Goal: Communication & Community: Answer question/provide support

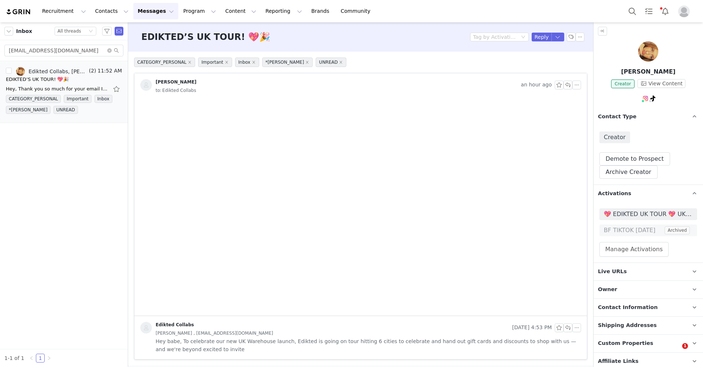
click at [81, 50] on input "[EMAIL_ADDRESS][DOMAIN_NAME]" at bounding box center [63, 51] width 119 height 12
click at [81, 50] on input "emilyharrietrussell@gmail.com" at bounding box center [63, 51] width 119 height 12
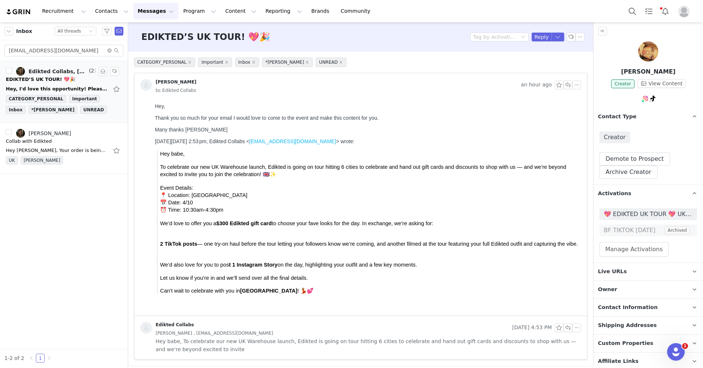
type input "milliejadem@gmail.com"
click at [65, 85] on div "Hey, I'd love this opportunity! Please could you give me some more details on w…" at bounding box center [57, 88] width 103 height 7
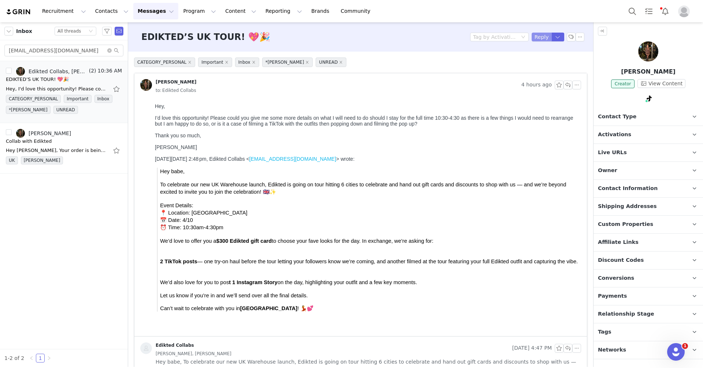
click at [538, 36] on button "Reply" at bounding box center [542, 37] width 20 height 9
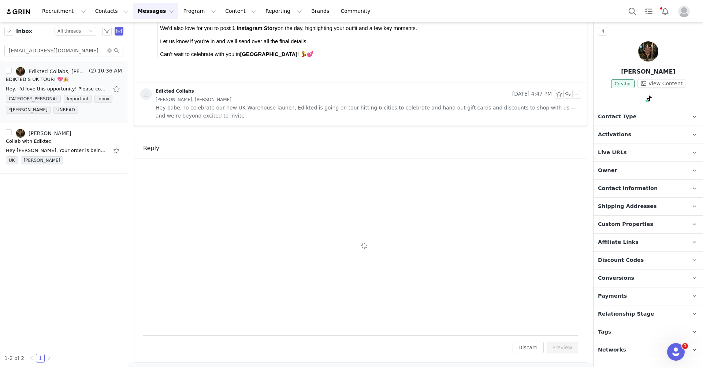
scroll to position [251, 0]
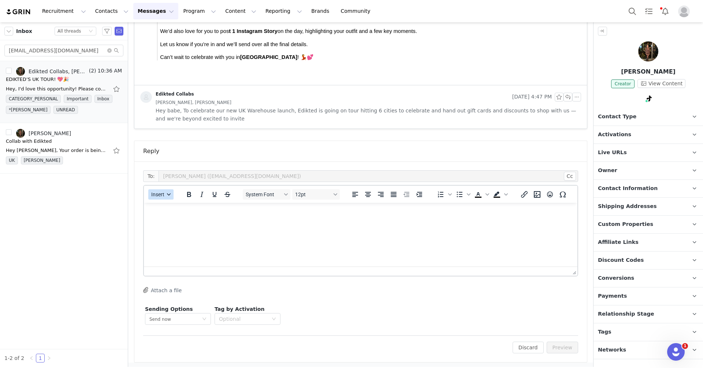
click at [155, 193] on span "Insert" at bounding box center [157, 194] width 13 height 6
click at [164, 204] on div "Insert Template" at bounding box center [188, 206] width 66 height 9
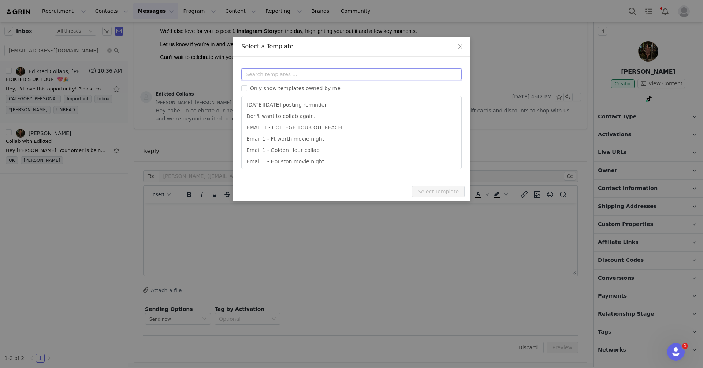
click at [271, 76] on input "text" at bounding box center [351, 74] width 220 height 12
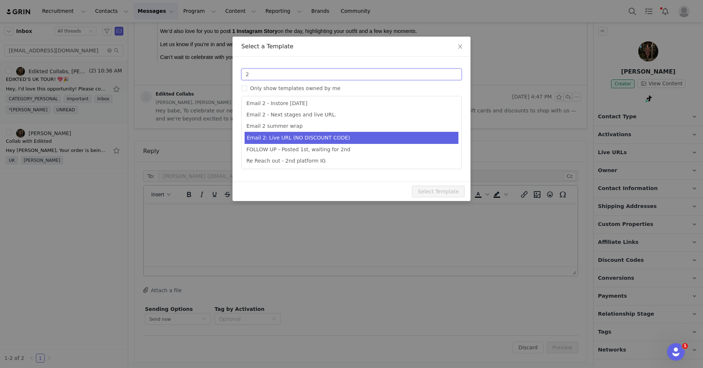
type input "2"
type input "Collab with Edikted"
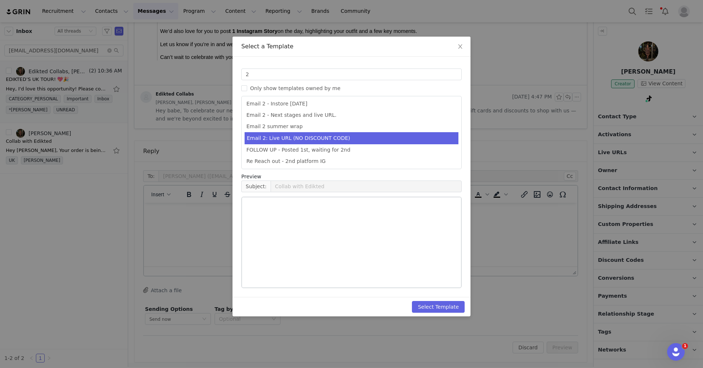
click at [325, 139] on li "Email 2: Live URL (NO DISCOUNT CODE)" at bounding box center [352, 138] width 214 height 12
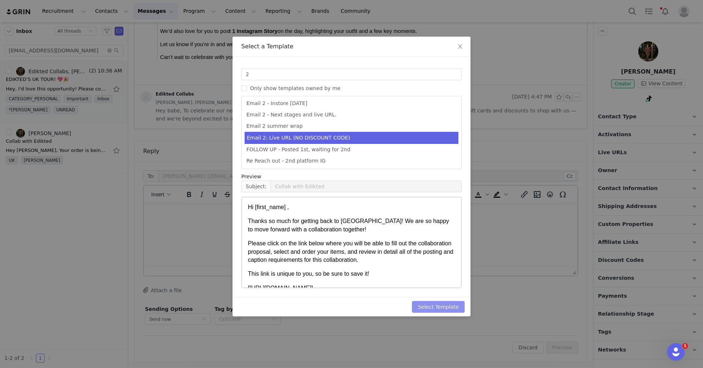
click at [442, 304] on button "Select Template" at bounding box center [438, 307] width 53 height 12
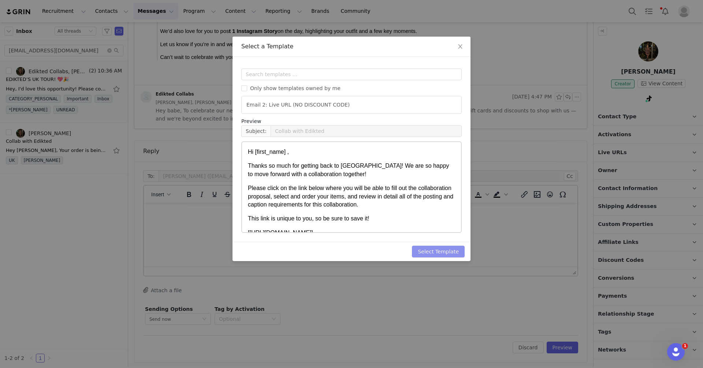
scroll to position [0, 0]
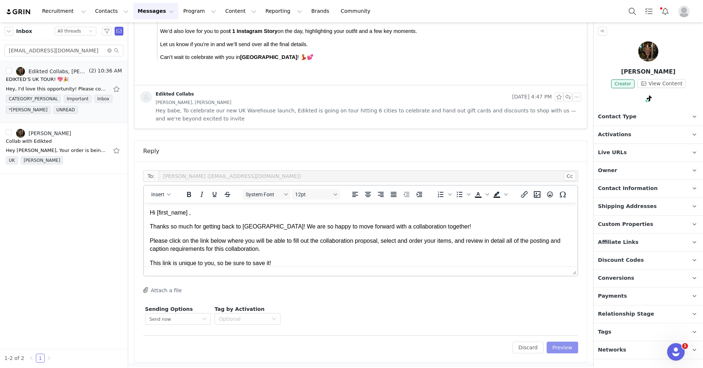
click at [562, 349] on button "Preview" at bounding box center [563, 348] width 32 height 12
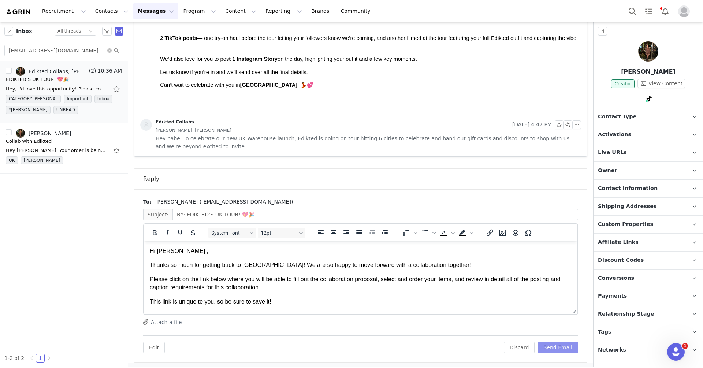
click at [562, 348] on button "Send Email" at bounding box center [558, 348] width 41 height 12
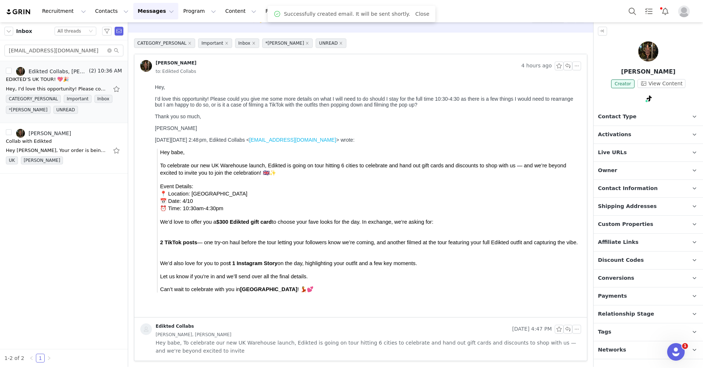
scroll to position [18, 0]
click at [600, 114] on span "Contact Type" at bounding box center [617, 117] width 38 height 8
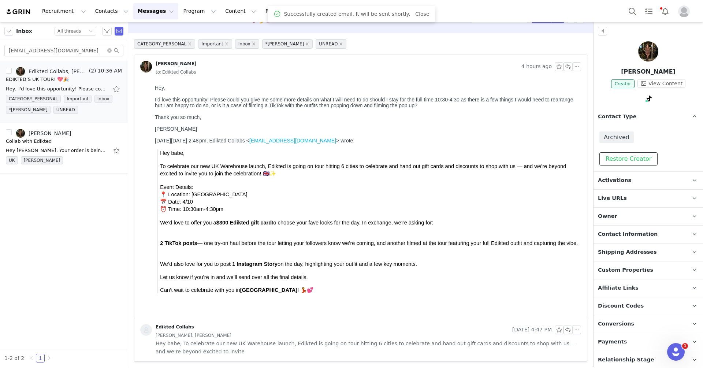
click at [637, 159] on button "Restore Creator" at bounding box center [628, 158] width 58 height 13
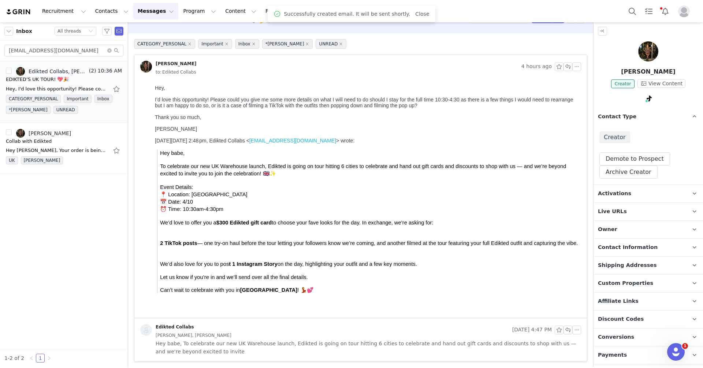
click at [629, 192] on p "Activations" at bounding box center [640, 194] width 92 height 18
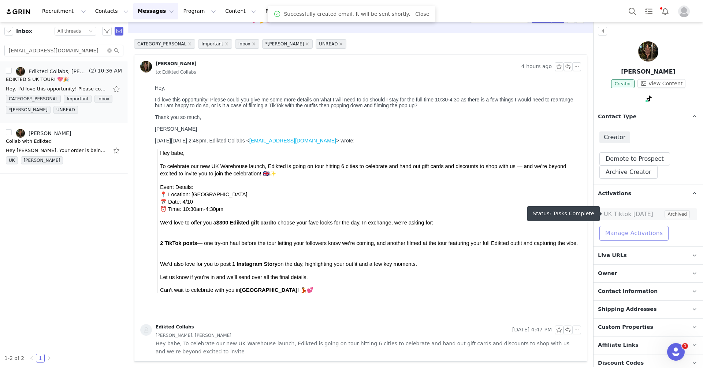
click at [620, 232] on button "Manage Activations" at bounding box center [633, 233] width 69 height 15
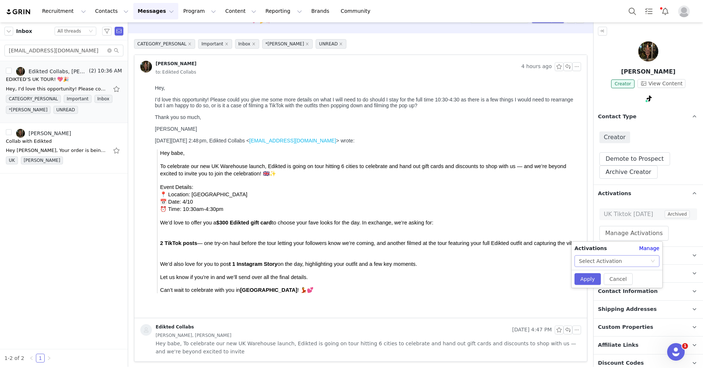
click at [600, 261] on div "Select Activation" at bounding box center [600, 261] width 43 height 11
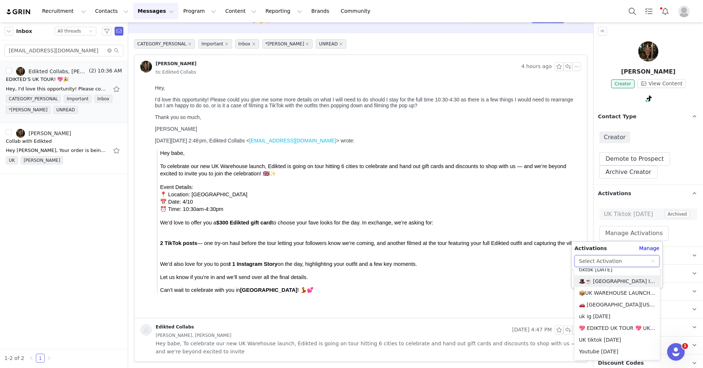
scroll to position [545, 0]
click at [621, 318] on li "💖 EDIKTED UK TOUR 💖 UK SHOPIFY" at bounding box center [616, 317] width 85 height 12
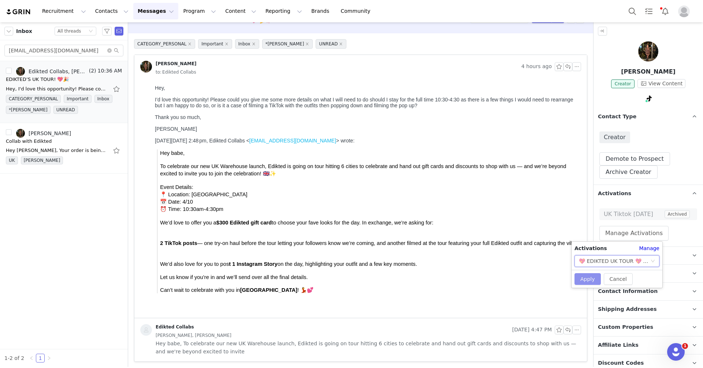
click at [588, 280] on button "Apply" at bounding box center [587, 279] width 26 height 12
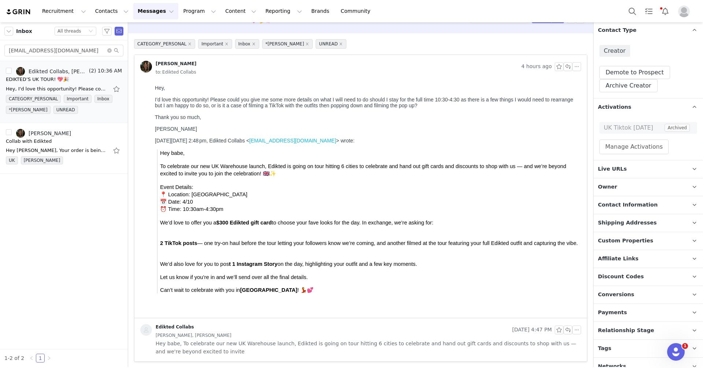
scroll to position [93, 0]
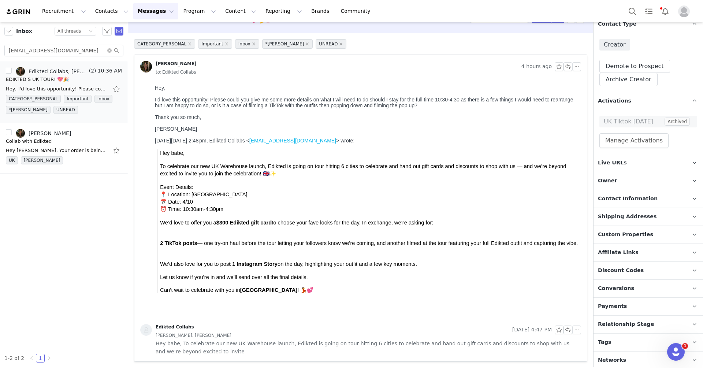
click at [653, 324] on p "Relationship Stage Use relationship stages to move contacts through a logical s…" at bounding box center [640, 325] width 92 height 18
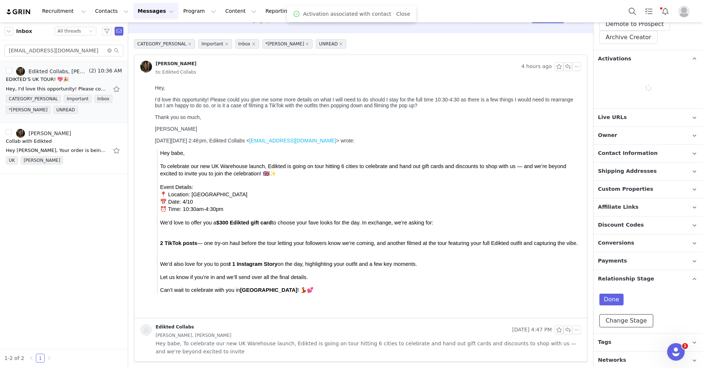
click at [642, 318] on div "Done Change Stage" at bounding box center [648, 311] width 98 height 34
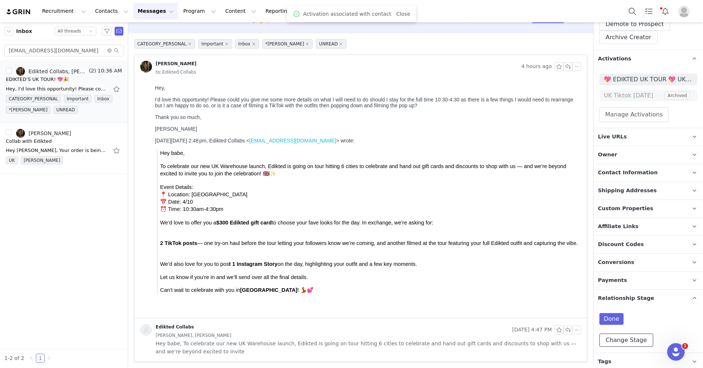
scroll to position [154, 0]
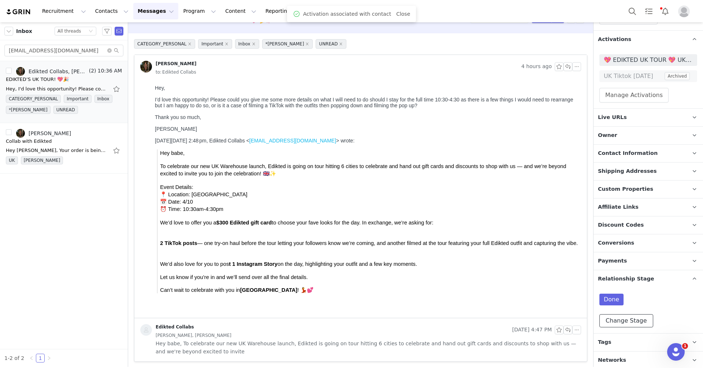
click at [634, 316] on button "Change Stage" at bounding box center [626, 320] width 54 height 13
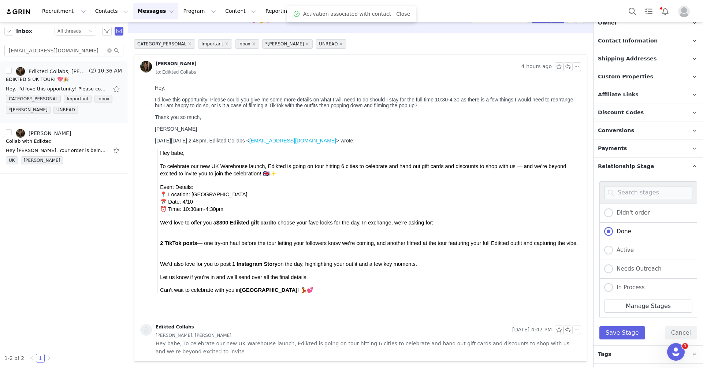
scroll to position [278, 0]
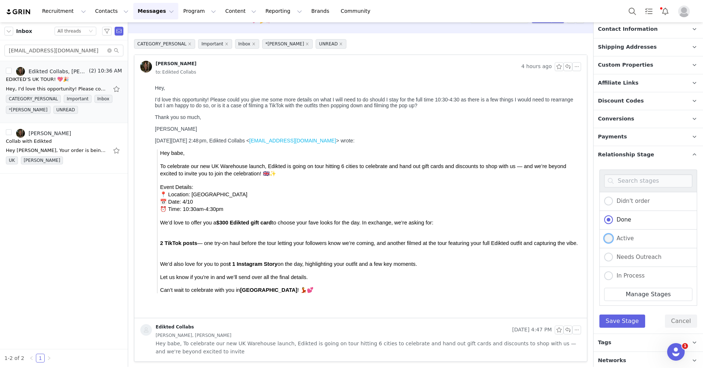
click at [625, 238] on span "Active" at bounding box center [623, 238] width 21 height 7
click at [613, 238] on input "Active" at bounding box center [608, 239] width 9 height 10
radio input "true"
radio input "false"
radio input "true"
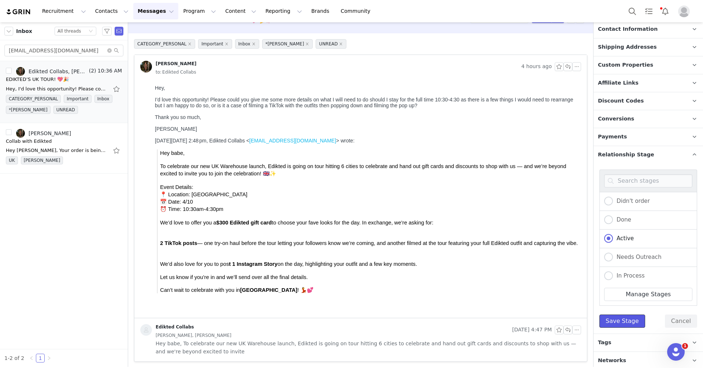
click at [623, 315] on button "Save Stage" at bounding box center [622, 321] width 46 height 13
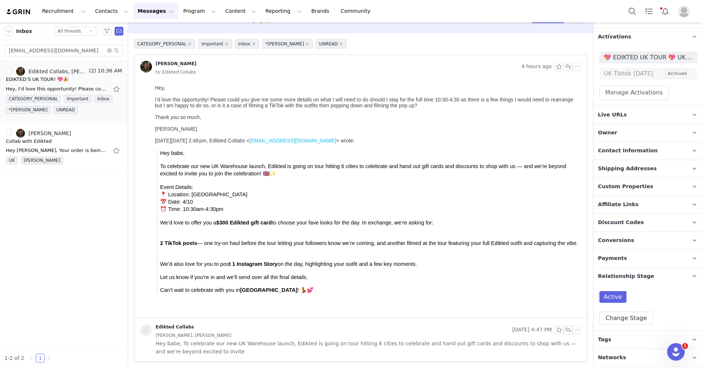
scroll to position [154, 0]
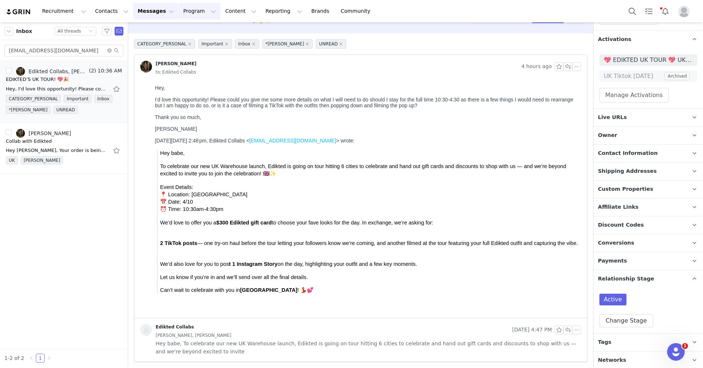
drag, startPoint x: 183, startPoint y: 7, endPoint x: 186, endPoint y: 11, distance: 5.0
click at [186, 11] on button "Program Program" at bounding box center [200, 11] width 42 height 16
click at [186, 10] on button "Program Program" at bounding box center [200, 11] width 42 height 16
click at [190, 29] on p "Activations" at bounding box center [187, 33] width 28 height 8
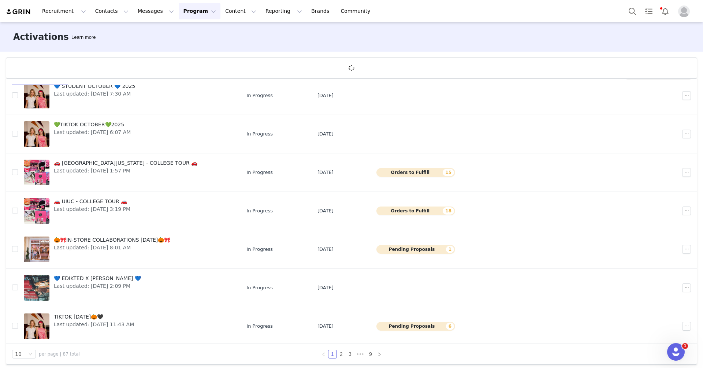
scroll to position [27, 0]
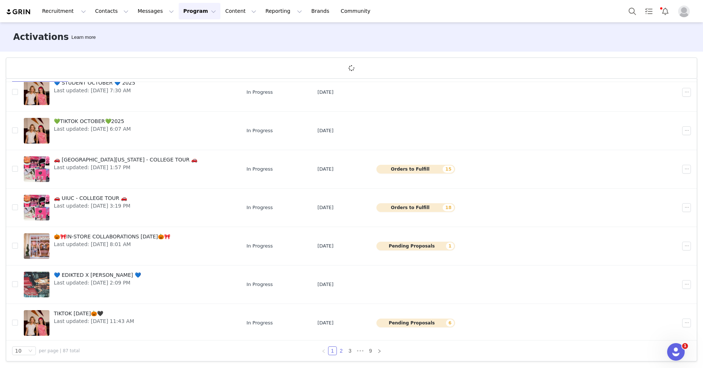
click at [339, 351] on link "2" at bounding box center [341, 351] width 8 height 8
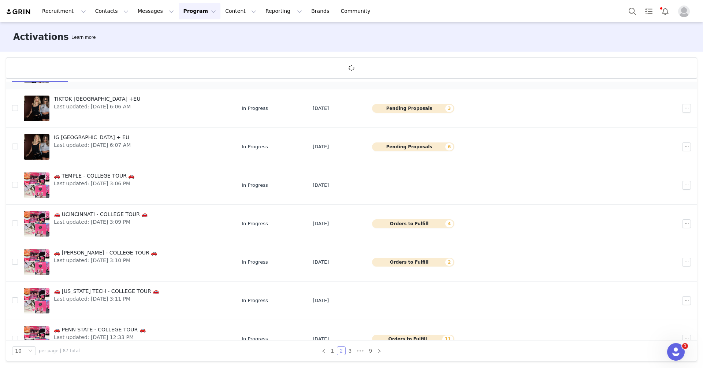
scroll to position [0, 0]
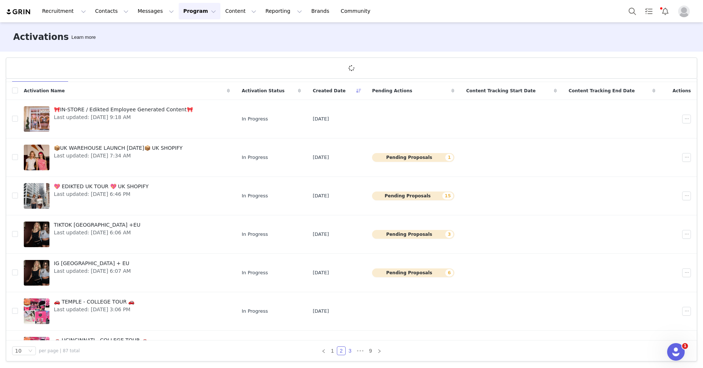
click at [347, 347] on link "3" at bounding box center [350, 351] width 8 height 8
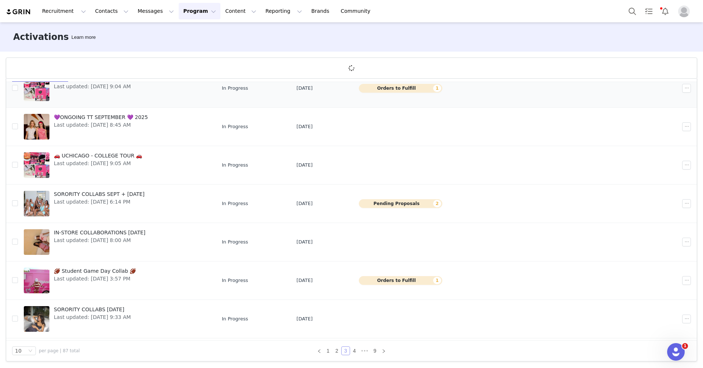
scroll to position [142, 0]
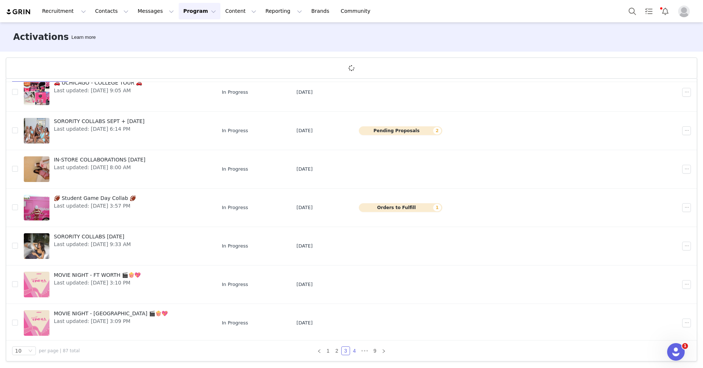
click at [356, 351] on link "4" at bounding box center [354, 351] width 8 height 8
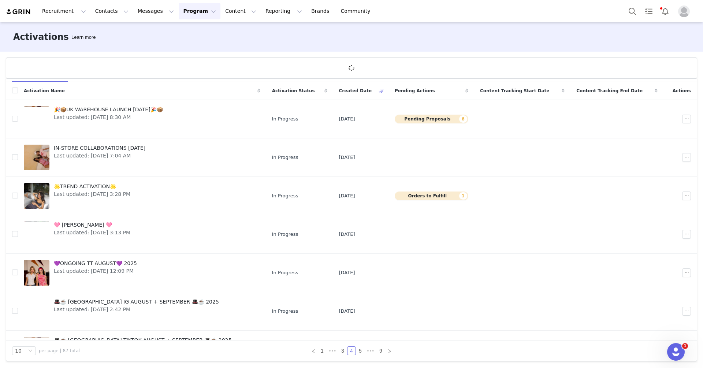
scroll to position [16, 0]
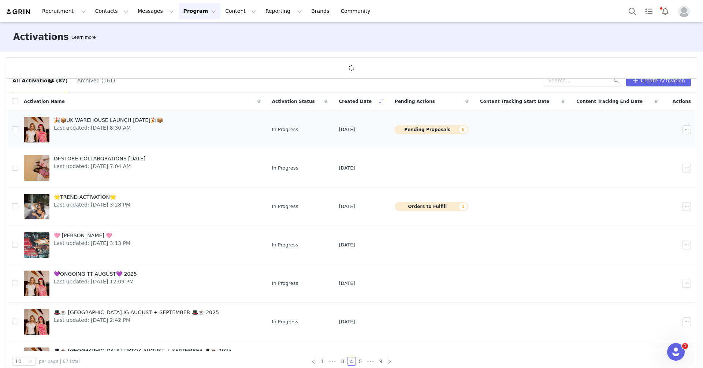
click at [168, 127] on link "🎉📦UK WAREHOUSE LAUNCH [DATE]🎉📦 Last updated: [DATE] 8:30 AM" at bounding box center [142, 129] width 237 height 29
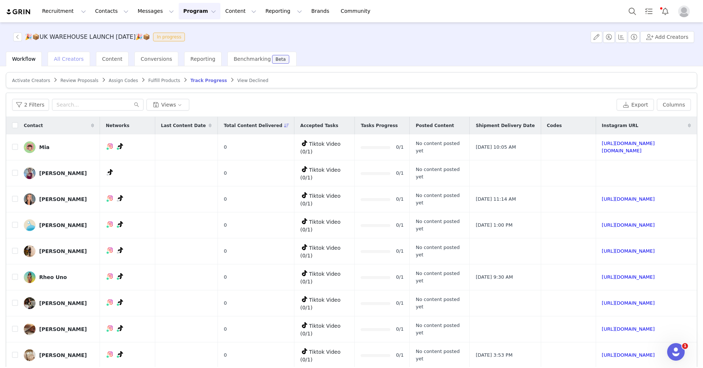
click at [63, 61] on span "All Creators" at bounding box center [69, 59] width 30 height 6
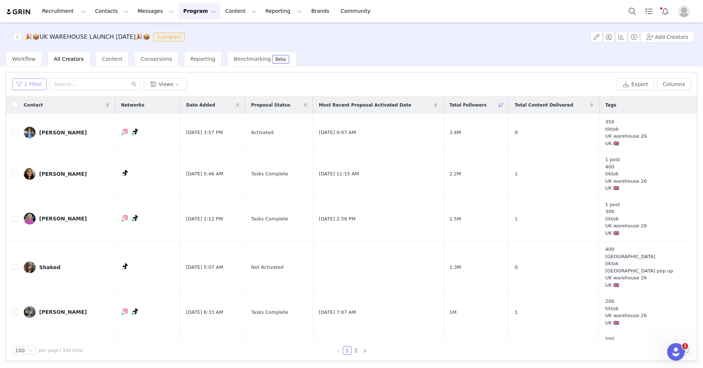
click at [37, 81] on button "1 Filter" at bounding box center [29, 84] width 34 height 12
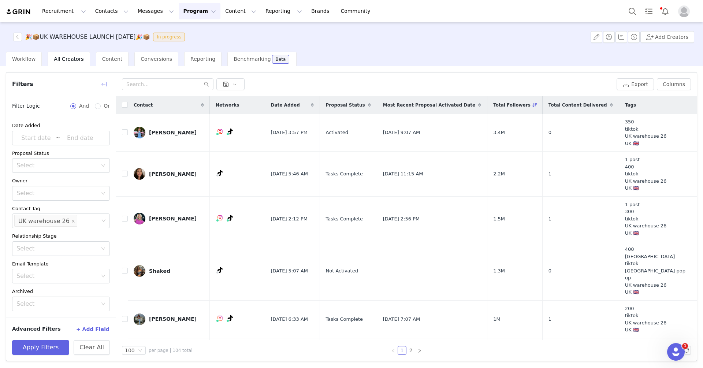
click at [105, 85] on button "button" at bounding box center [104, 84] width 12 height 12
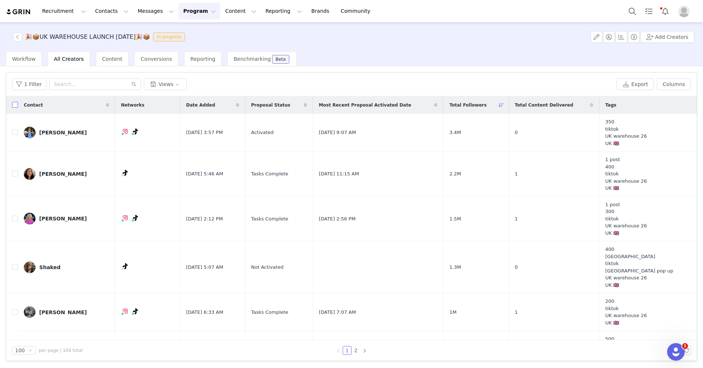
click at [15, 104] on input "checkbox" at bounding box center [15, 105] width 6 height 6
checkbox input "true"
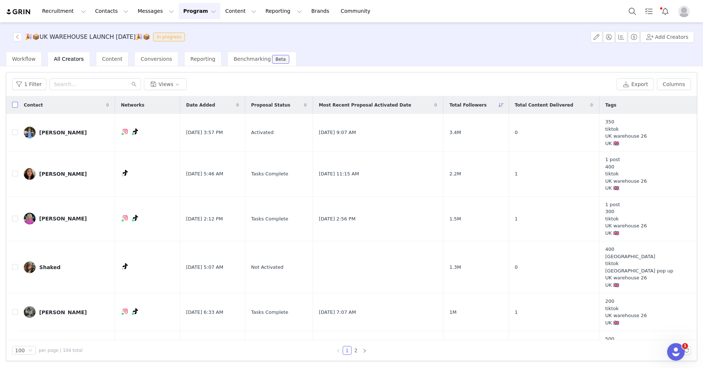
checkbox input "true"
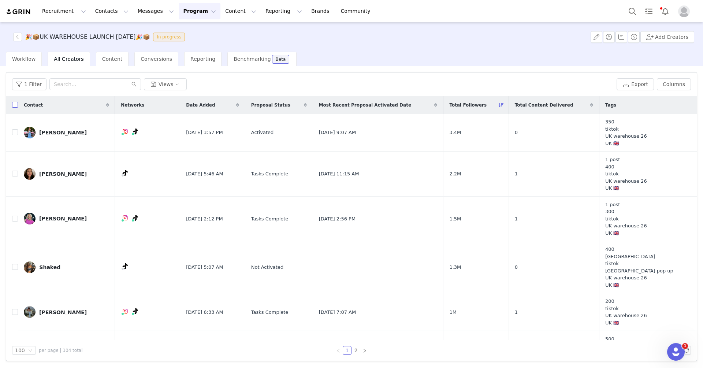
checkbox input "true"
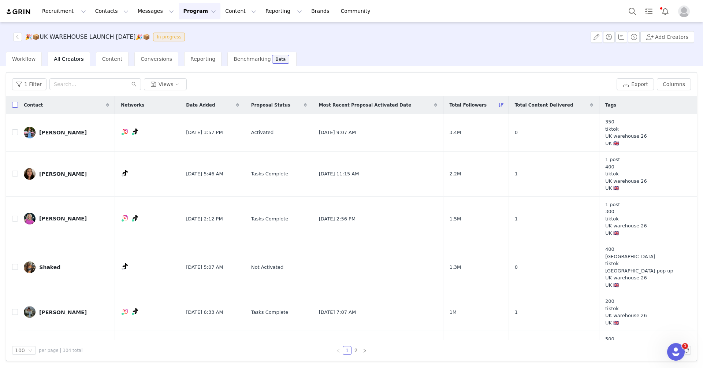
checkbox input "true"
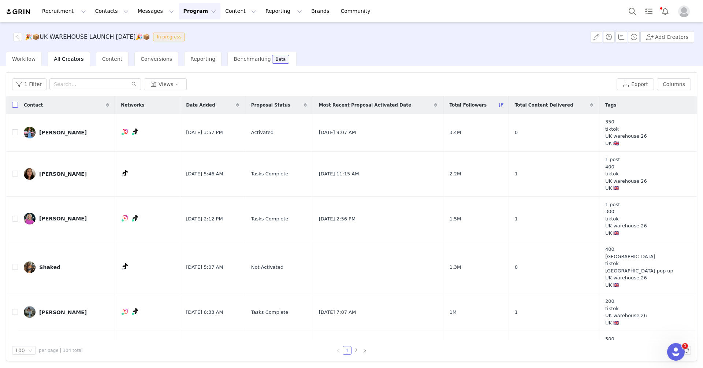
checkbox input "true"
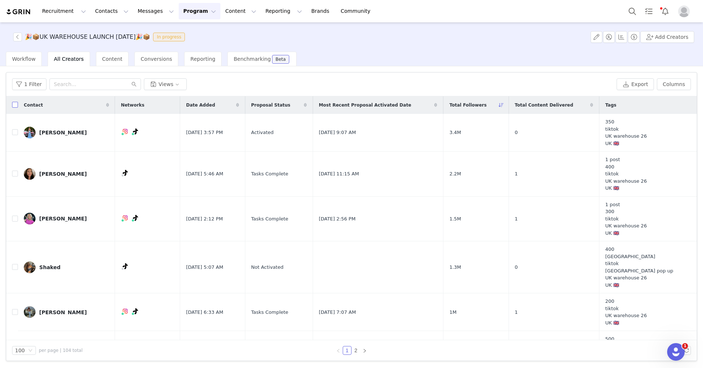
checkbox input "true"
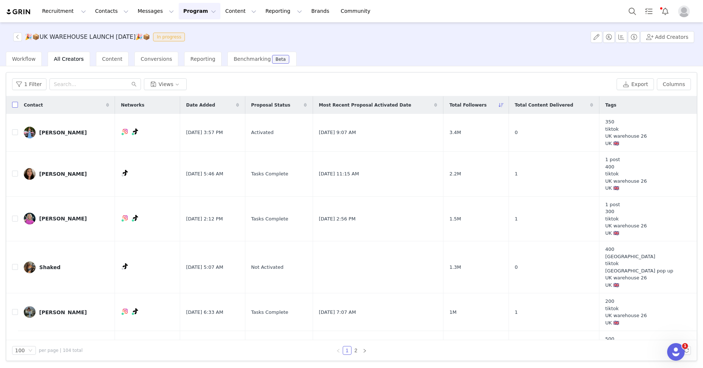
checkbox input "true"
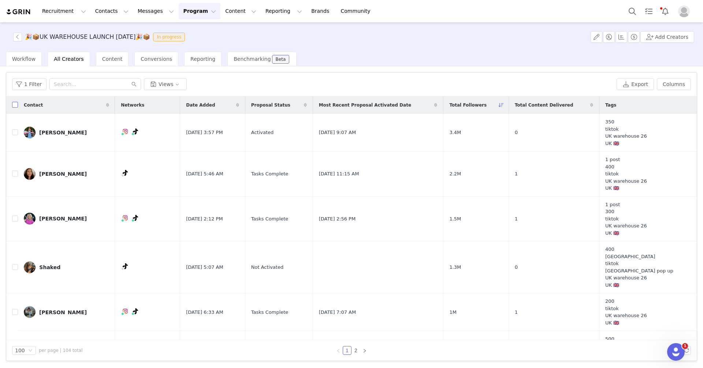
checkbox input "true"
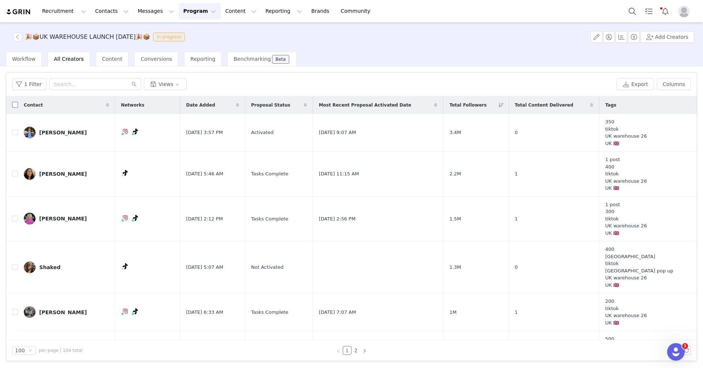
checkbox input "true"
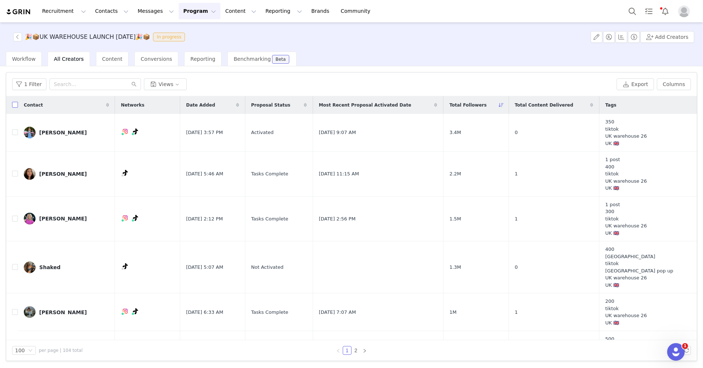
checkbox input "true"
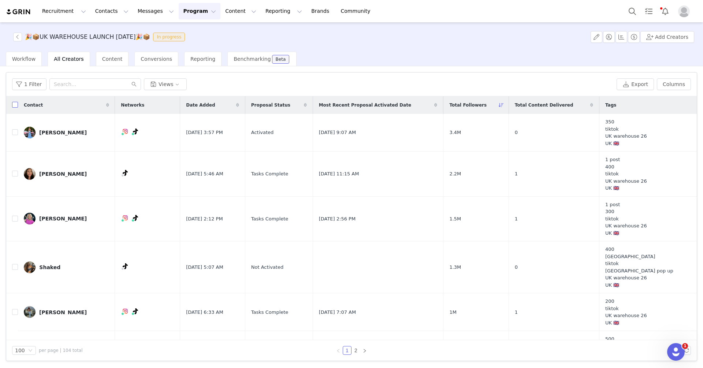
checkbox input "true"
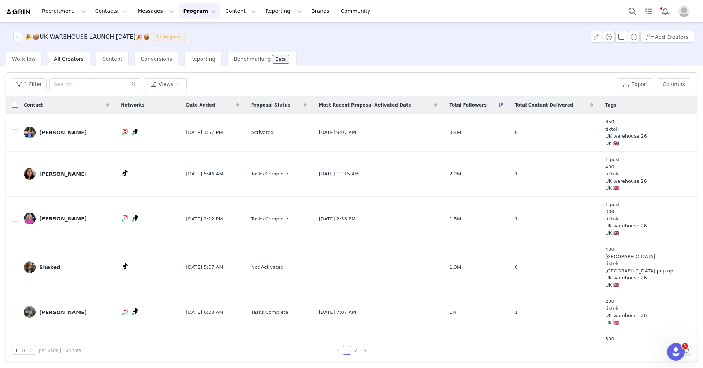
checkbox input "true"
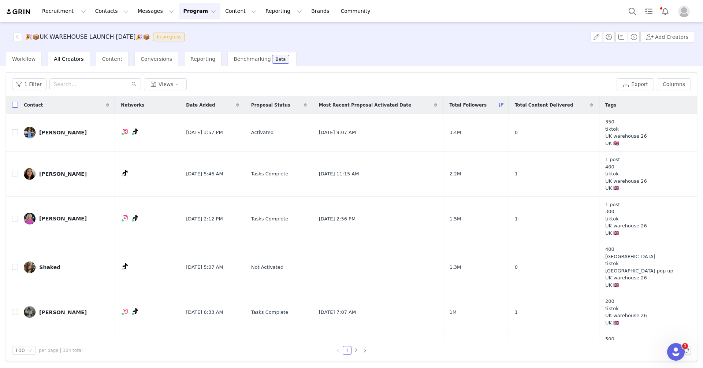
checkbox input "true"
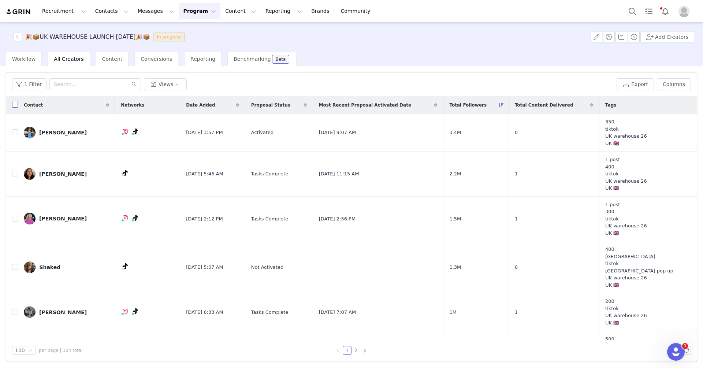
checkbox input "true"
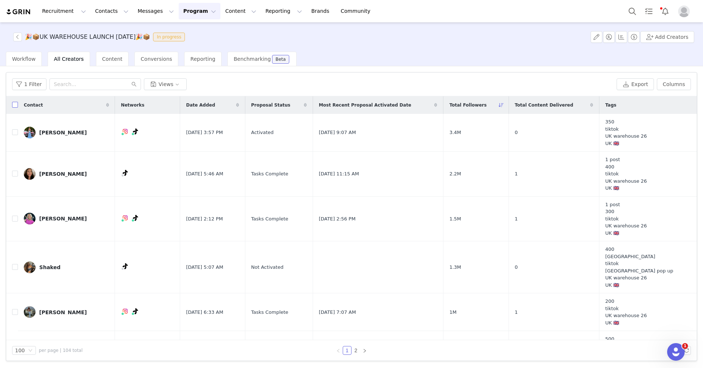
checkbox input "true"
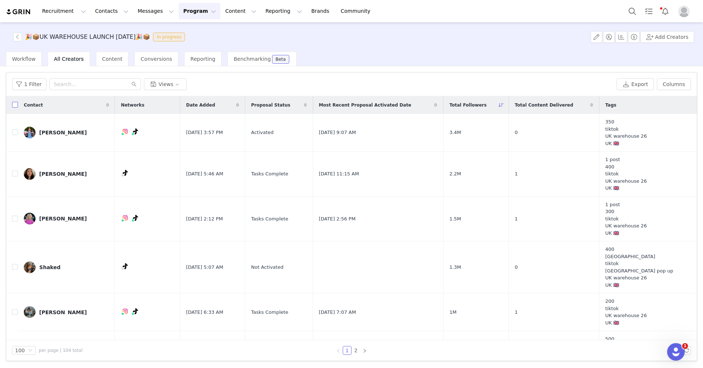
checkbox input "true"
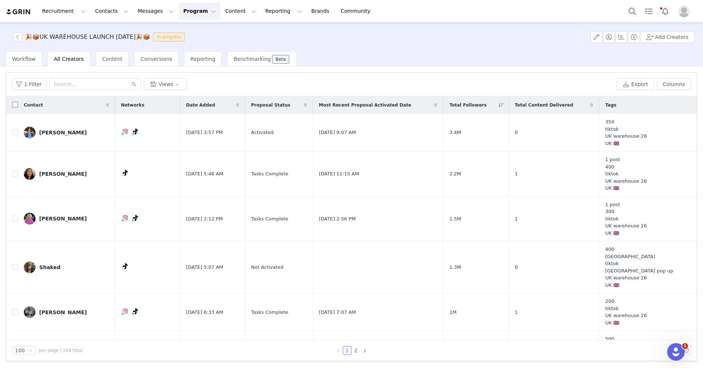
checkbox input "true"
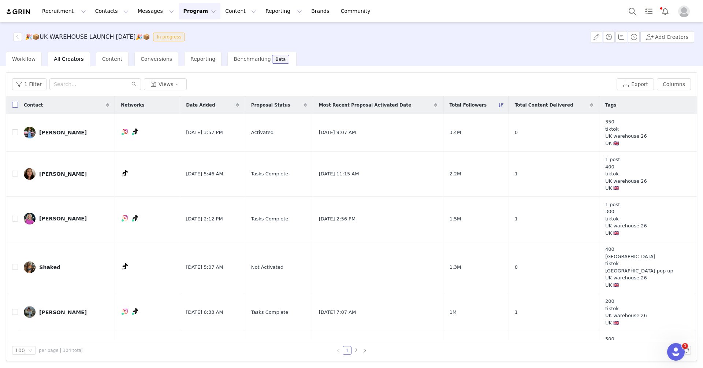
checkbox input "true"
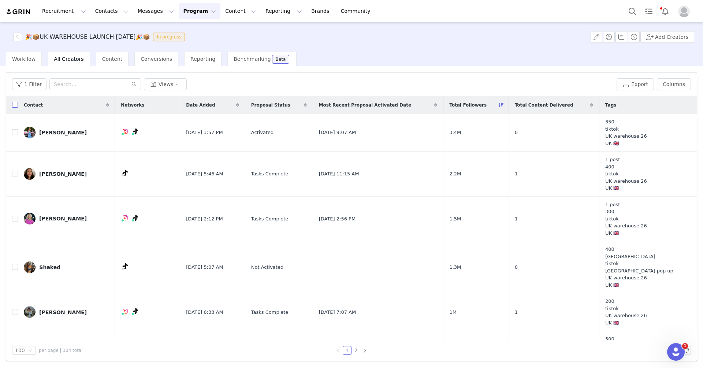
checkbox input "true"
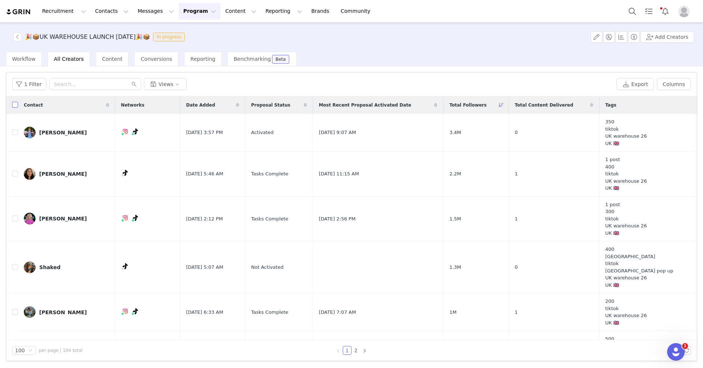
checkbox input "true"
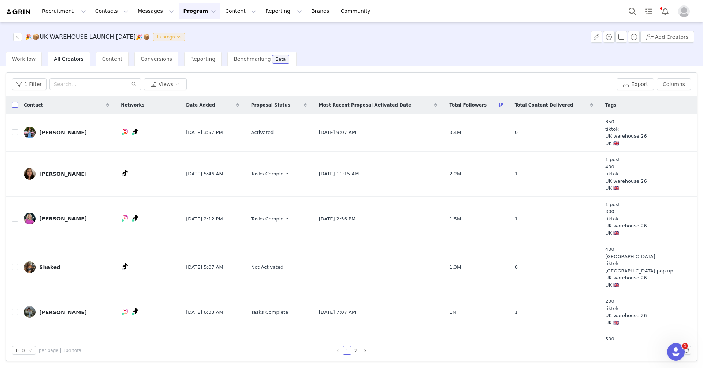
checkbox input "true"
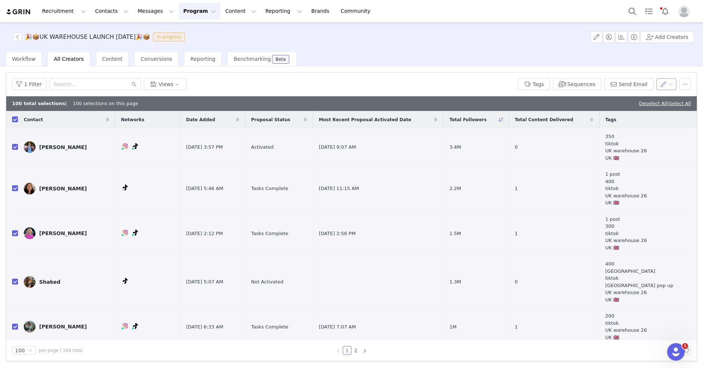
click at [669, 84] on button "button" at bounding box center [667, 84] width 20 height 12
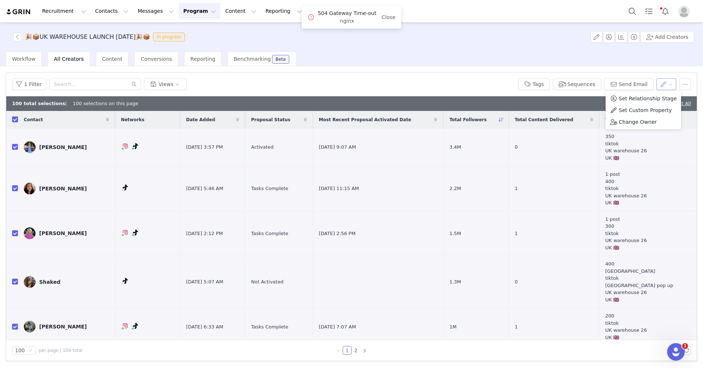
click at [660, 81] on button "button" at bounding box center [667, 84] width 20 height 12
click at [538, 84] on button "Tags" at bounding box center [534, 84] width 32 height 12
click at [502, 83] on div "1 Filter Views" at bounding box center [262, 84] width 500 height 12
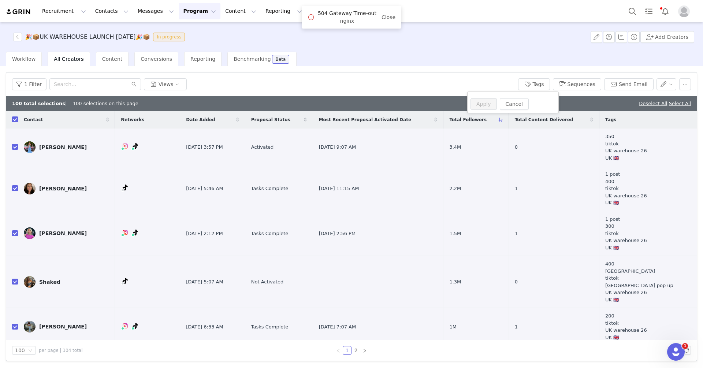
click at [507, 115] on div "Total Followers" at bounding box center [475, 120] width 65 height 18
click at [199, 8] on button "Program Program" at bounding box center [200, 11] width 42 height 16
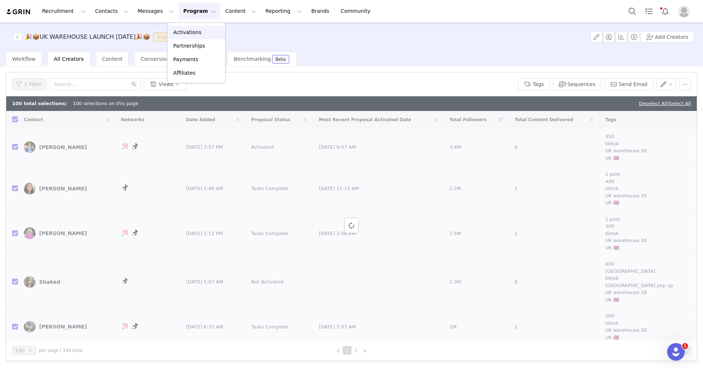
click at [202, 29] on div "Activations" at bounding box center [196, 33] width 49 height 8
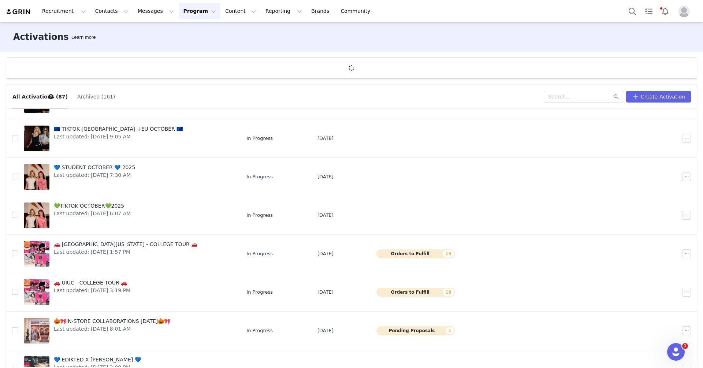
scroll to position [84, 0]
click at [633, 4] on button "Search" at bounding box center [632, 11] width 16 height 16
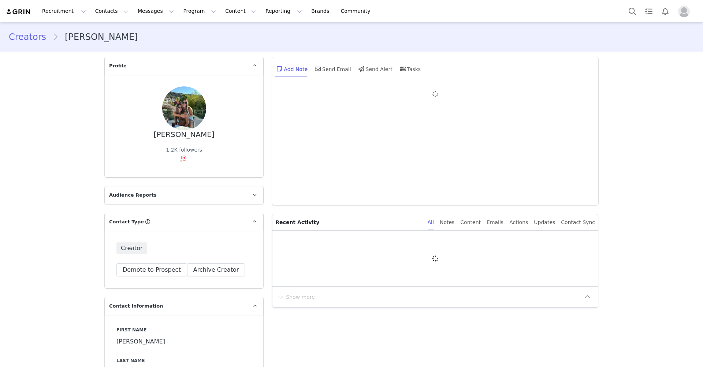
type input "+1 ([GEOGRAPHIC_DATA])"
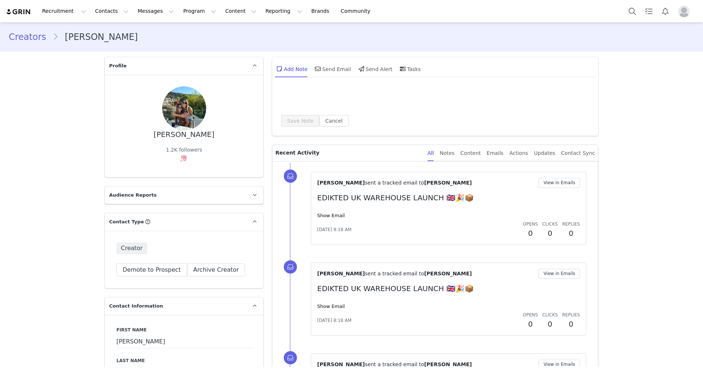
scroll to position [1396, 0]
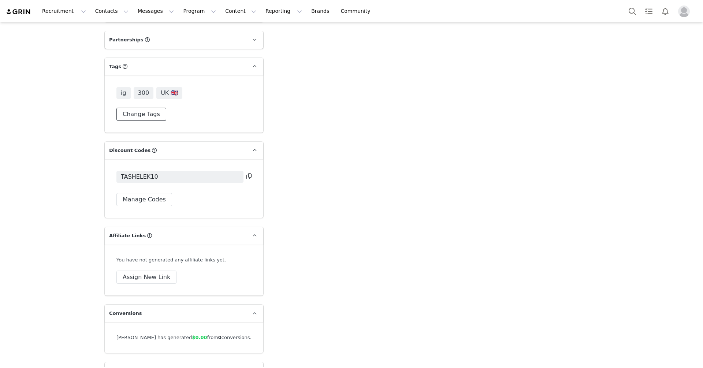
click at [130, 108] on button "Change Tags" at bounding box center [141, 114] width 50 height 13
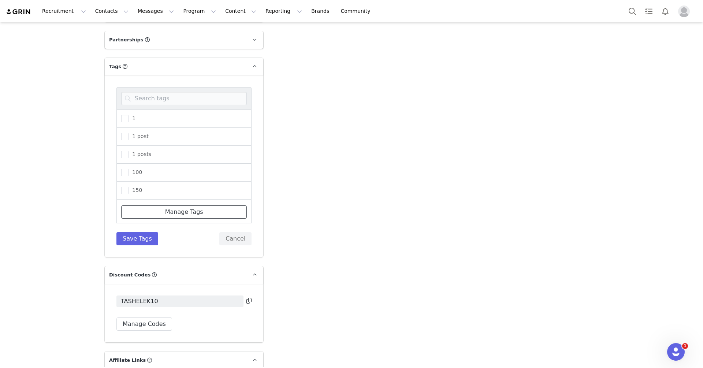
click at [166, 205] on link "Manage Tags" at bounding box center [184, 211] width 126 height 13
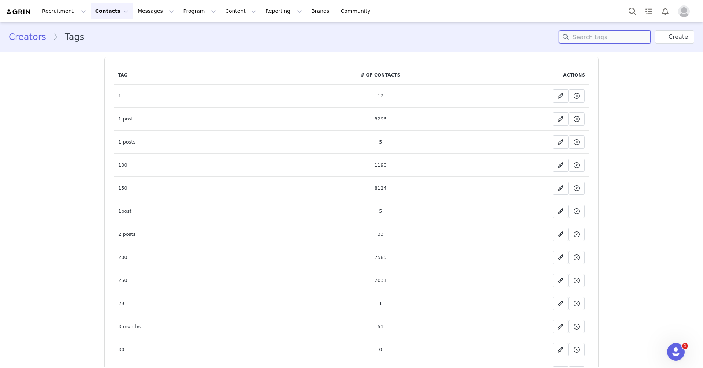
click at [598, 37] on input at bounding box center [605, 36] width 92 height 13
click at [682, 33] on span "Create" at bounding box center [678, 37] width 19 height 9
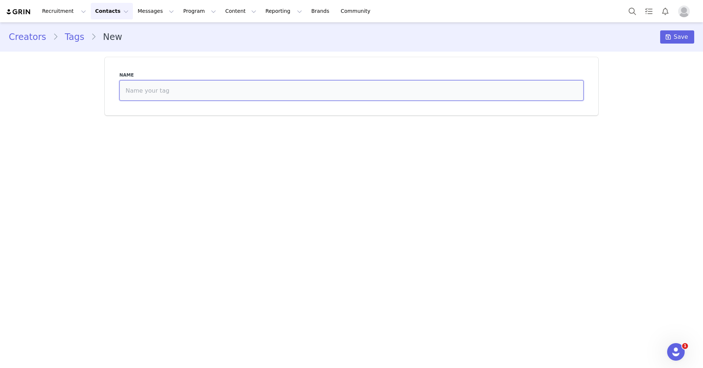
click at [297, 92] on input at bounding box center [351, 90] width 464 height 21
type input "uk warehouse 30"
click at [675, 42] on button "Save" at bounding box center [677, 36] width 34 height 13
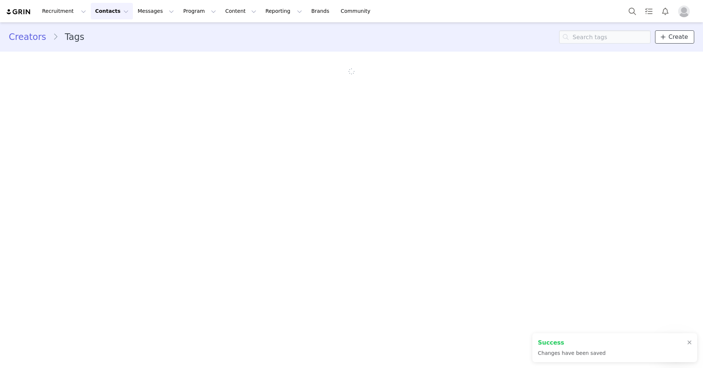
click at [665, 36] on icon at bounding box center [663, 37] width 5 height 6
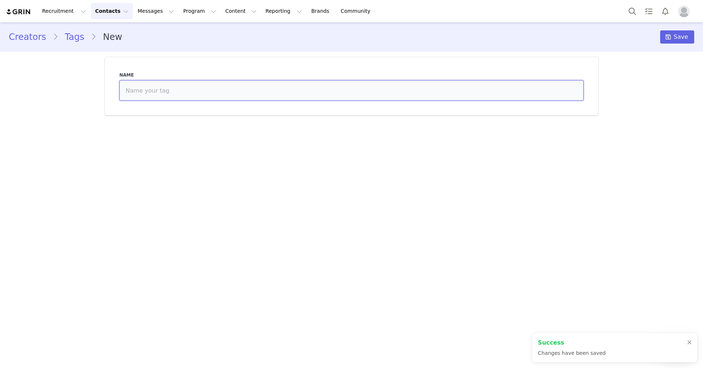
click at [355, 97] on input at bounding box center [351, 90] width 464 height 21
type input "uk warehouse 1"
click at [678, 35] on span "Save" at bounding box center [681, 37] width 14 height 9
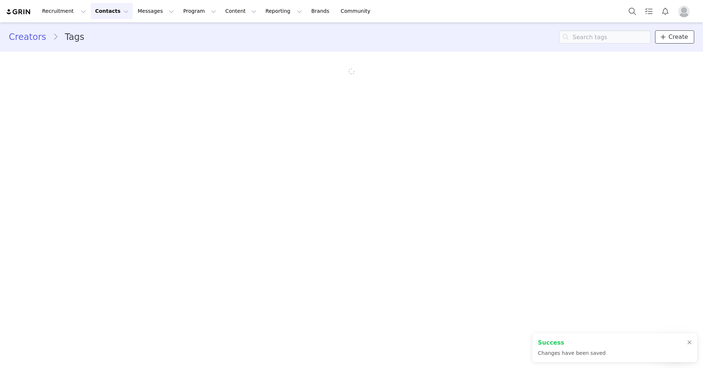
click at [671, 39] on span "Create" at bounding box center [678, 37] width 19 height 9
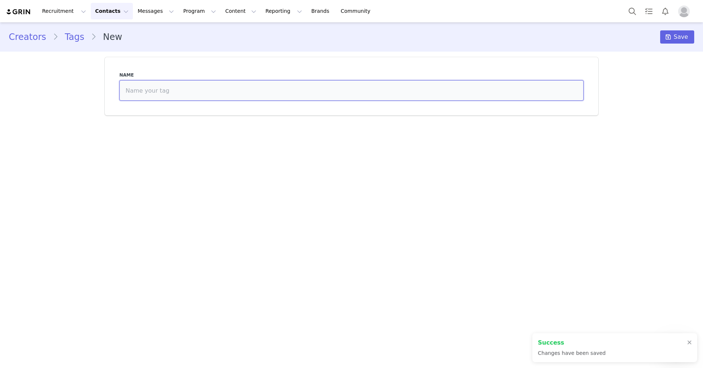
click at [467, 86] on input at bounding box center [351, 90] width 464 height 21
type input "uk warehouse 2"
click at [670, 34] on icon at bounding box center [668, 37] width 5 height 6
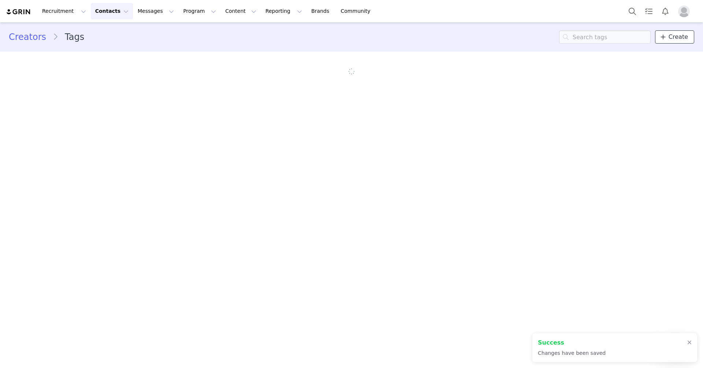
click at [684, 35] on span "Create" at bounding box center [678, 37] width 19 height 9
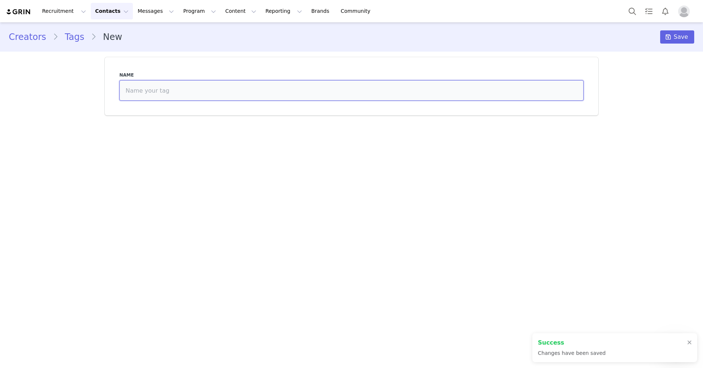
click at [309, 94] on input at bounding box center [351, 90] width 464 height 21
type input "uk warehouse 3"
click at [686, 40] on span "Save" at bounding box center [681, 37] width 14 height 9
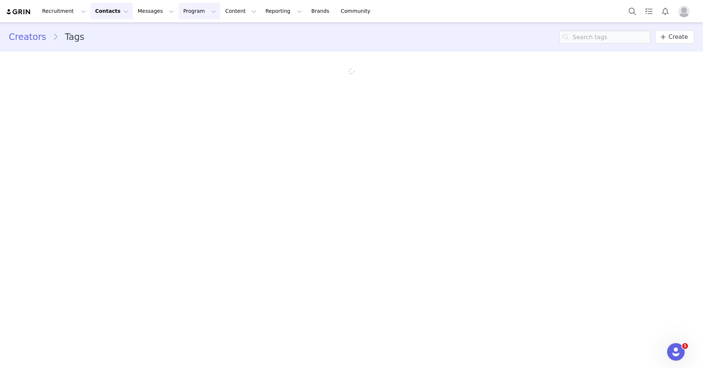
click at [198, 13] on button "Program Program" at bounding box center [200, 11] width 42 height 16
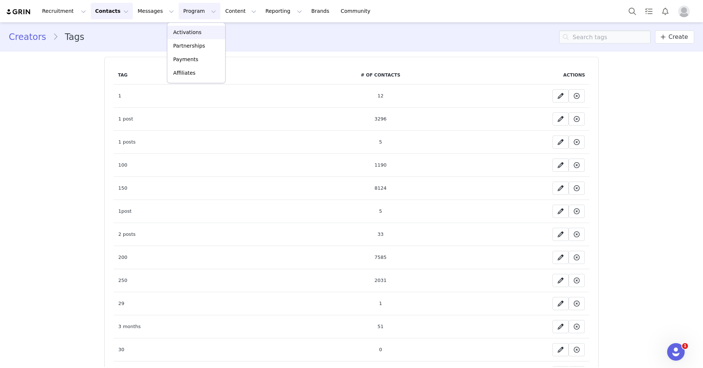
click at [201, 30] on div "Activations" at bounding box center [196, 33] width 49 height 8
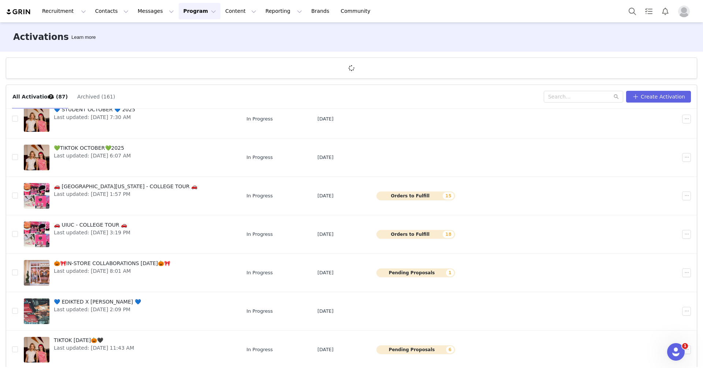
scroll to position [27, 0]
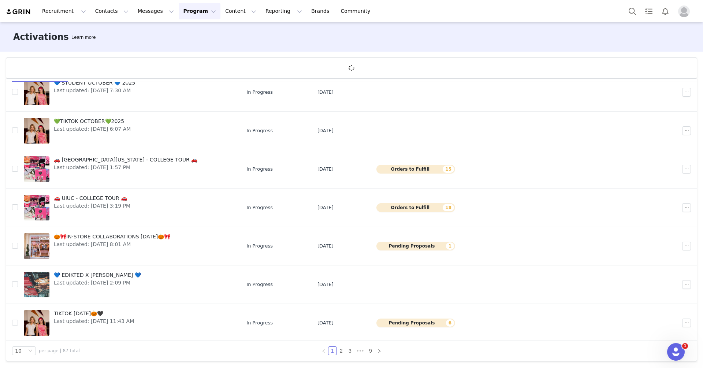
click at [350, 346] on ul "1 2 3 ••• 9" at bounding box center [351, 350] width 64 height 9
click at [350, 353] on link "3" at bounding box center [350, 351] width 8 height 8
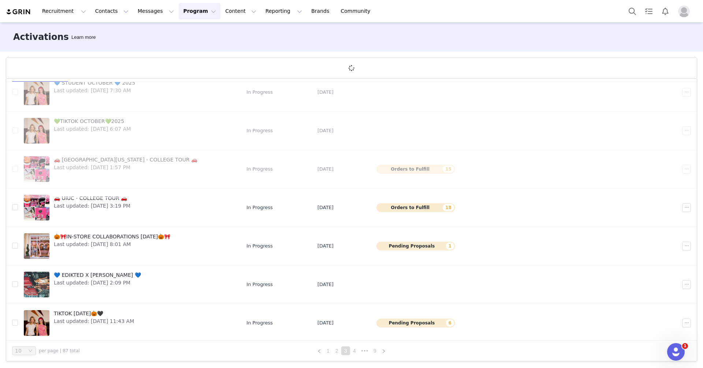
scroll to position [0, 0]
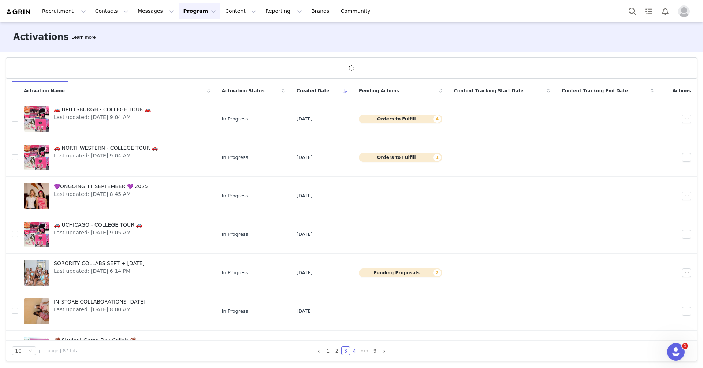
click at [354, 352] on link "4" at bounding box center [354, 351] width 8 height 8
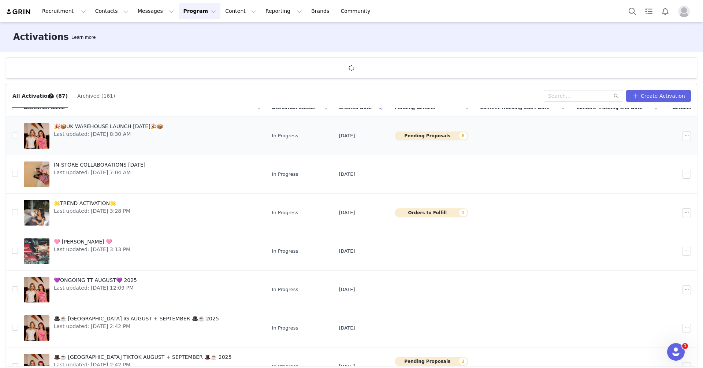
scroll to position [11, 0]
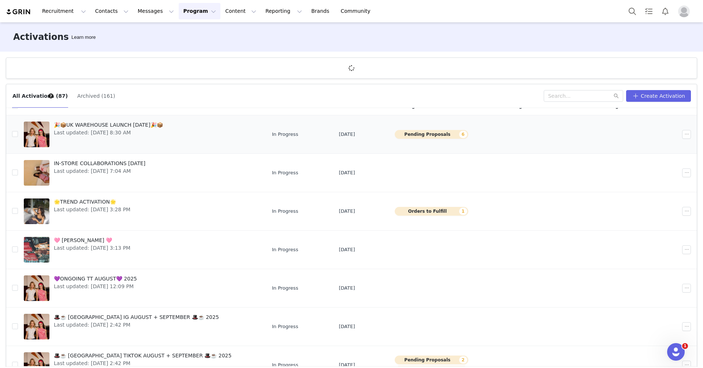
click at [163, 137] on div "🎉📦UK WAREHOUSE LAUNCH [DATE]🎉📦 Last updated: [DATE] 8:30 AM" at bounding box center [108, 134] width 118 height 29
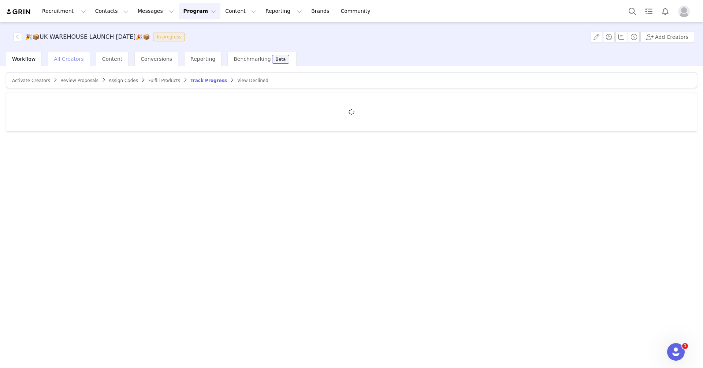
click at [64, 62] on div "All Creators" at bounding box center [69, 59] width 42 height 15
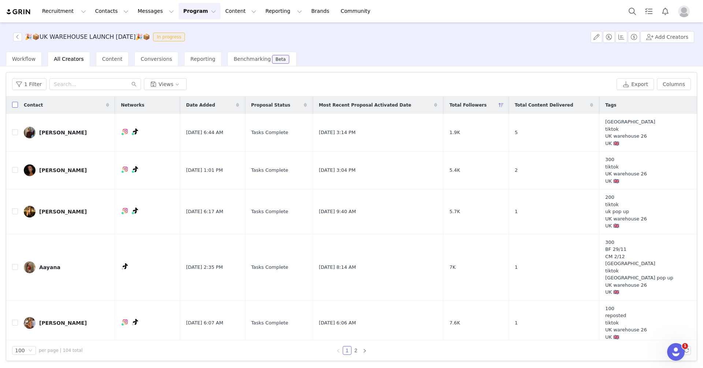
click at [16, 105] on input "checkbox" at bounding box center [15, 105] width 6 height 6
checkbox input "true"
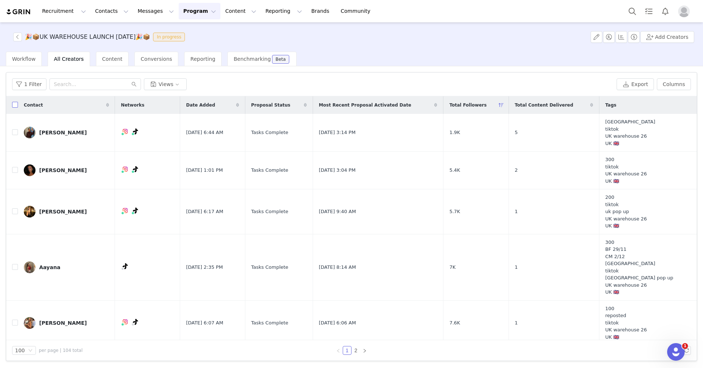
checkbox input "true"
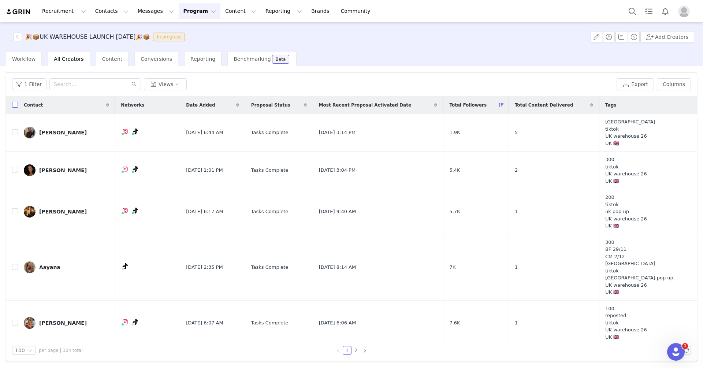
checkbox input "true"
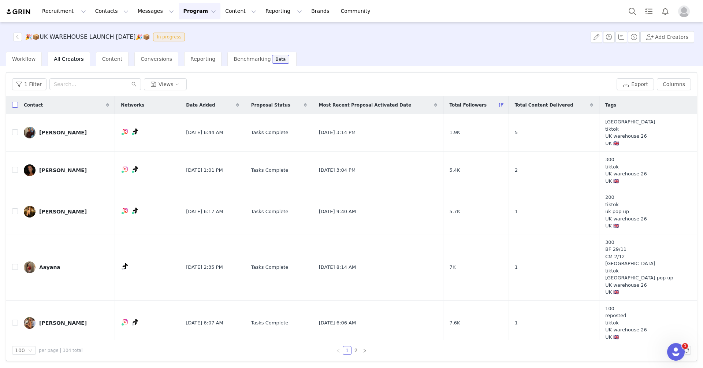
checkbox input "true"
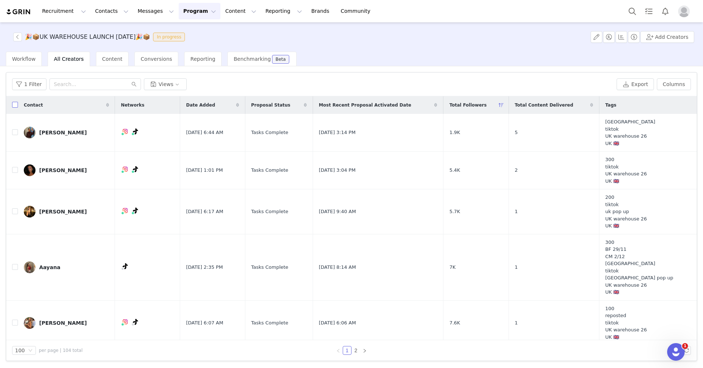
checkbox input "true"
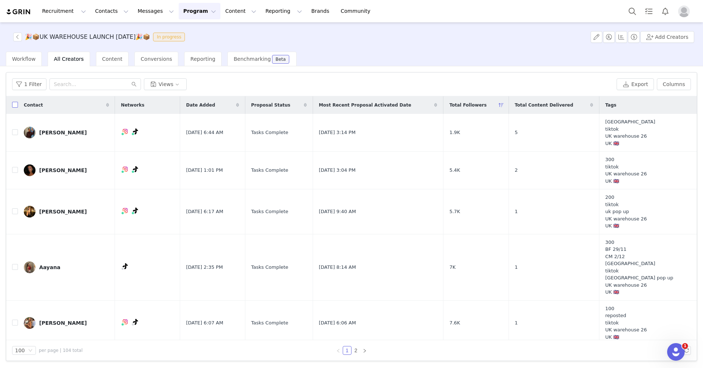
checkbox input "true"
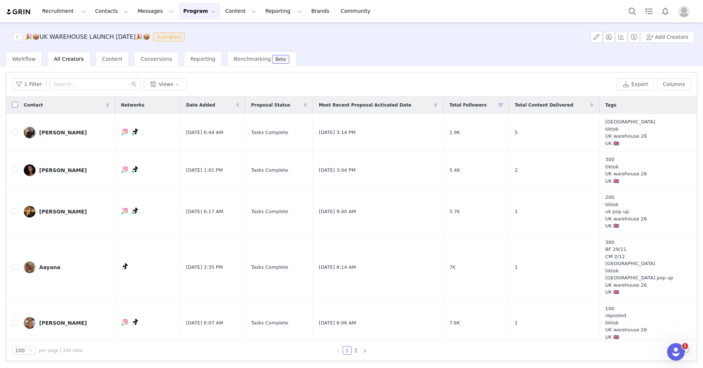
checkbox input "true"
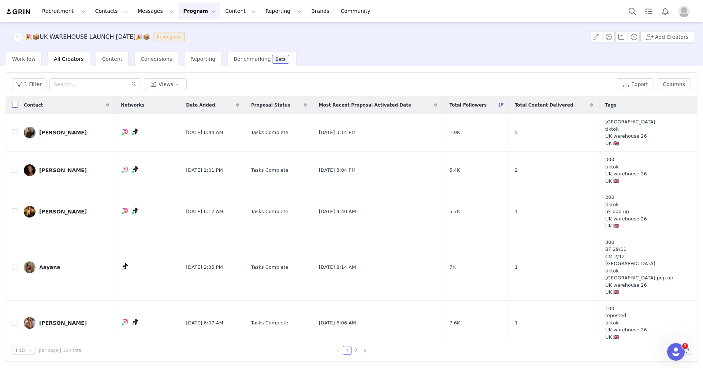
checkbox input "true"
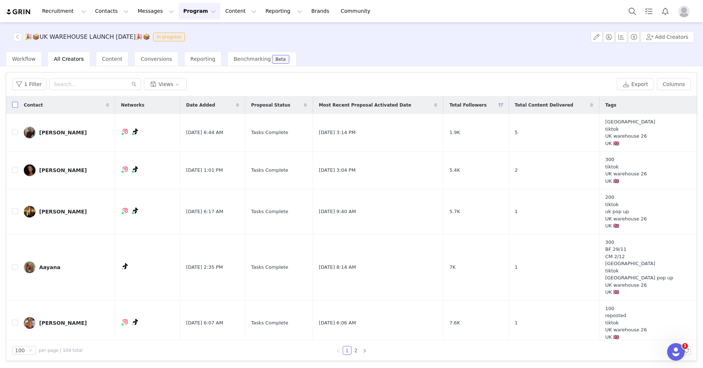
checkbox input "true"
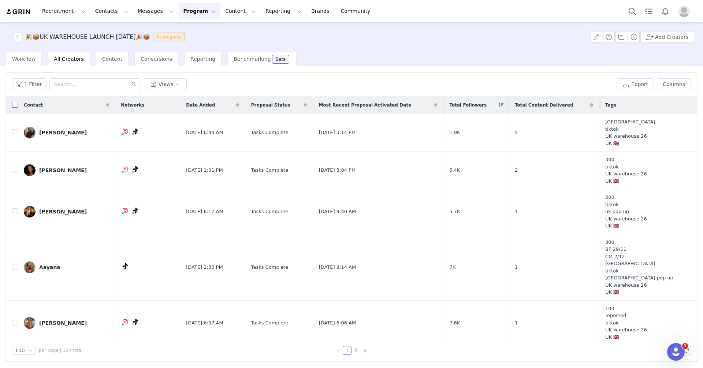
checkbox input "true"
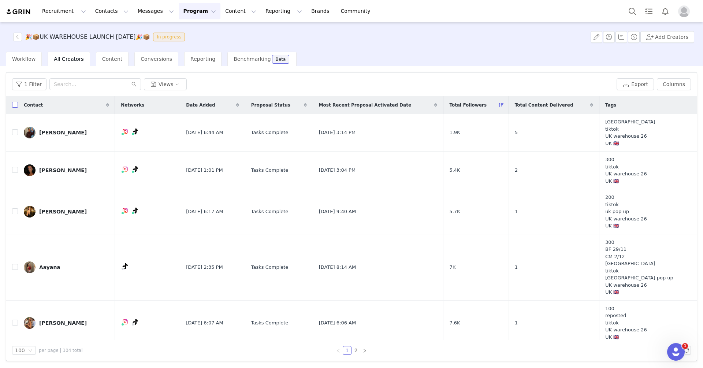
checkbox input "true"
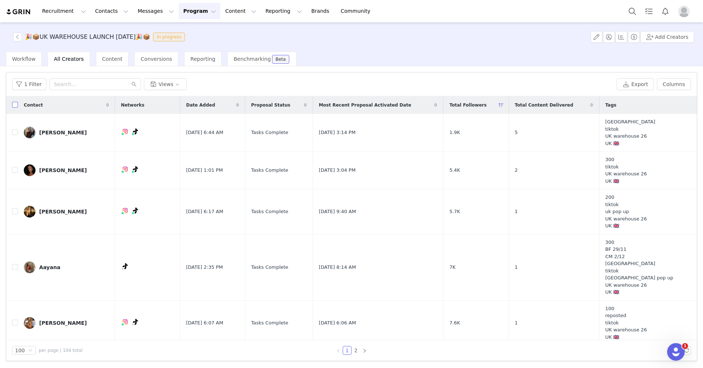
checkbox input "true"
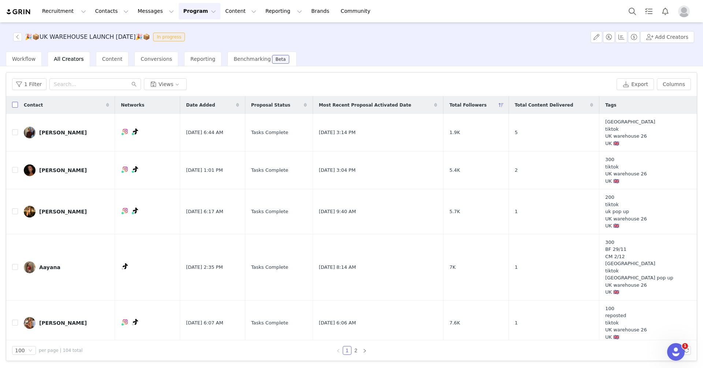
checkbox input "true"
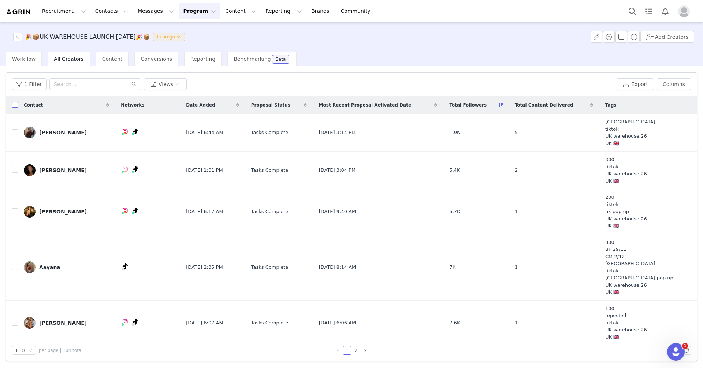
checkbox input "true"
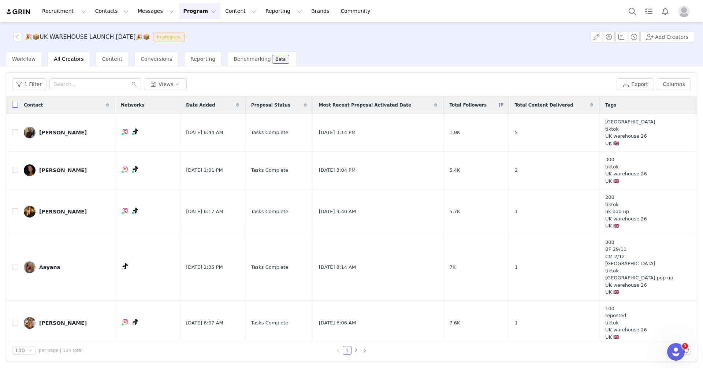
checkbox input "true"
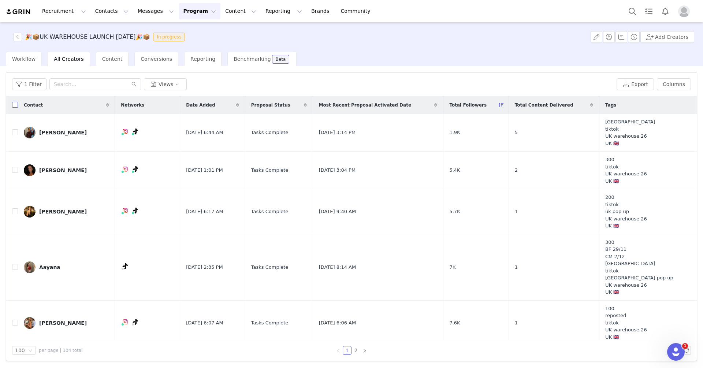
checkbox input "true"
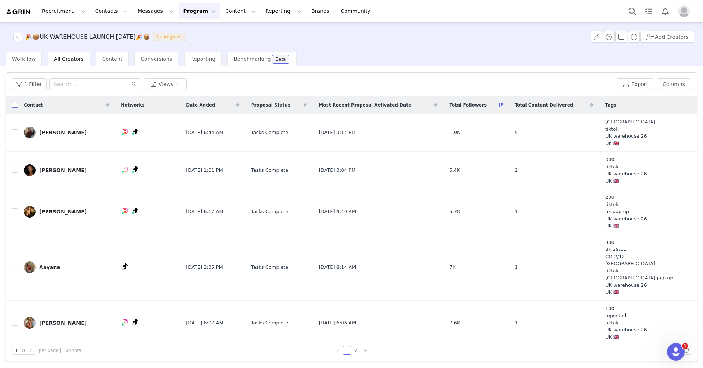
checkbox input "true"
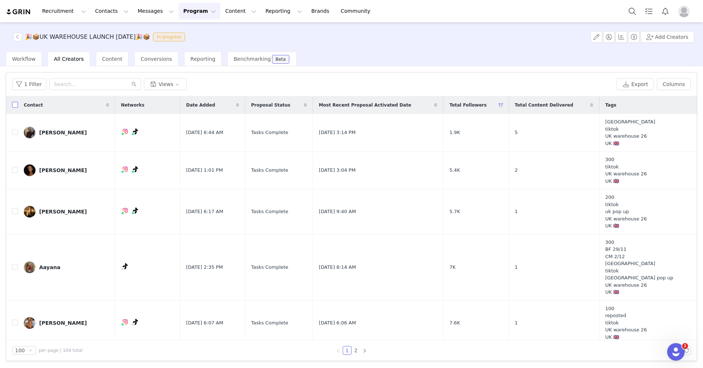
checkbox input "true"
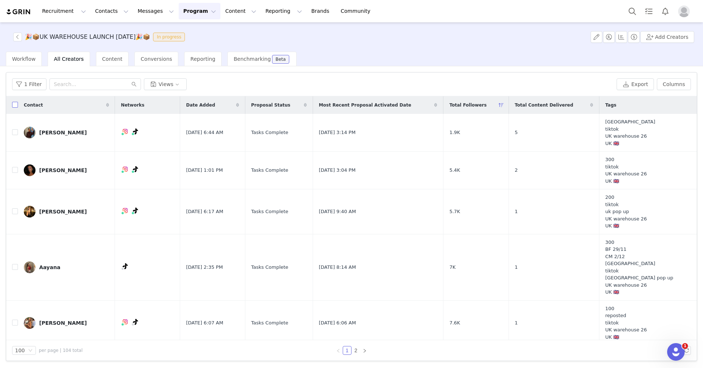
checkbox input "true"
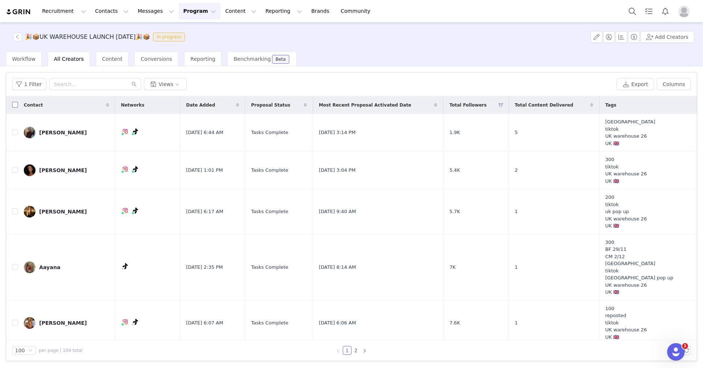
checkbox input "true"
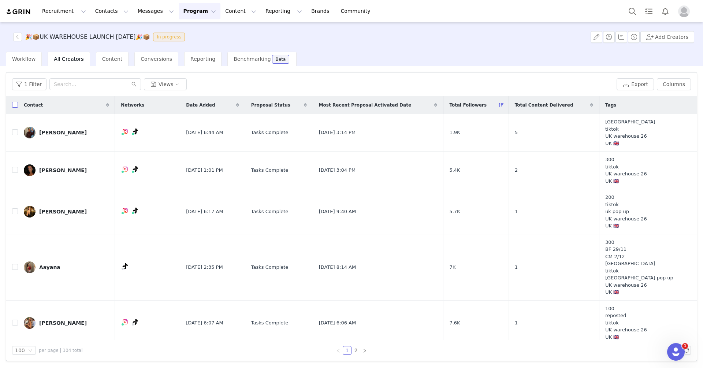
checkbox input "true"
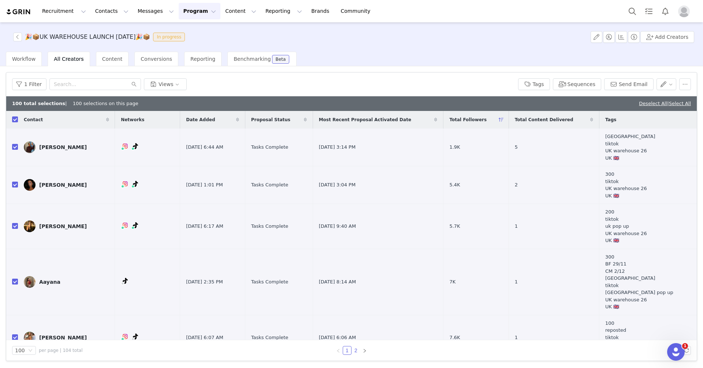
click at [356, 352] on link "2" at bounding box center [356, 350] width 8 height 8
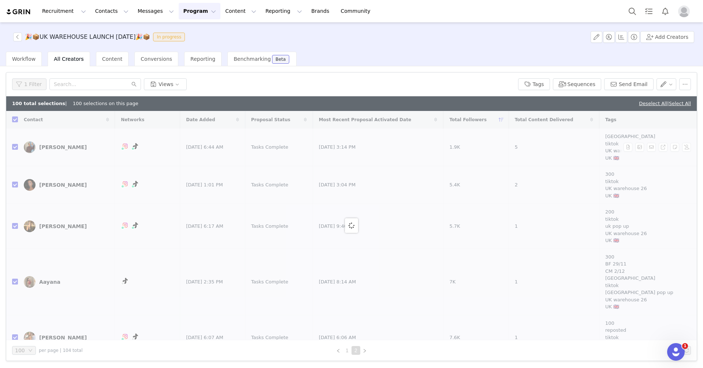
checkbox input "false"
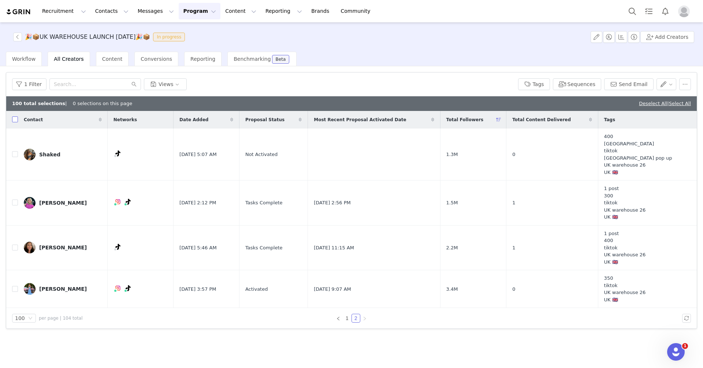
click at [15, 121] on input "checkbox" at bounding box center [15, 119] width 6 height 6
checkbox input "true"
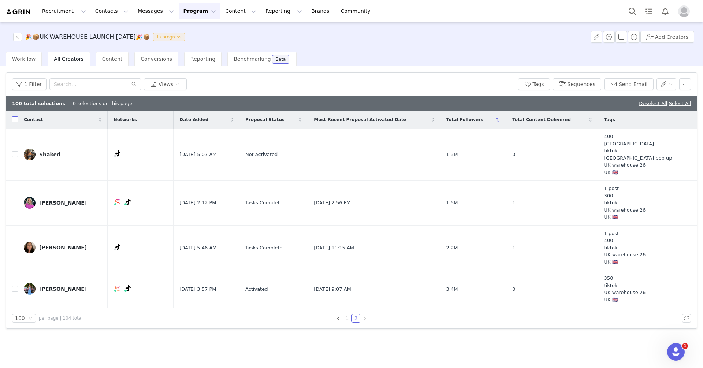
checkbox input "true"
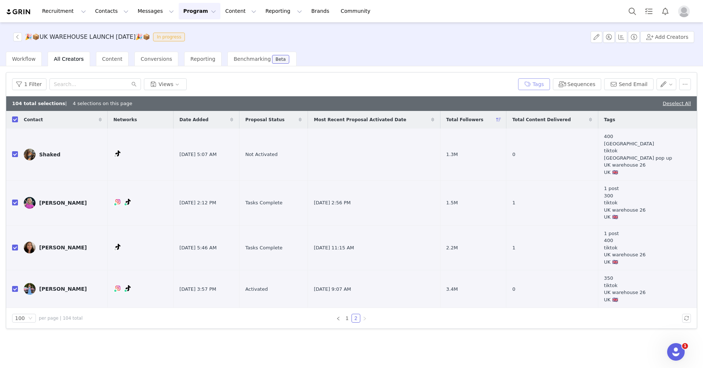
click at [538, 81] on button "Tags" at bounding box center [534, 84] width 32 height 12
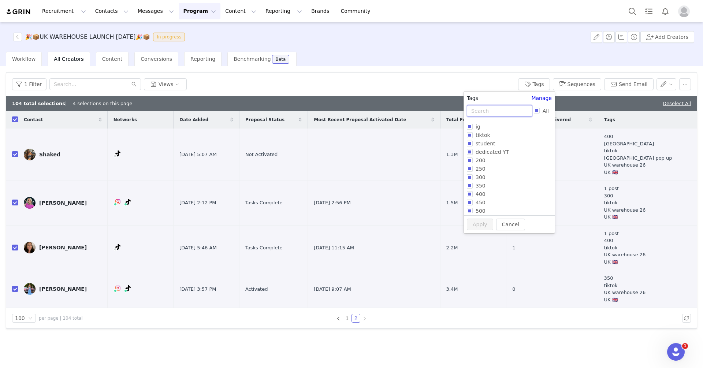
click at [509, 111] on input "text" at bounding box center [500, 111] width 66 height 12
type input "uk wareh"
click at [472, 160] on input "uk warehouse 30" at bounding box center [470, 160] width 6 height 6
checkbox input "true"
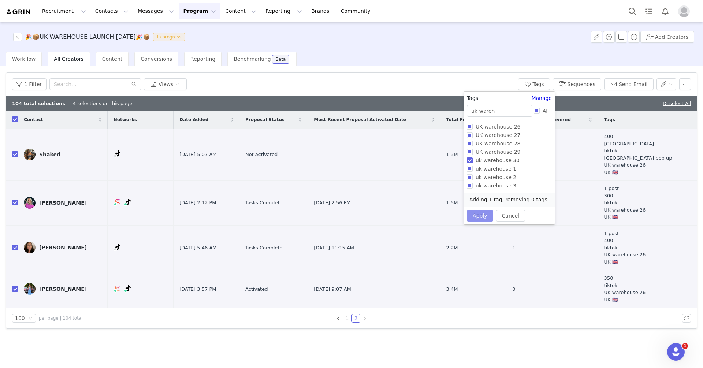
click at [486, 213] on button "Apply" at bounding box center [480, 216] width 26 height 12
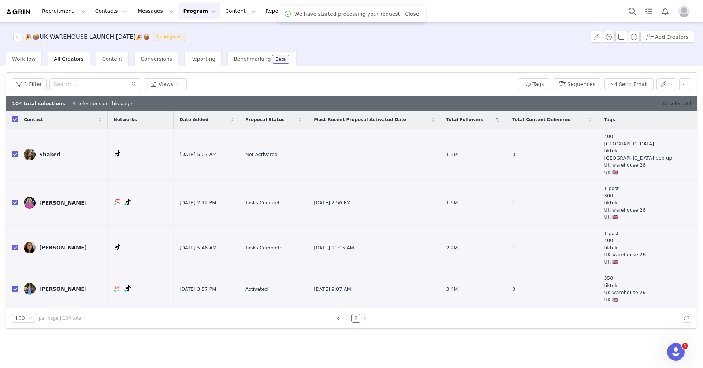
click at [684, 102] on link "Deselect All" at bounding box center [677, 103] width 28 height 5
checkbox input "false"
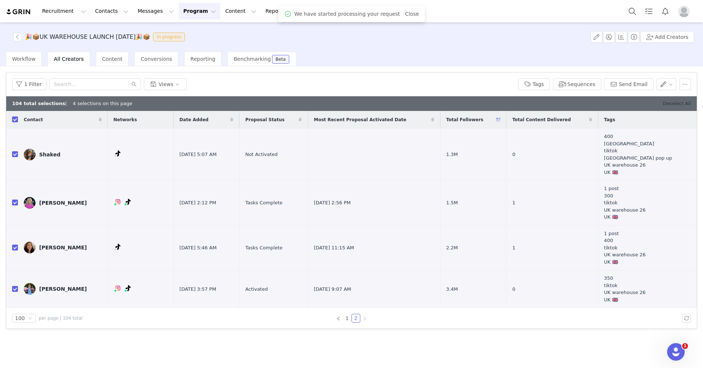
checkbox input "false"
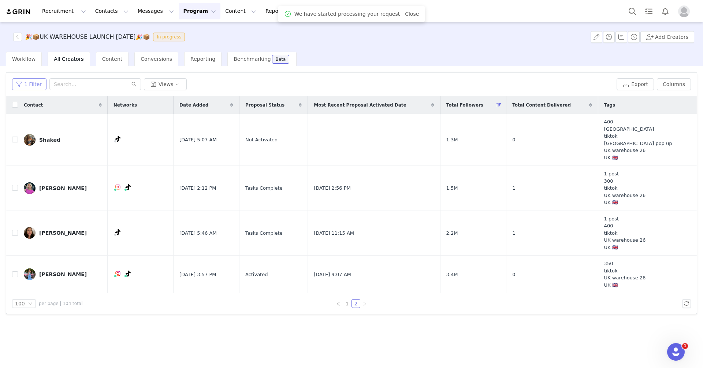
click at [24, 79] on button "1 Filter" at bounding box center [29, 84] width 34 height 12
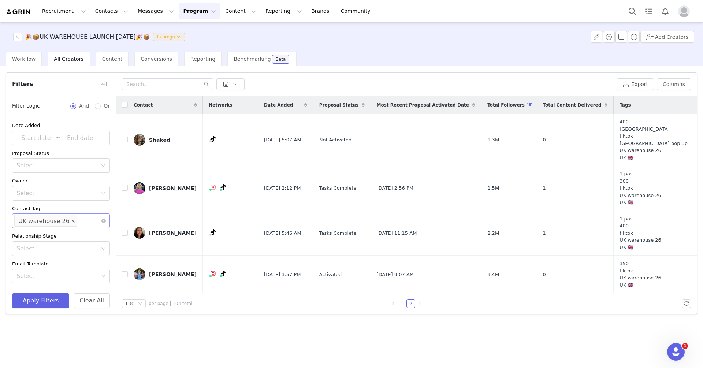
click at [71, 220] on icon "icon: close" at bounding box center [73, 221] width 4 height 4
click at [73, 220] on div "Select" at bounding box center [57, 220] width 82 height 7
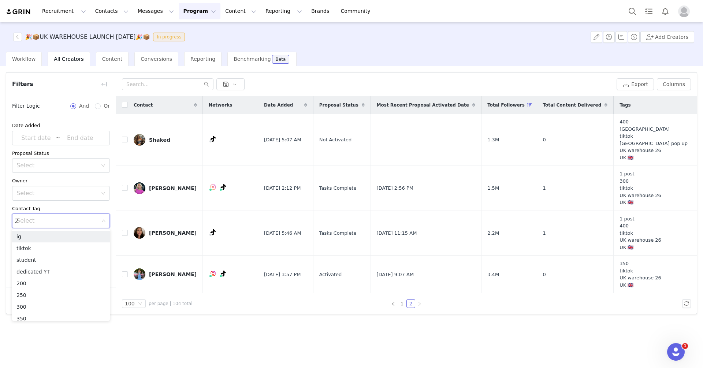
type input "27"
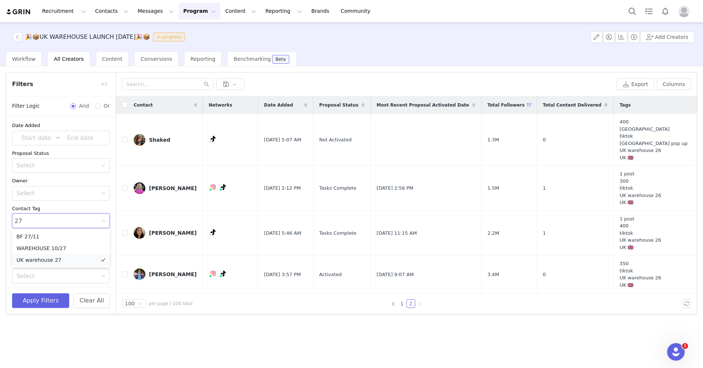
click at [75, 259] on li "UK warehouse 27" at bounding box center [61, 260] width 98 height 12
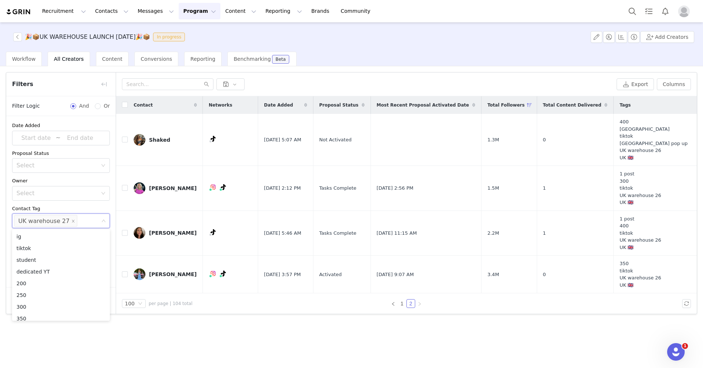
scroll to position [4, 0]
click at [50, 340] on div "Filters Filter Logic And Or Date Added ~ Proposal Status Select Owner Select Co…" at bounding box center [351, 216] width 703 height 301
click at [44, 297] on button "Apply Filters" at bounding box center [40, 300] width 57 height 15
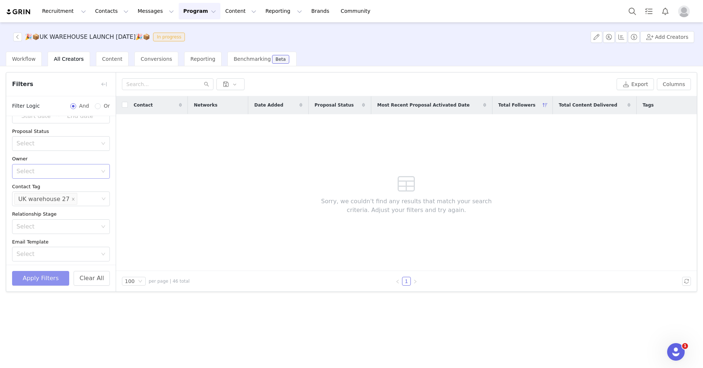
scroll to position [0, 0]
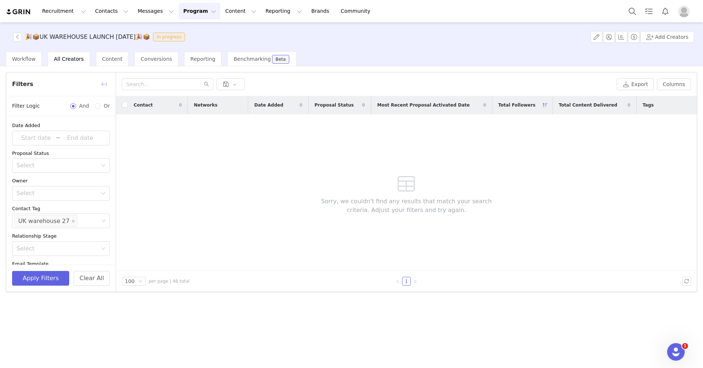
click at [105, 84] on button "button" at bounding box center [104, 84] width 12 height 12
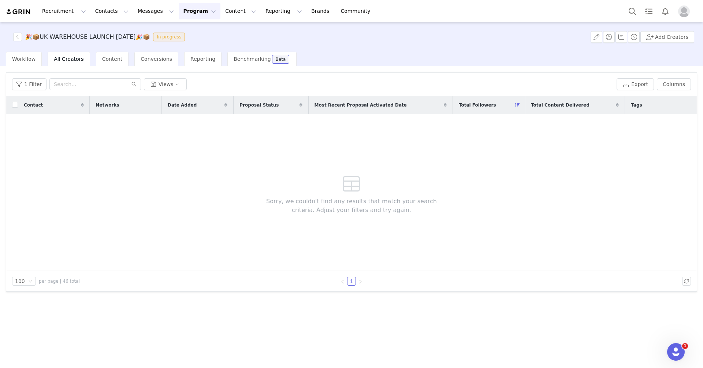
click at [47, 82] on div "1 Filter Views" at bounding box center [313, 84] width 602 height 12
click at [40, 82] on button "1 Filter" at bounding box center [29, 84] width 34 height 12
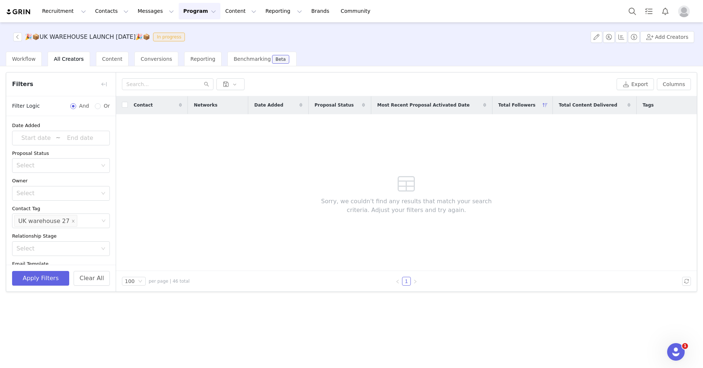
click at [71, 280] on div "Apply Filters Clear All" at bounding box center [60, 278] width 109 height 27
click at [53, 280] on button "Apply Filters" at bounding box center [40, 278] width 57 height 15
click at [28, 64] on div "Workflow" at bounding box center [24, 59] width 36 height 15
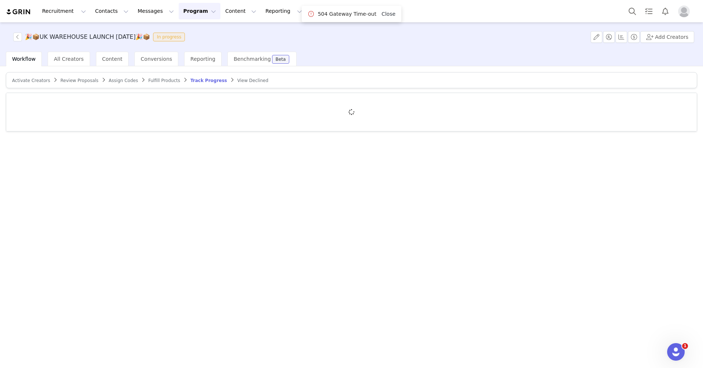
click at [389, 14] on link "Close" at bounding box center [389, 14] width 14 height 6
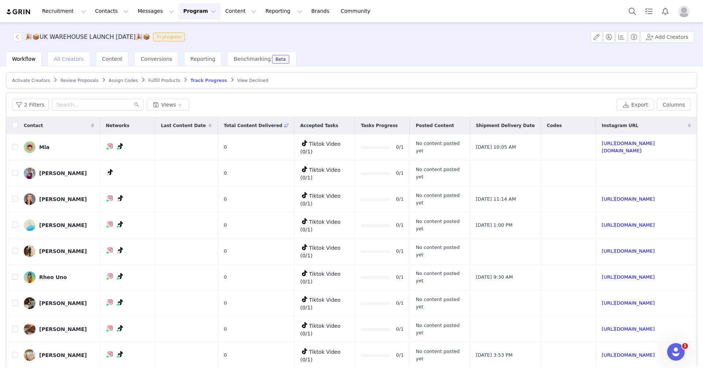
click at [76, 59] on span "All Creators" at bounding box center [69, 59] width 30 height 6
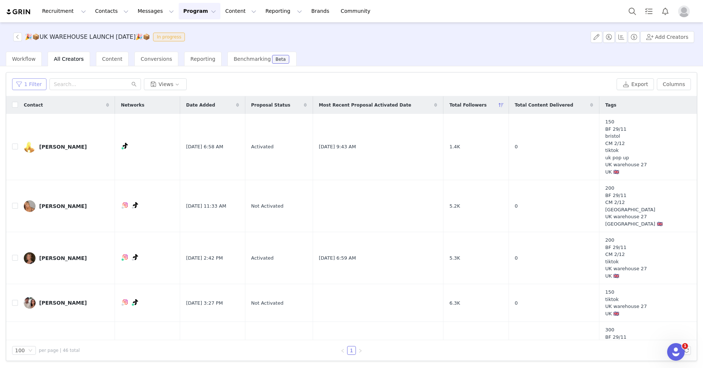
click at [34, 82] on button "1 Filter" at bounding box center [29, 84] width 34 height 12
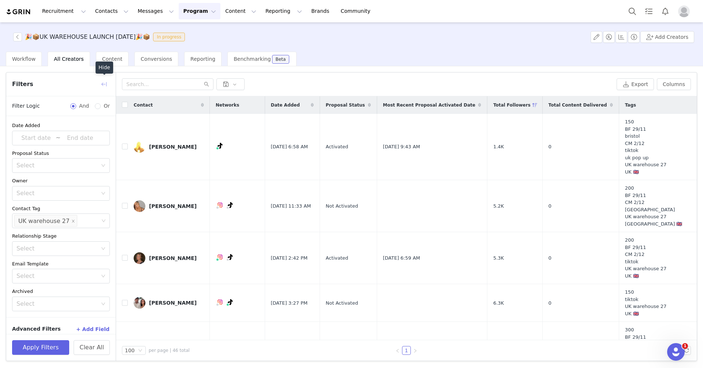
click at [105, 83] on button "button" at bounding box center [104, 84] width 12 height 12
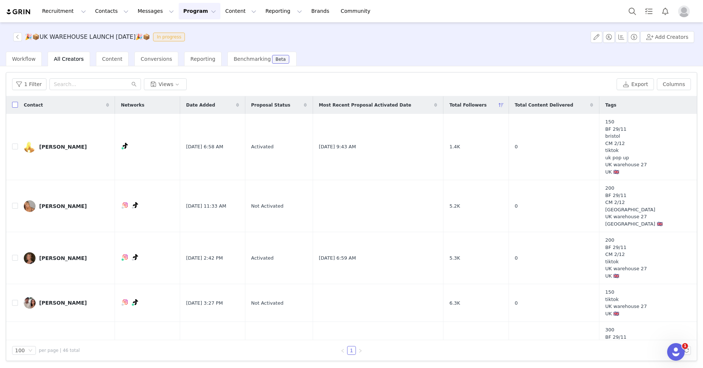
click at [13, 105] on input "checkbox" at bounding box center [15, 105] width 6 height 6
checkbox input "true"
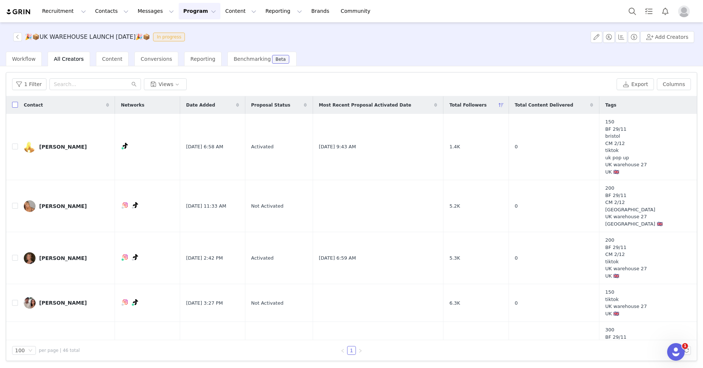
checkbox input "true"
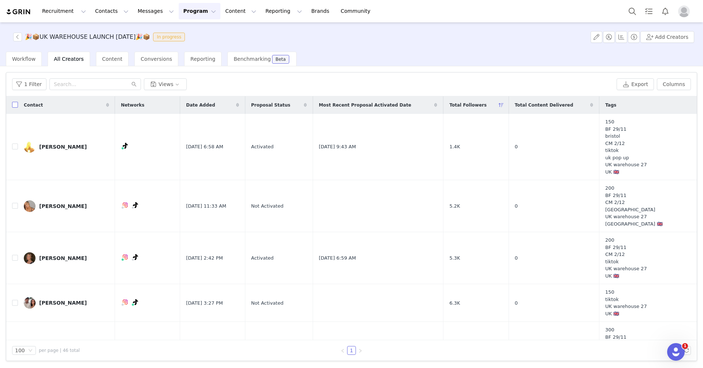
checkbox input "true"
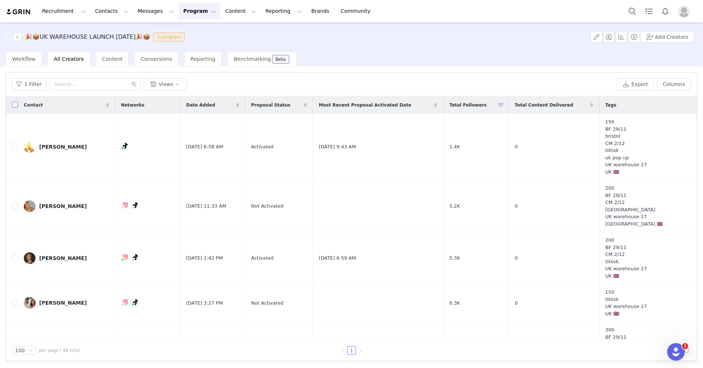
checkbox input "true"
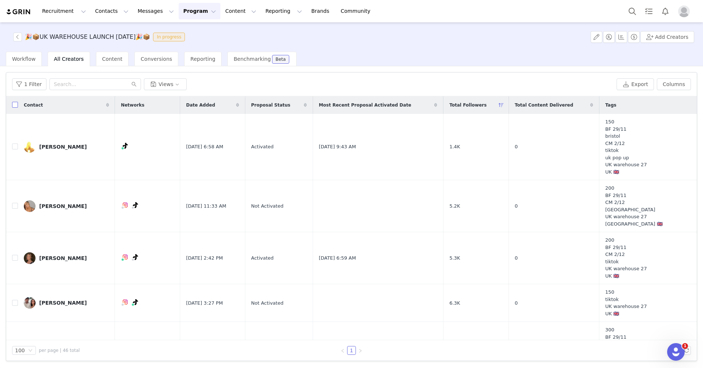
checkbox input "true"
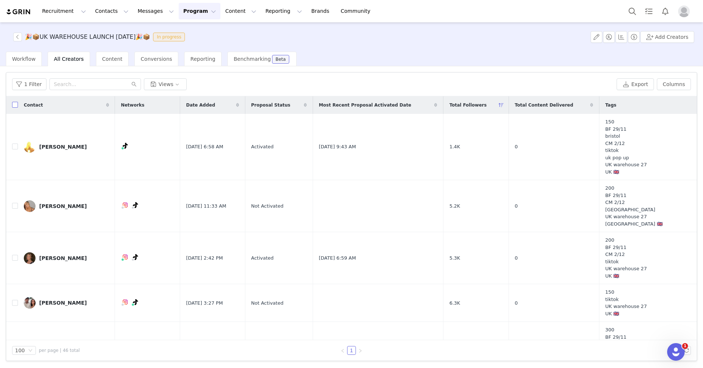
checkbox input "true"
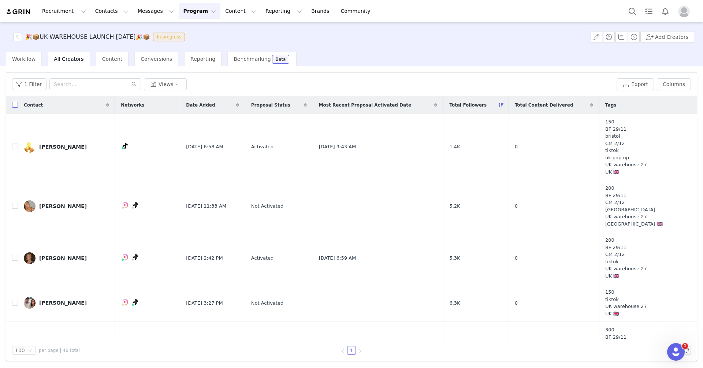
checkbox input "true"
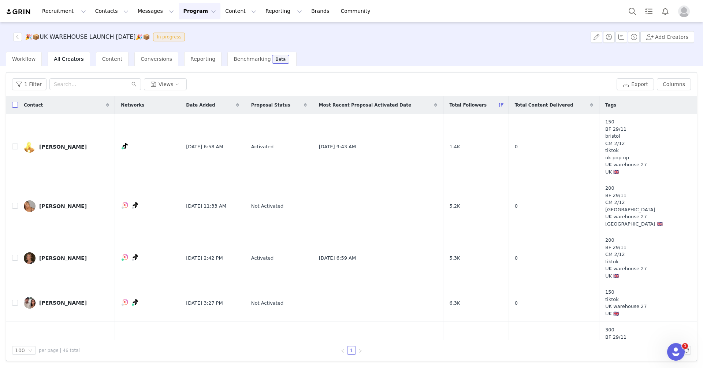
checkbox input "true"
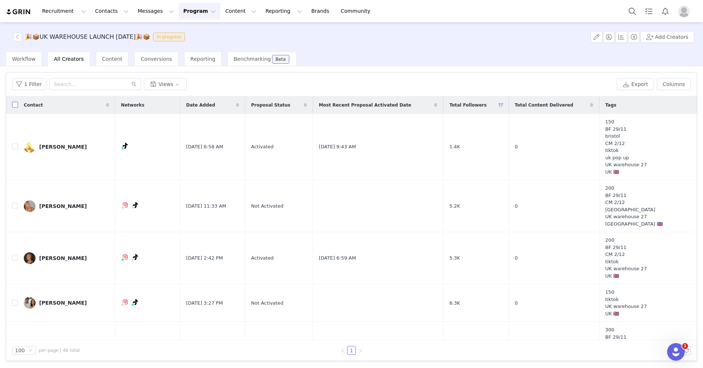
checkbox input "true"
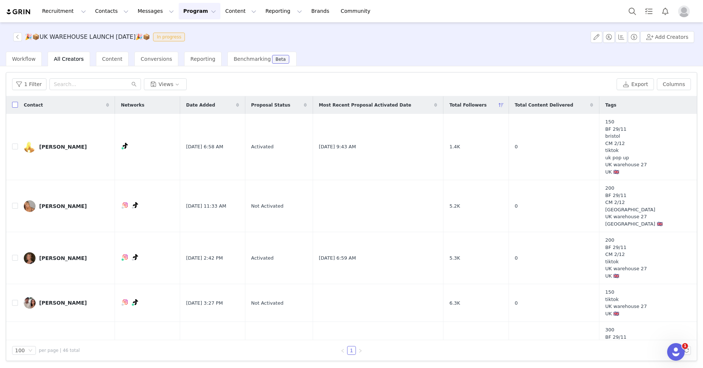
checkbox input "true"
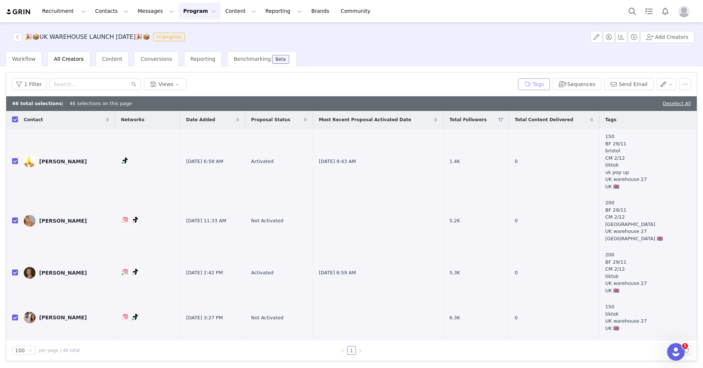
click at [544, 86] on button "Tags" at bounding box center [534, 84] width 32 height 12
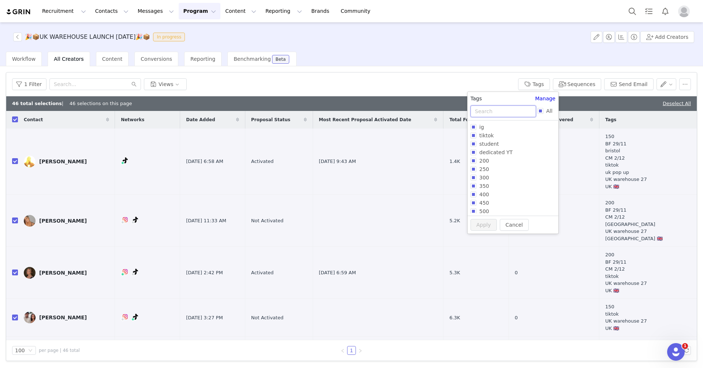
click at [488, 109] on input "text" at bounding box center [504, 111] width 66 height 12
type input "uk war"
click at [494, 167] on span "uk warehouse 1" at bounding box center [499, 169] width 47 height 6
click at [476, 167] on input "uk warehouse 1" at bounding box center [474, 169] width 6 height 6
checkbox input "true"
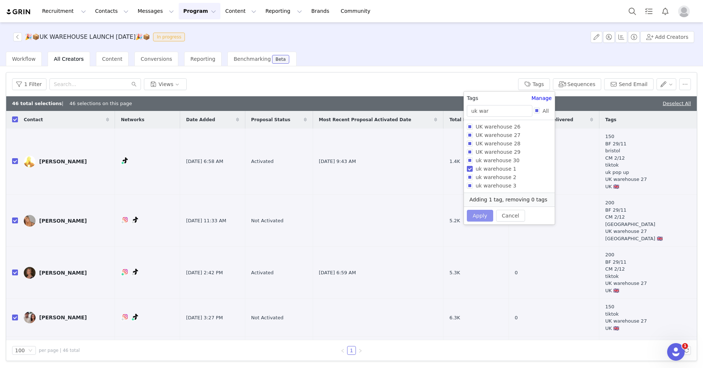
click at [479, 211] on button "Apply" at bounding box center [480, 216] width 26 height 12
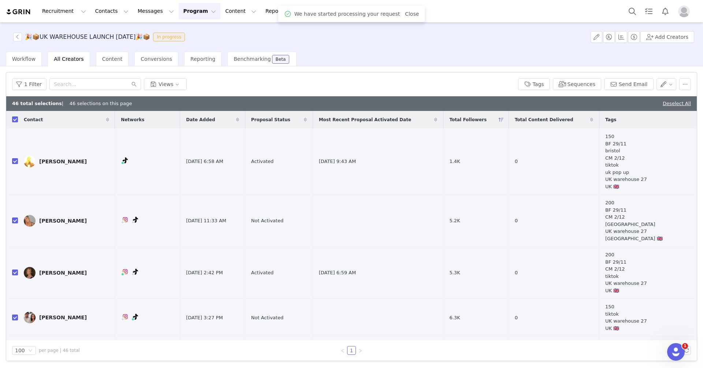
click at [13, 120] on input "checkbox" at bounding box center [15, 119] width 6 height 6
checkbox input "false"
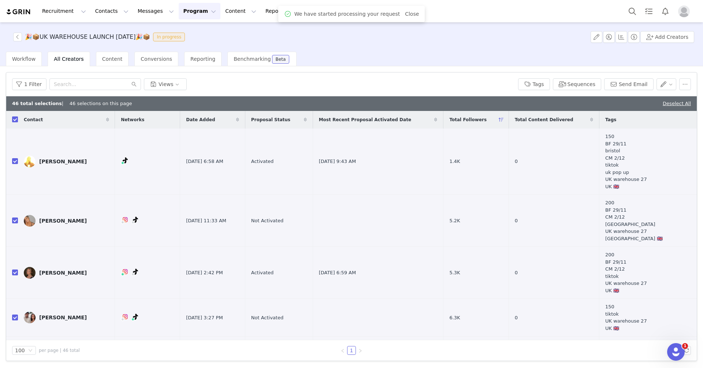
checkbox input "false"
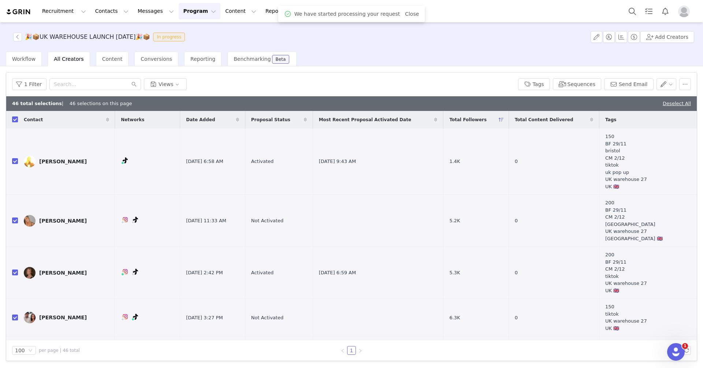
checkbox input "false"
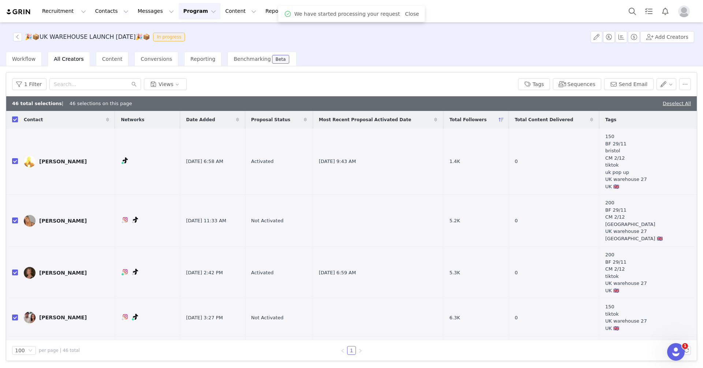
checkbox input "false"
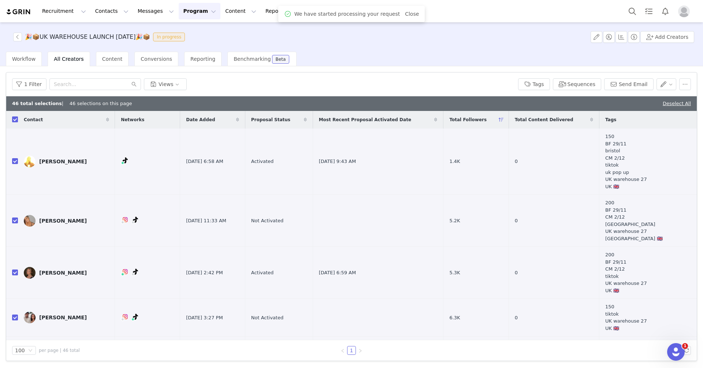
checkbox input "false"
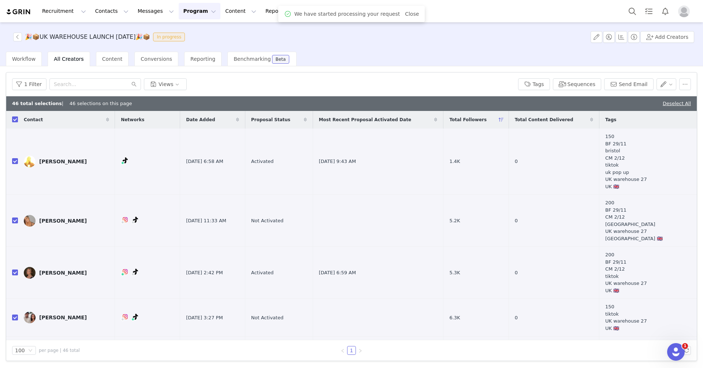
checkbox input "false"
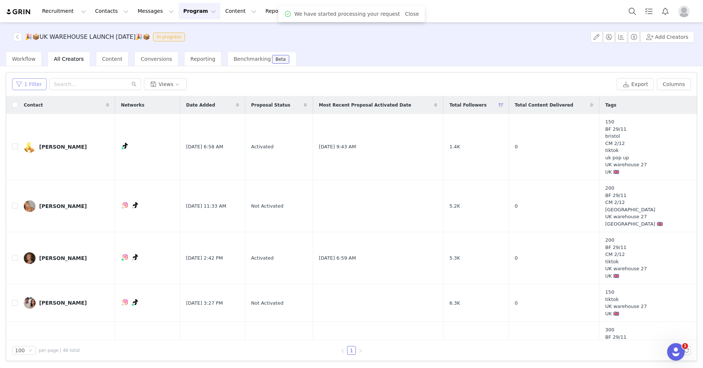
click at [23, 85] on button "1 Filter" at bounding box center [29, 84] width 34 height 12
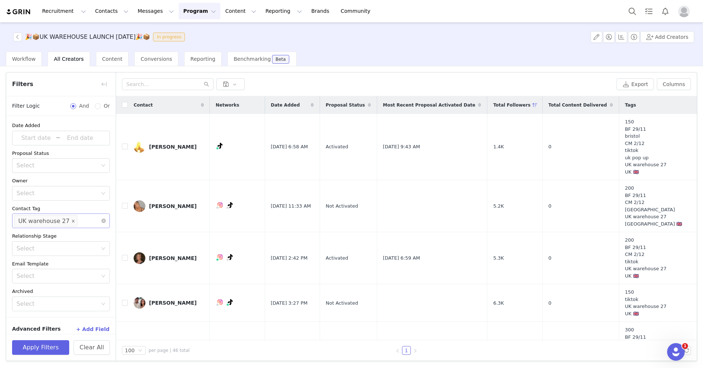
click at [71, 221] on icon "icon: close" at bounding box center [73, 221] width 4 height 4
click at [72, 219] on div "Select" at bounding box center [57, 220] width 82 height 7
click at [75, 252] on li "UK warehouse 28" at bounding box center [61, 248] width 98 height 12
click at [55, 343] on button "Apply Filters" at bounding box center [40, 347] width 57 height 15
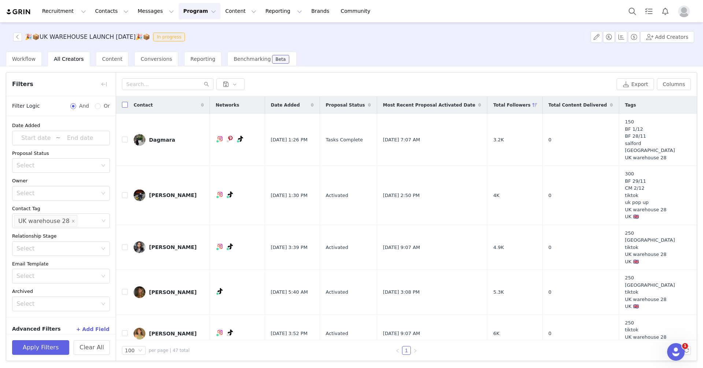
click at [126, 105] on input "checkbox" at bounding box center [125, 105] width 6 height 6
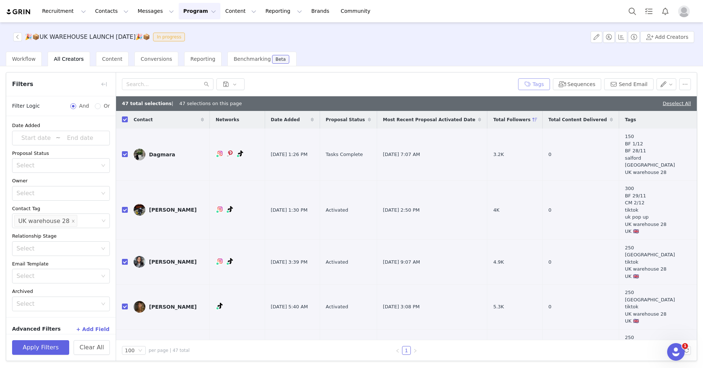
click at [543, 83] on button "Tags" at bounding box center [534, 84] width 32 height 12
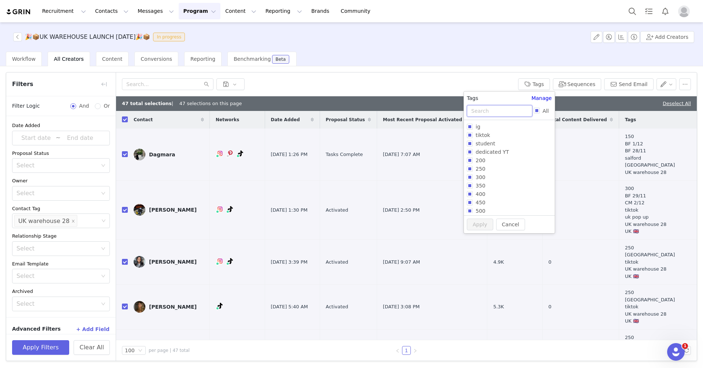
click at [499, 107] on input "text" at bounding box center [500, 111] width 66 height 12
click at [507, 178] on span "uk warehouse 2" at bounding box center [496, 177] width 47 height 6
click at [473, 178] on input "uk warehouse 2" at bounding box center [470, 177] width 6 height 6
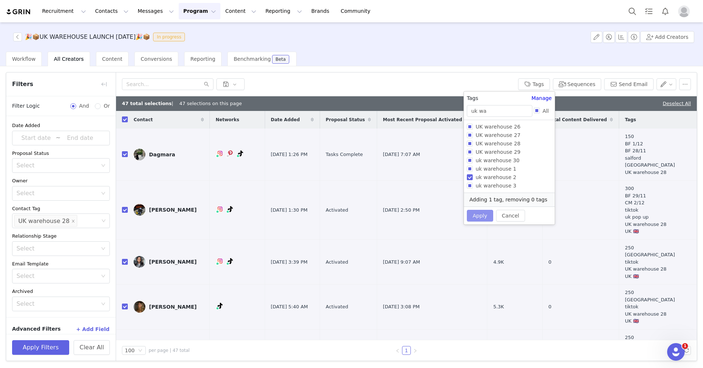
click at [483, 212] on button "Apply" at bounding box center [480, 216] width 26 height 12
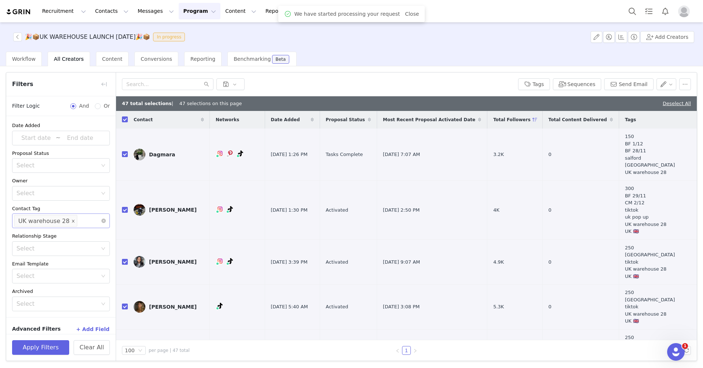
click at [72, 220] on icon "icon: close" at bounding box center [73, 221] width 3 height 3
click at [77, 219] on div "Select UK warehouse 28" at bounding box center [58, 221] width 88 height 14
click at [67, 258] on li "UK warehouse 29" at bounding box center [61, 260] width 98 height 12
click at [674, 103] on link "Deselect All" at bounding box center [677, 103] width 28 height 5
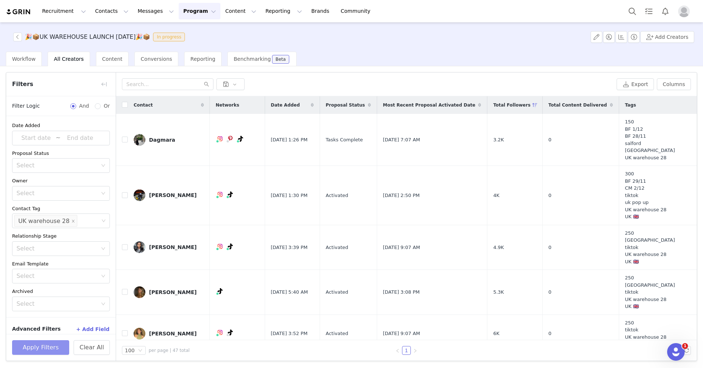
click at [42, 349] on button "Apply Filters" at bounding box center [40, 347] width 57 height 15
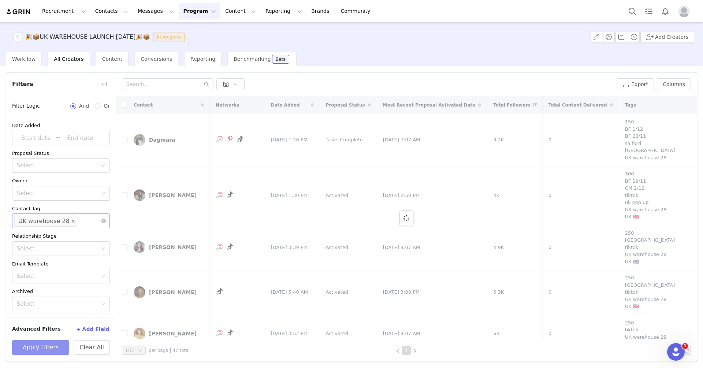
click at [71, 220] on icon "icon: close" at bounding box center [73, 221] width 4 height 4
click at [78, 220] on div "Select UK warehouse 28" at bounding box center [58, 221] width 88 height 14
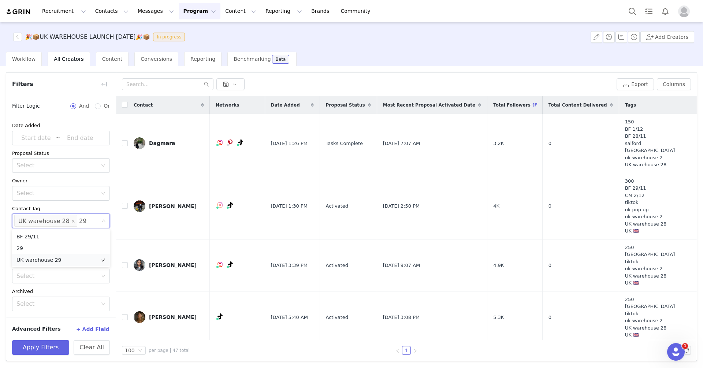
click at [51, 261] on li "UK warehouse 29" at bounding box center [61, 260] width 98 height 12
click at [71, 219] on icon "icon: close" at bounding box center [73, 221] width 4 height 4
click at [65, 206] on div "Contact Tag" at bounding box center [61, 208] width 98 height 7
click at [40, 351] on button "Apply Filters" at bounding box center [40, 347] width 57 height 15
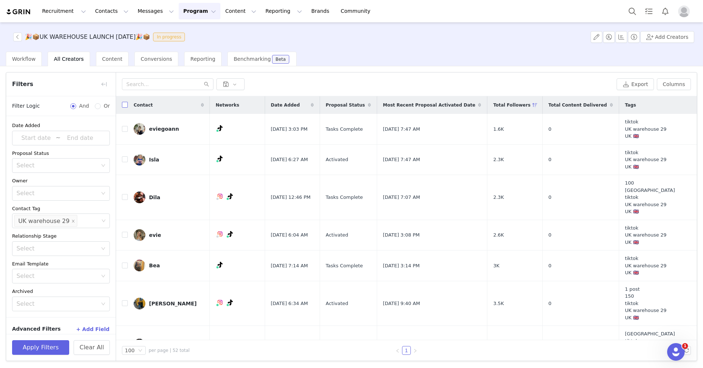
click at [124, 103] on input "checkbox" at bounding box center [125, 105] width 6 height 6
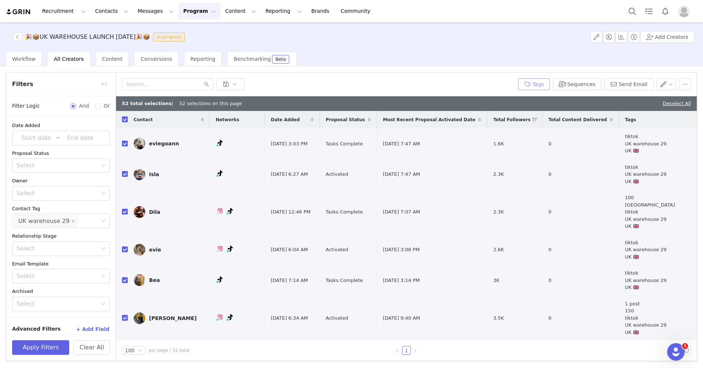
click at [527, 88] on button "Tags" at bounding box center [534, 84] width 32 height 12
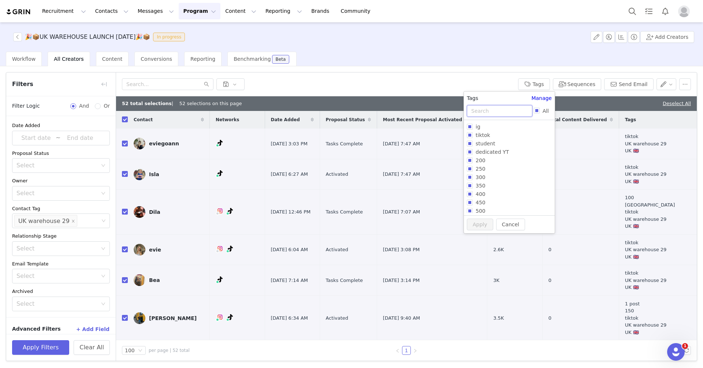
click at [504, 112] on input "text" at bounding box center [500, 111] width 66 height 12
click at [471, 187] on input "uk warehouse 3" at bounding box center [470, 186] width 6 height 6
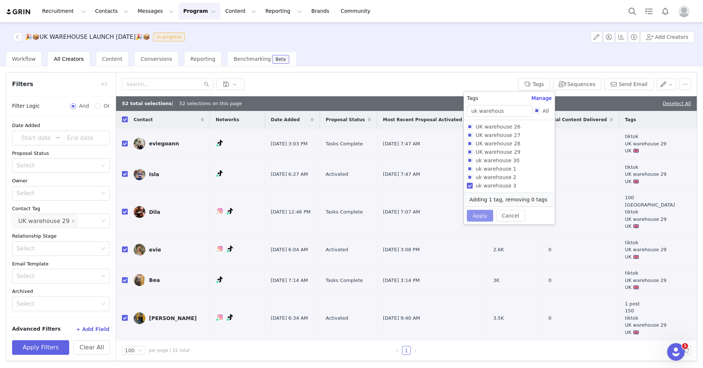
click at [480, 212] on button "Apply" at bounding box center [480, 216] width 26 height 12
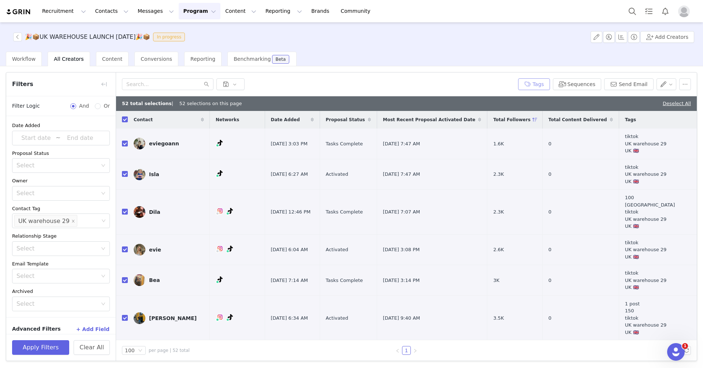
click at [537, 83] on button "Tags" at bounding box center [534, 84] width 32 height 12
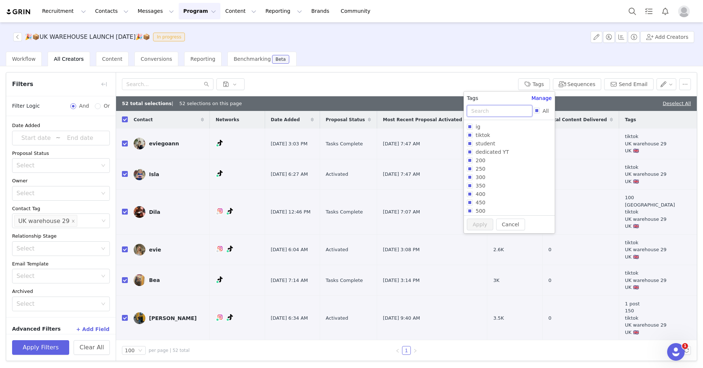
click at [497, 111] on input "text" at bounding box center [500, 111] width 66 height 12
click at [471, 185] on input "uk warehouse 3" at bounding box center [470, 186] width 6 height 6
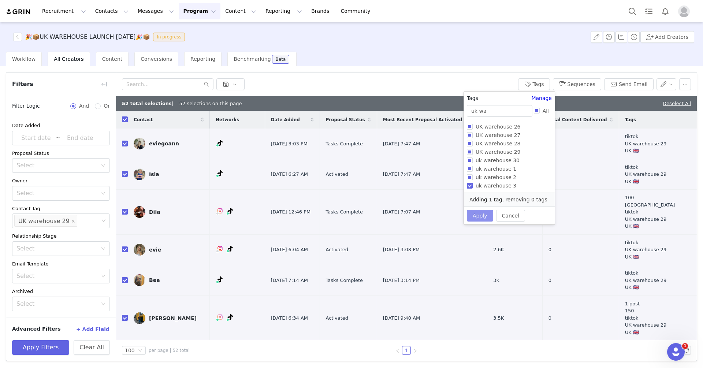
click at [476, 211] on button "Apply" at bounding box center [480, 216] width 26 height 12
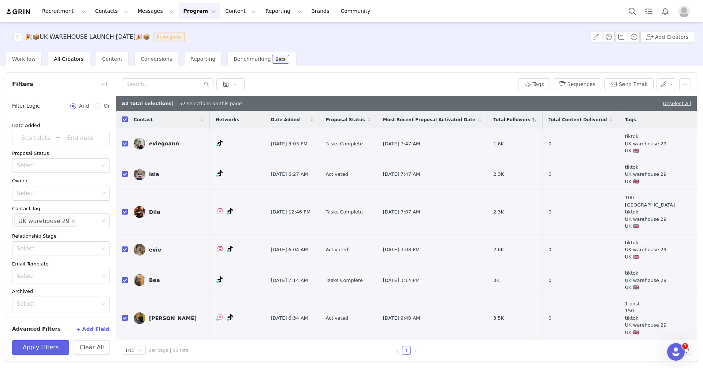
click at [684, 98] on div "52 total selections | 52 selections on this page Deselect All" at bounding box center [406, 103] width 581 height 15
click at [680, 103] on link "Deselect All" at bounding box center [677, 103] width 28 height 5
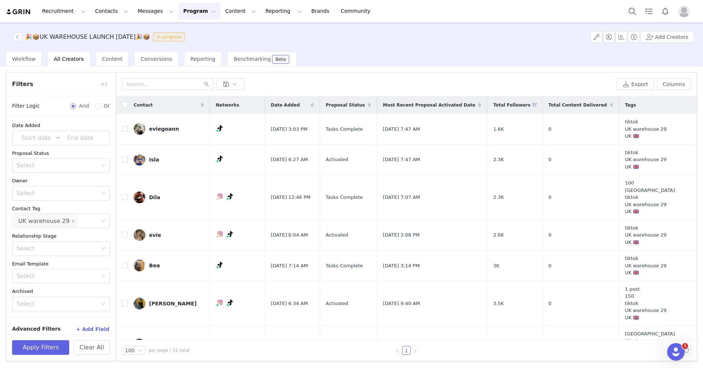
click at [105, 81] on button "button" at bounding box center [104, 84] width 12 height 12
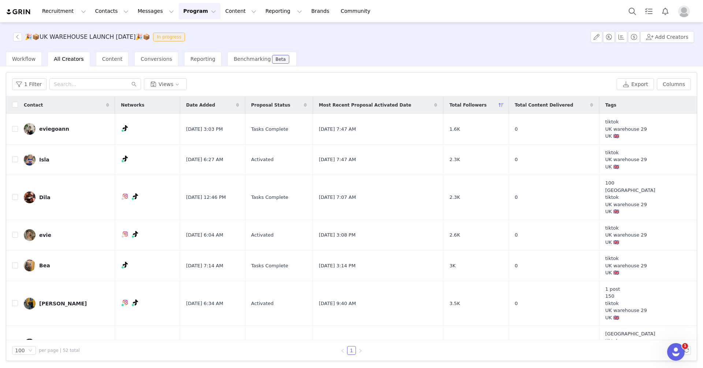
click at [33, 78] on button "button" at bounding box center [37, 84] width 8 height 12
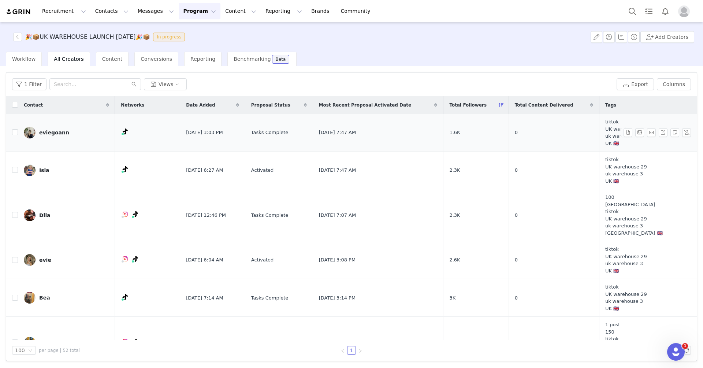
scroll to position [16, 0]
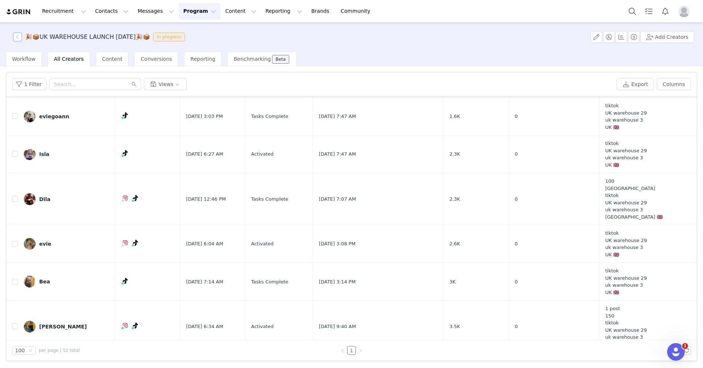
click at [17, 37] on button "button" at bounding box center [17, 37] width 9 height 9
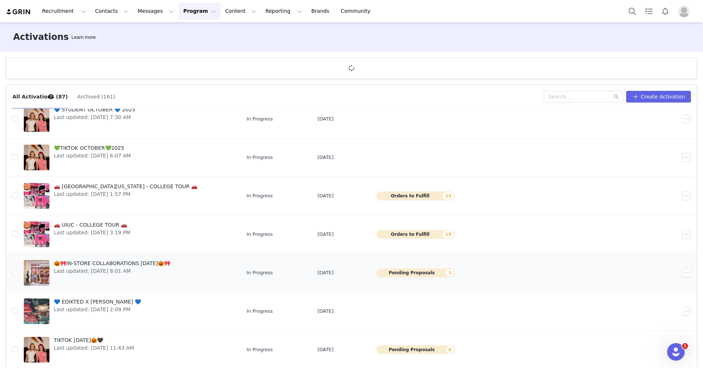
scroll to position [27, 0]
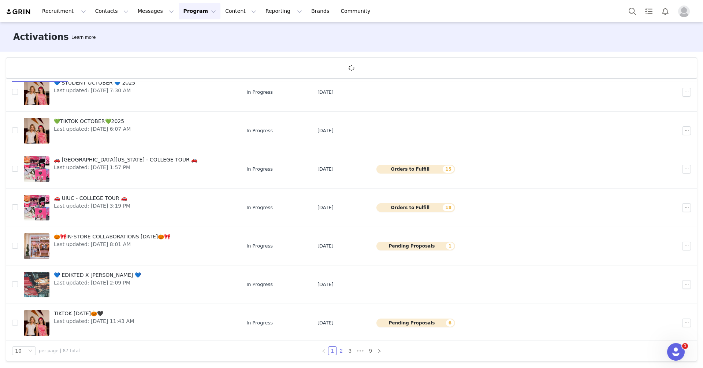
click at [340, 350] on link "2" at bounding box center [341, 351] width 8 height 8
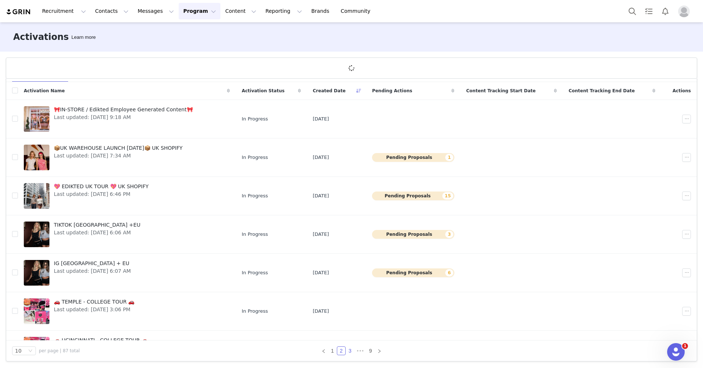
click at [349, 350] on link "3" at bounding box center [350, 351] width 8 height 8
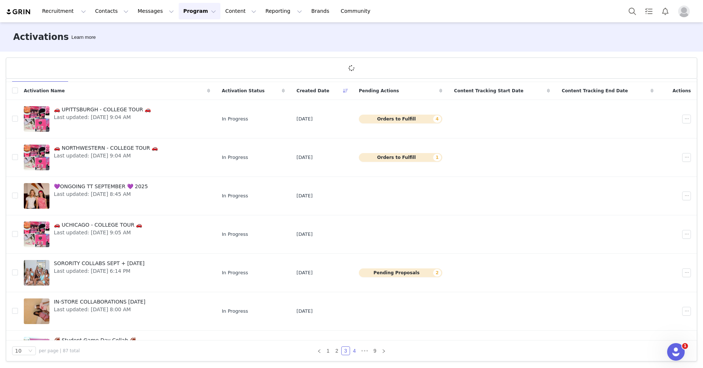
click at [355, 352] on link "4" at bounding box center [354, 351] width 8 height 8
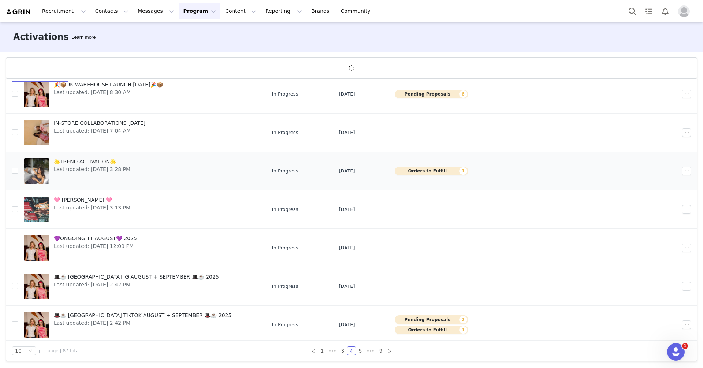
scroll to position [0, 0]
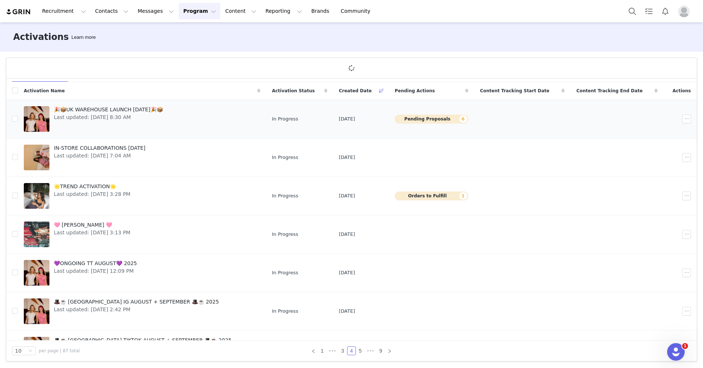
click at [205, 112] on link "🎉📦UK WAREHOUSE LAUNCH [DATE]🎉📦 Last updated: [DATE] 8:30 AM" at bounding box center [142, 118] width 237 height 29
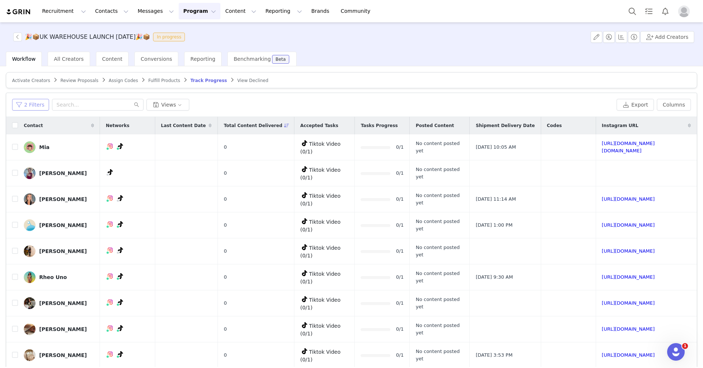
click at [22, 105] on button "2 Filters" at bounding box center [30, 105] width 37 height 12
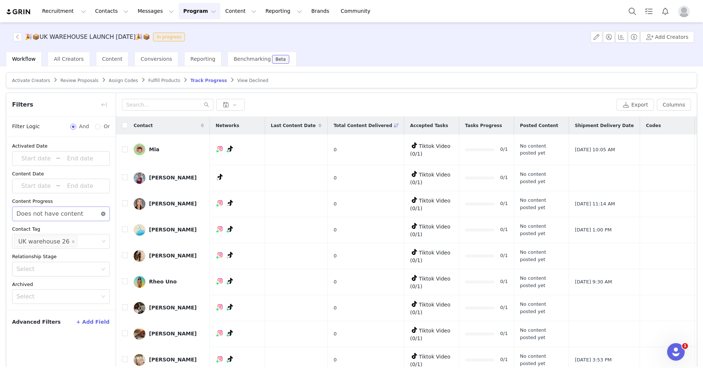
click at [105, 212] on icon "icon: close-circle" at bounding box center [103, 214] width 4 height 4
click at [71, 240] on icon "icon: close" at bounding box center [73, 242] width 4 height 4
click at [69, 239] on div "Select" at bounding box center [57, 241] width 82 height 7
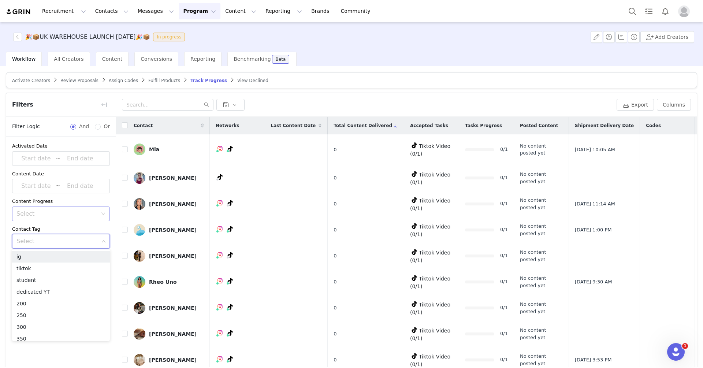
type input "2"
type input "uk w"
click at [52, 243] on div "Select uk w [GEOGRAPHIC_DATA] w" at bounding box center [58, 241] width 88 height 14
click at [45, 238] on div "Select" at bounding box center [57, 241] width 82 height 7
type input "uk warehouse"
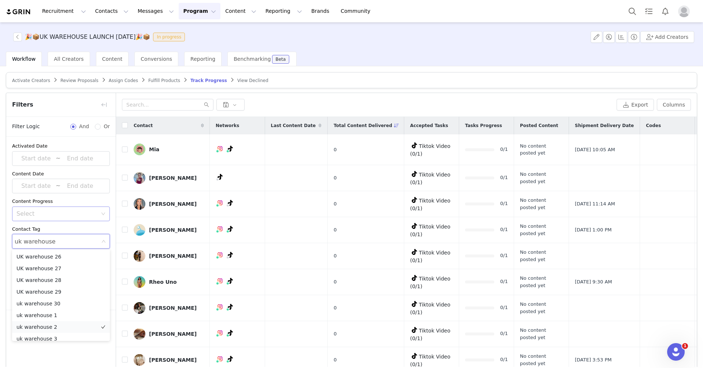
click at [49, 324] on li "uk warehouse 2" at bounding box center [61, 327] width 98 height 12
click at [68, 234] on div "Select uk warehouse 2" at bounding box center [61, 241] width 98 height 15
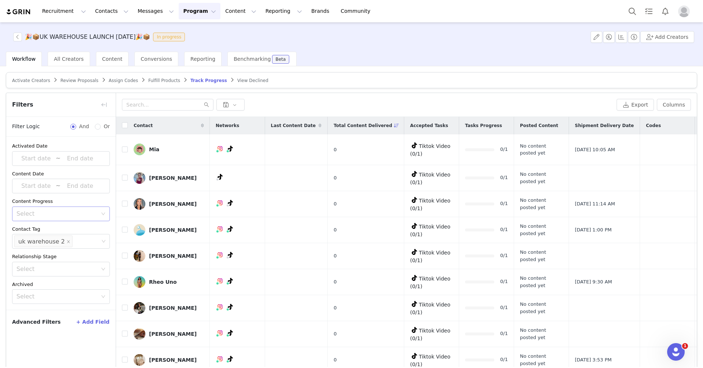
scroll to position [34, 0]
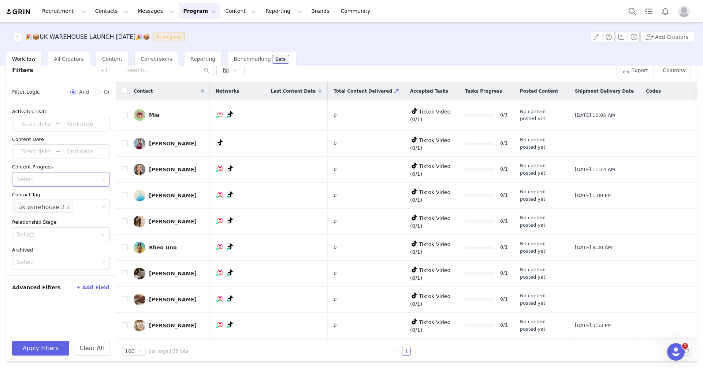
click at [45, 358] on div "Apply Filters Clear All" at bounding box center [60, 348] width 109 height 27
click at [45, 349] on button "Apply Filters" at bounding box center [40, 348] width 57 height 15
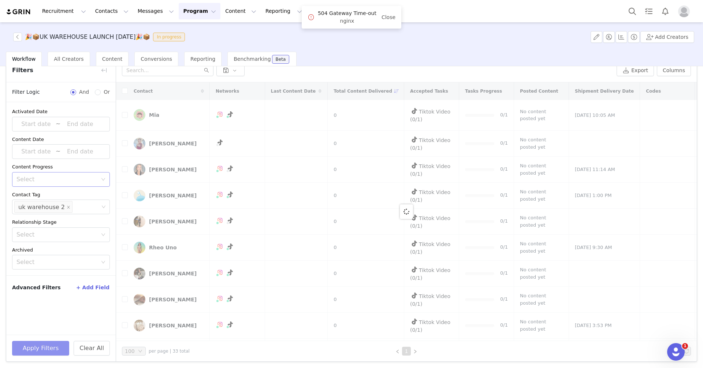
scroll to position [0, 0]
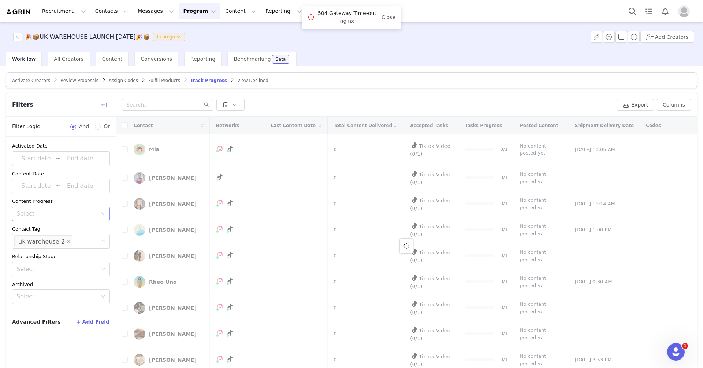
click at [106, 105] on button "button" at bounding box center [104, 105] width 12 height 12
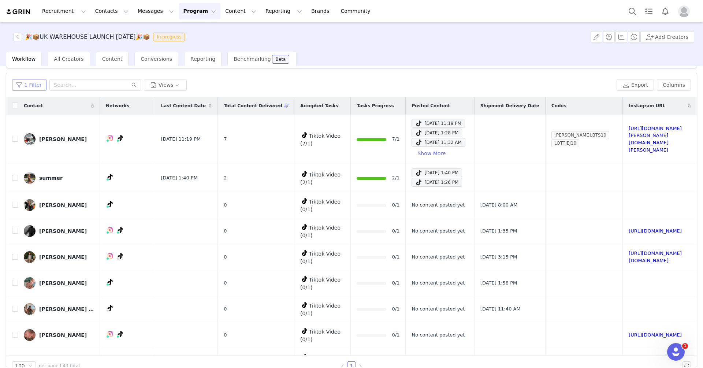
click at [26, 84] on button "1 Filter" at bounding box center [29, 85] width 34 height 12
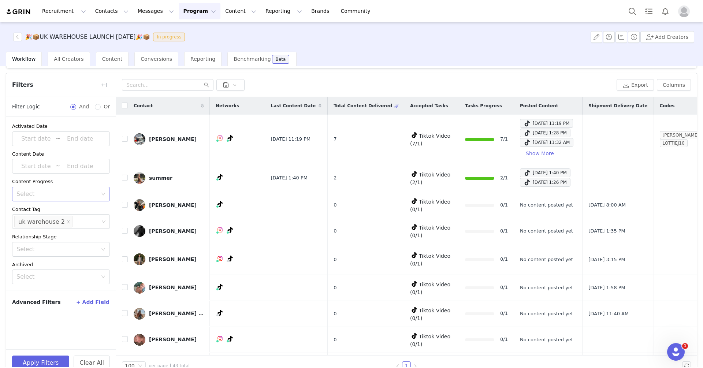
scroll to position [34, 0]
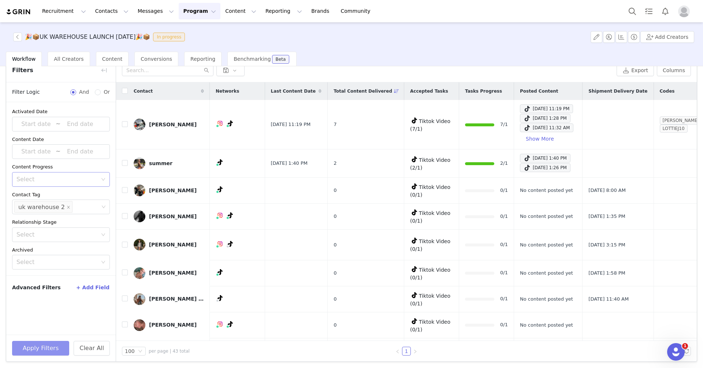
click at [53, 341] on button "Apply Filters" at bounding box center [40, 348] width 57 height 15
click at [103, 73] on button "button" at bounding box center [104, 70] width 12 height 12
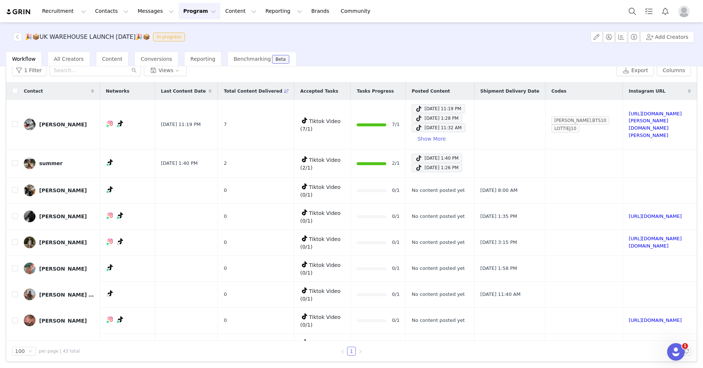
click at [666, 75] on div "1 Filter Views Export Columns" at bounding box center [351, 71] width 691 height 24
click at [666, 73] on button "Columns" at bounding box center [674, 70] width 34 height 12
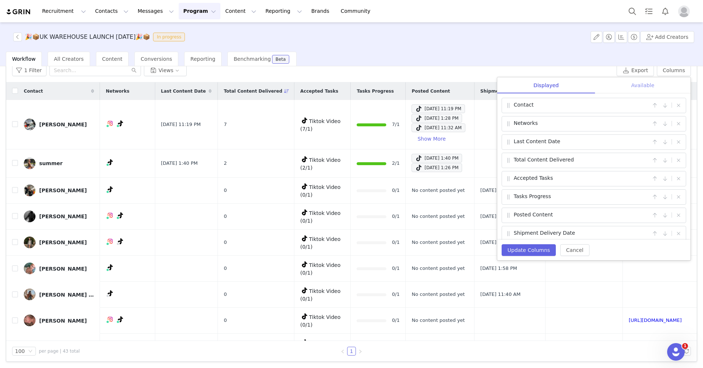
click at [636, 90] on div "Available" at bounding box center [643, 85] width 96 height 16
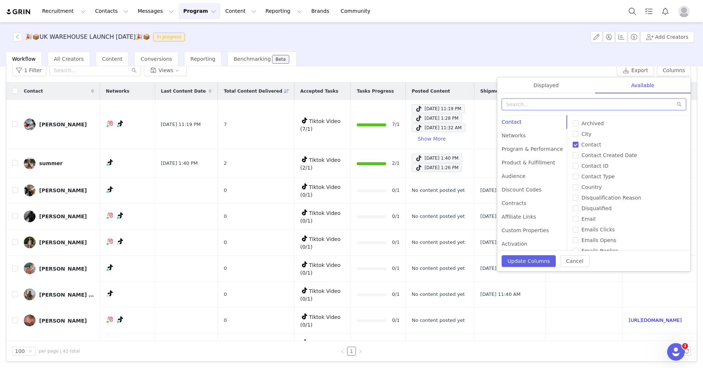
click at [594, 104] on input "text" at bounding box center [594, 104] width 185 height 12
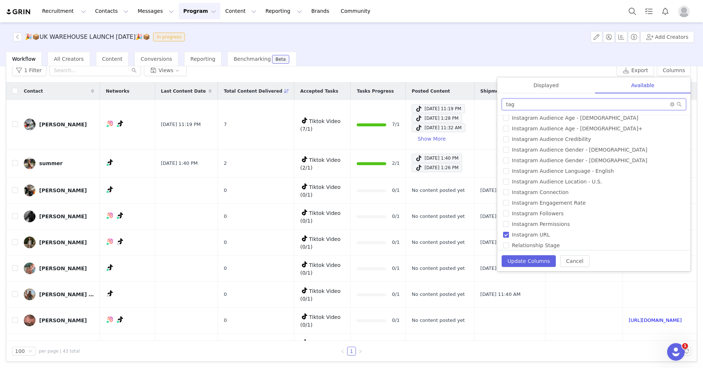
scroll to position [86, 0]
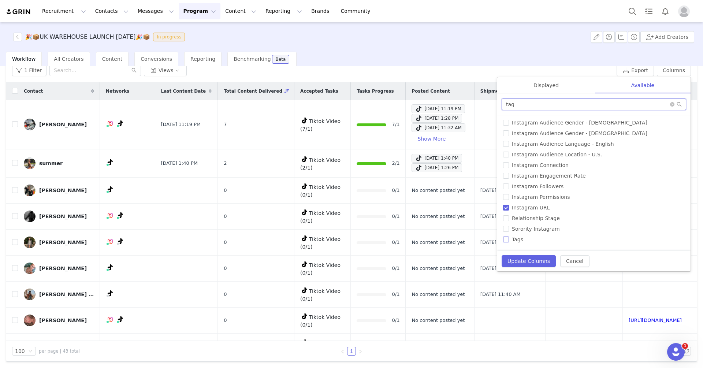
type input "tag"
click at [516, 242] on label "Tags" at bounding box center [594, 240] width 182 height 8
click at [509, 242] on input "Tags" at bounding box center [506, 240] width 6 height 6
checkbox input "true"
click at [516, 257] on button "Update Columns" at bounding box center [529, 261] width 54 height 12
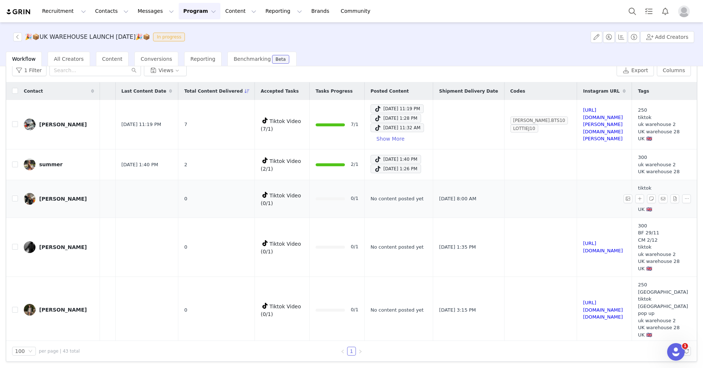
scroll to position [34, 0]
click at [18, 91] on div "Contact" at bounding box center [59, 92] width 82 height 18
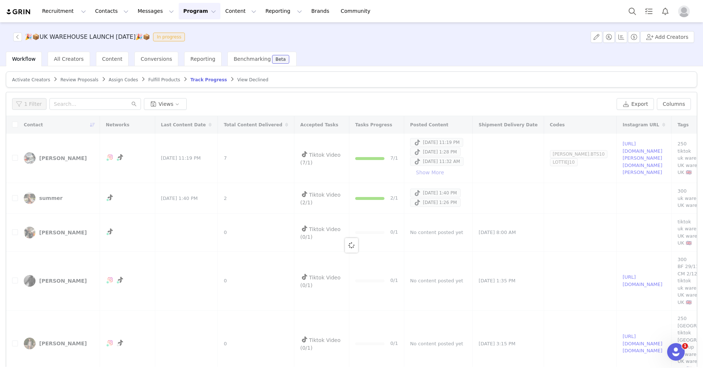
scroll to position [0, 0]
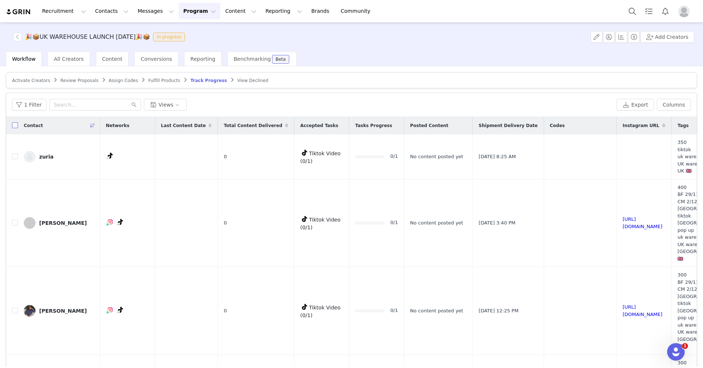
click at [15, 126] on input "checkbox" at bounding box center [15, 125] width 6 height 6
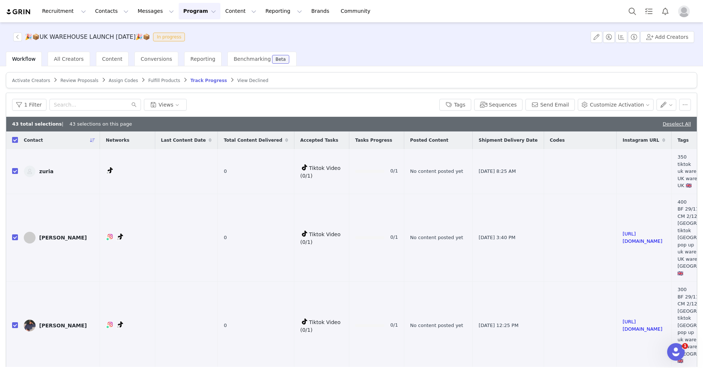
checkbox input "true"
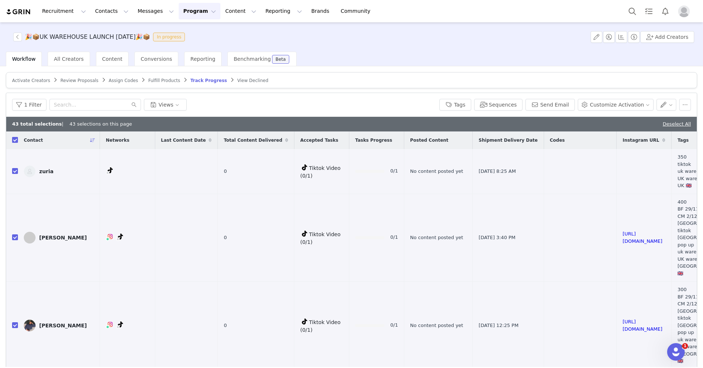
checkbox input "true"
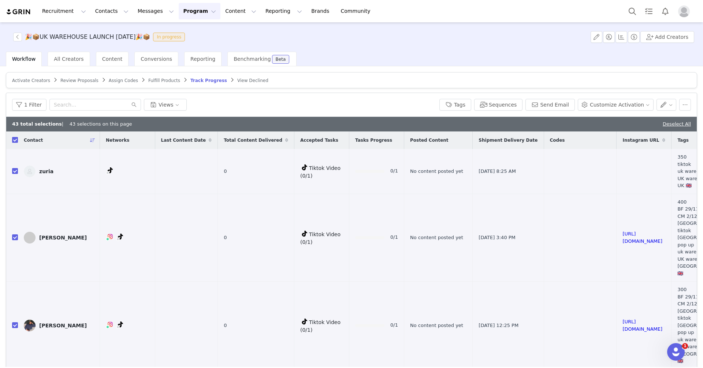
checkbox input "true"
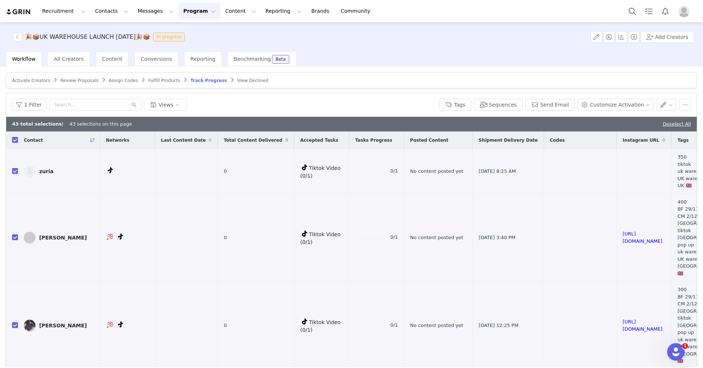
checkbox input "true"
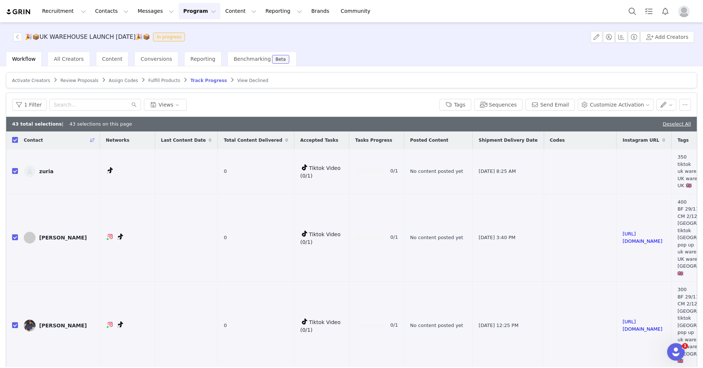
checkbox input "true"
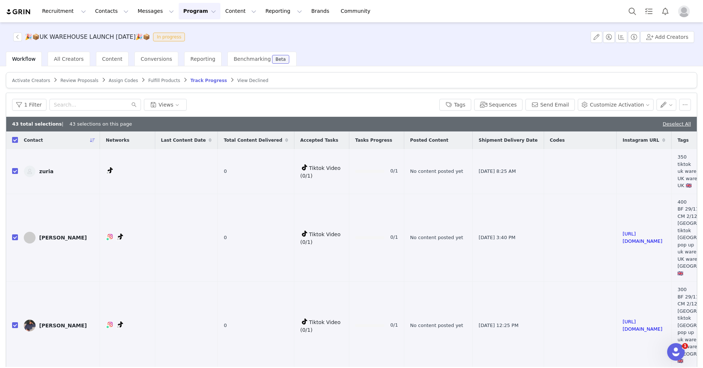
checkbox input "true"
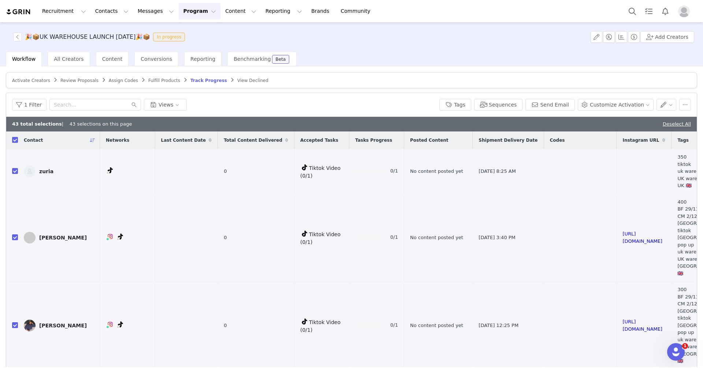
checkbox input "true"
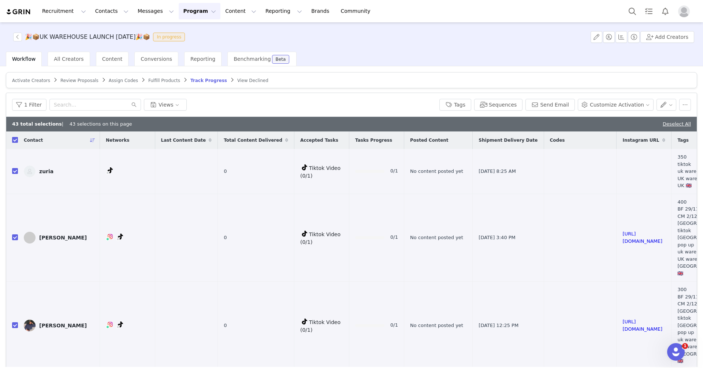
checkbox input "true"
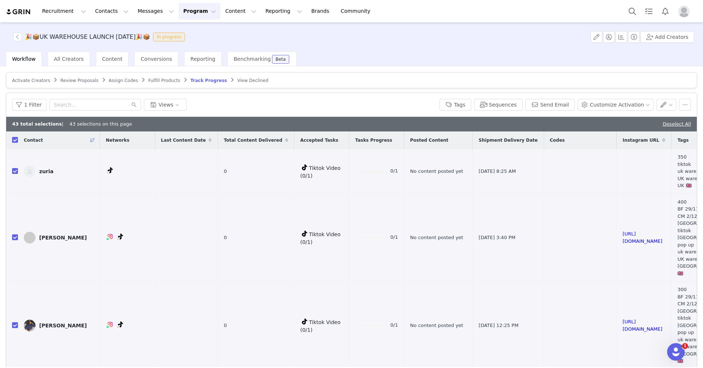
checkbox input "true"
click at [556, 107] on button "Send Email" at bounding box center [549, 105] width 49 height 12
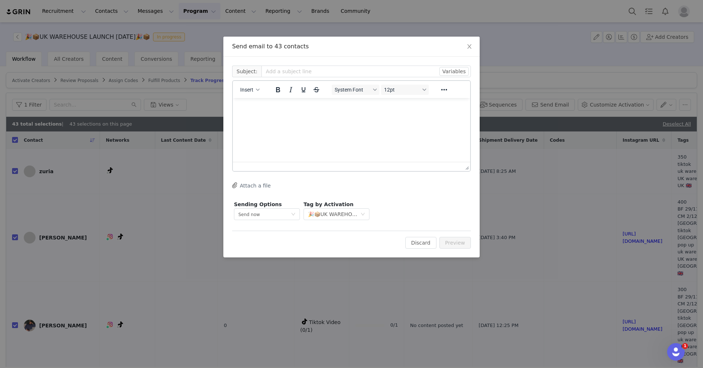
click at [276, 118] on html at bounding box center [351, 108] width 237 height 20
click at [302, 68] on input "text" at bounding box center [365, 72] width 209 height 12
paste input "EDIKTED WAREHOUSE COLLAB REMINDER 🇬🇧🎉📦"
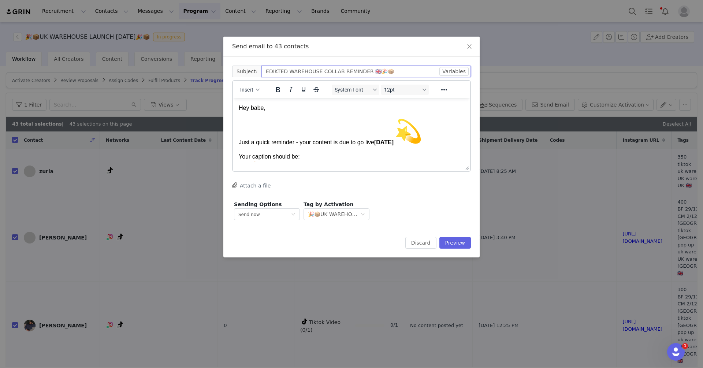
type input "EDIKTED WAREHOUSE COLLAB REMINDER 🇬🇧🎉📦"
click at [253, 123] on p "Just a quick reminder - your content is due to go live [DATE]" at bounding box center [352, 132] width 226 height 29
click at [240, 142] on p "Just a quick reminder - your content is due to go live [DATE]" at bounding box center [352, 132] width 226 height 29
click at [421, 135] on img "💫" at bounding box center [408, 131] width 26 height 26
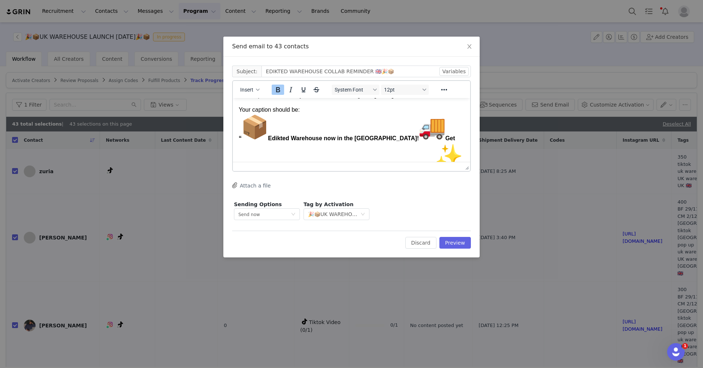
scroll to position [33, 0]
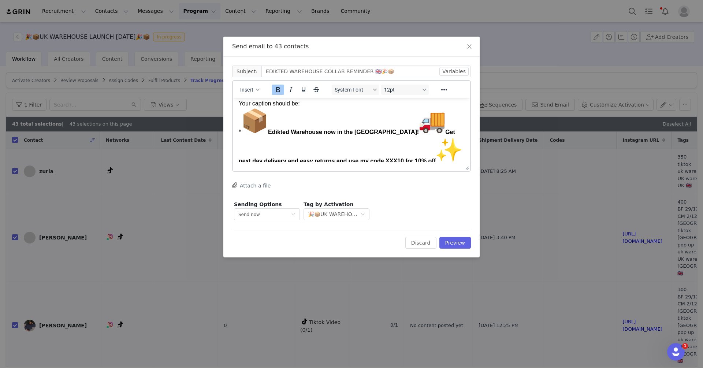
click at [269, 134] on strong "“ Edikted Warehouse now in the [GEOGRAPHIC_DATA]! Get next day delivery and eas…" at bounding box center [350, 150] width 223 height 43
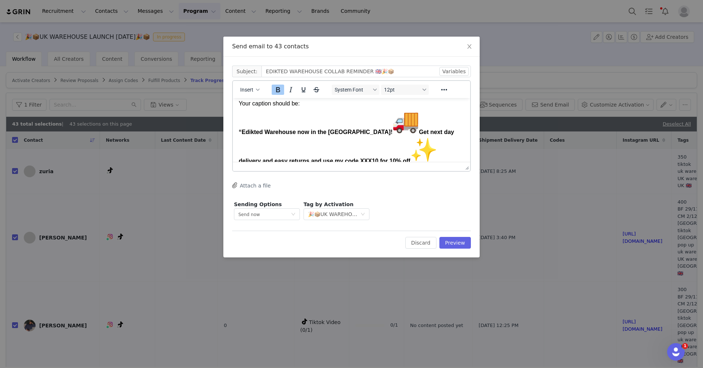
click at [368, 131] on strong "“ Edikted Warehouse now in the [GEOGRAPHIC_DATA]! Get next day delivery and eas…" at bounding box center [346, 150] width 215 height 43
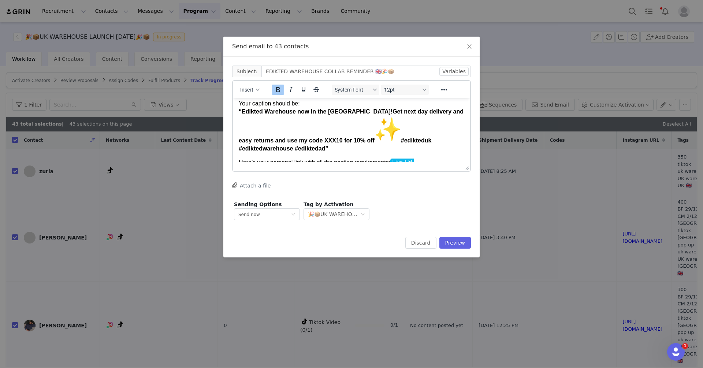
scroll to position [37, 0]
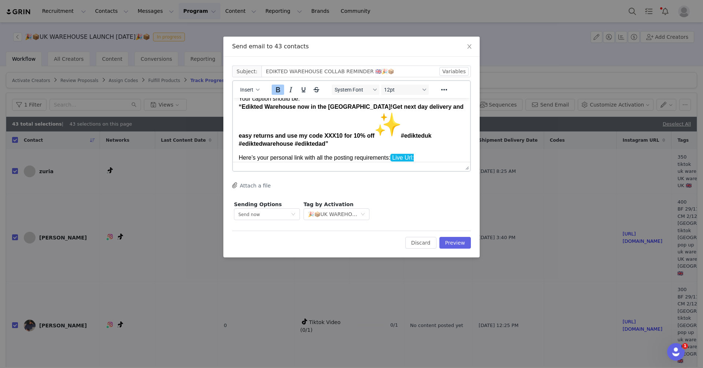
click at [358, 135] on strong "“ Edikted Warehouse now in the [GEOGRAPHIC_DATA]! Get next day delivery and eas…" at bounding box center [351, 125] width 225 height 43
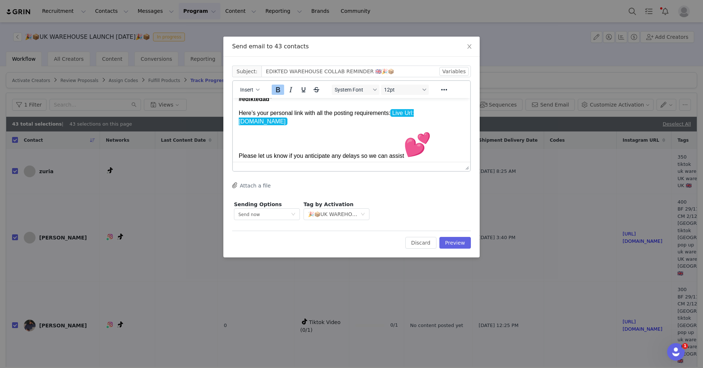
scroll to position [70, 0]
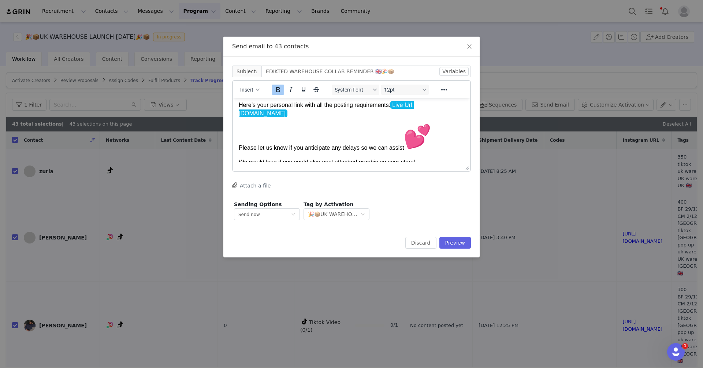
click at [439, 133] on p "Please let us know if you anticipate any delays so we can assist" at bounding box center [352, 137] width 226 height 29
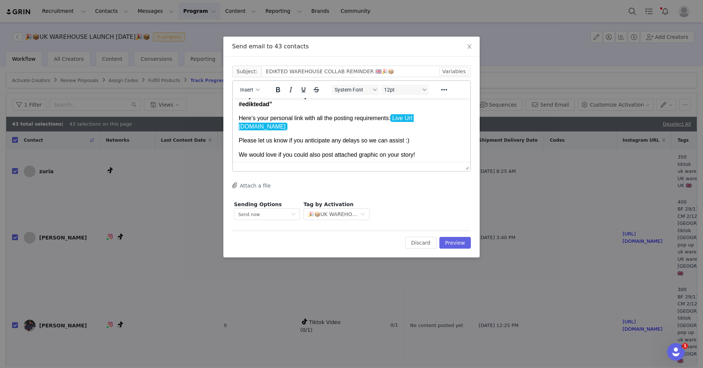
scroll to position [49, 0]
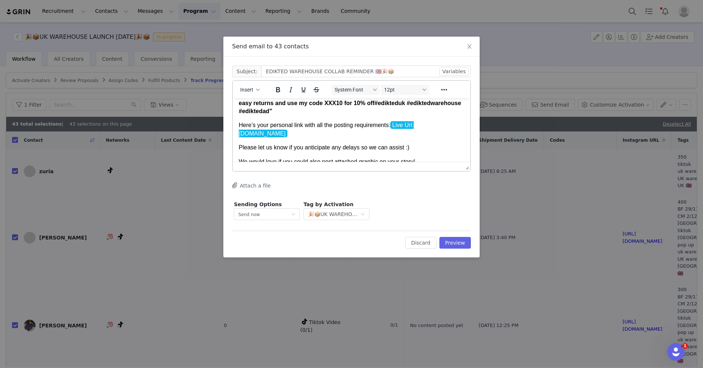
click at [312, 127] on p "Here’s your personal link with all the posting requirements: Live Url: [DOMAIN_…" at bounding box center [352, 129] width 226 height 16
click at [246, 89] on span "Insert" at bounding box center [246, 90] width 13 height 6
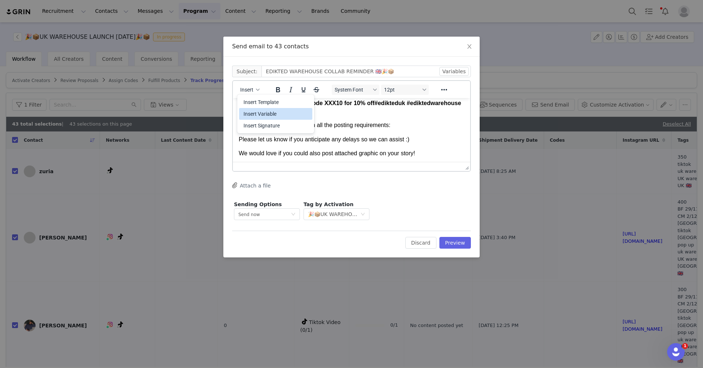
click at [272, 112] on div "Insert Variable" at bounding box center [276, 113] width 66 height 9
select select
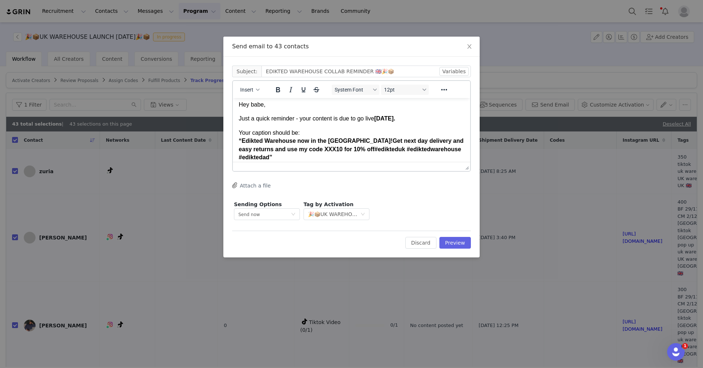
scroll to position [0, 0]
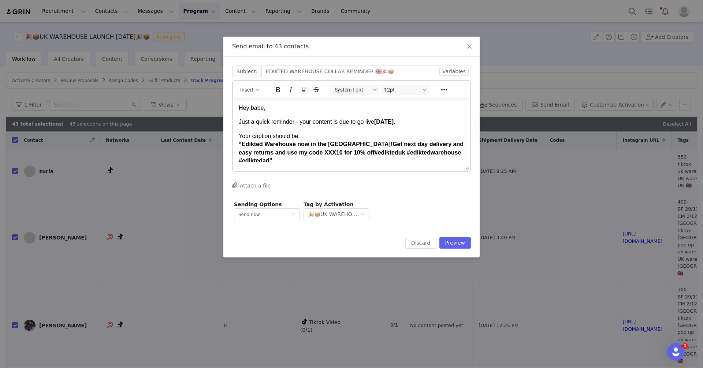
click at [252, 185] on button "Attach a file" at bounding box center [251, 185] width 38 height 9
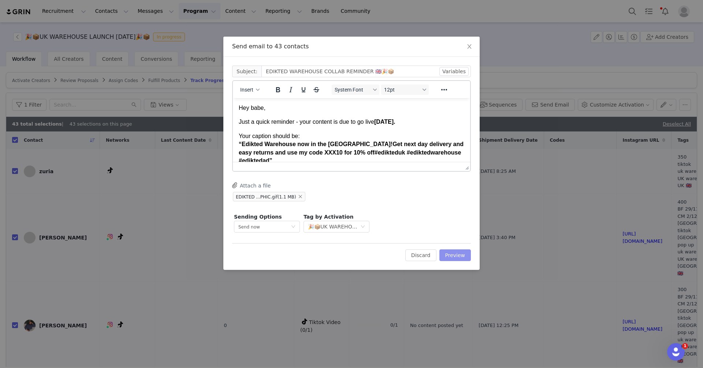
click at [458, 253] on button "Preview" at bounding box center [455, 255] width 32 height 12
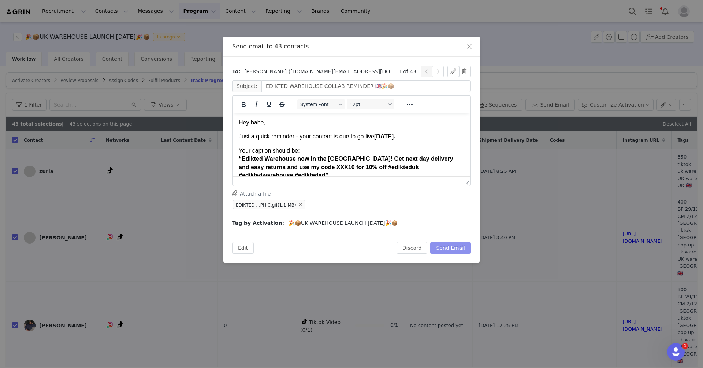
click at [448, 253] on button "Send Email" at bounding box center [450, 248] width 41 height 12
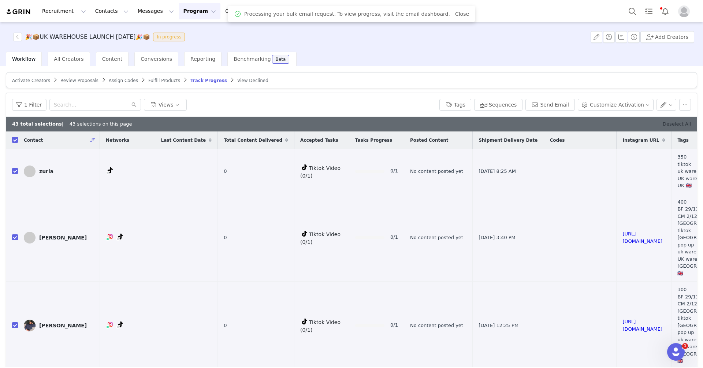
click at [668, 126] on link "Deselect All" at bounding box center [677, 123] width 28 height 5
checkbox input "false"
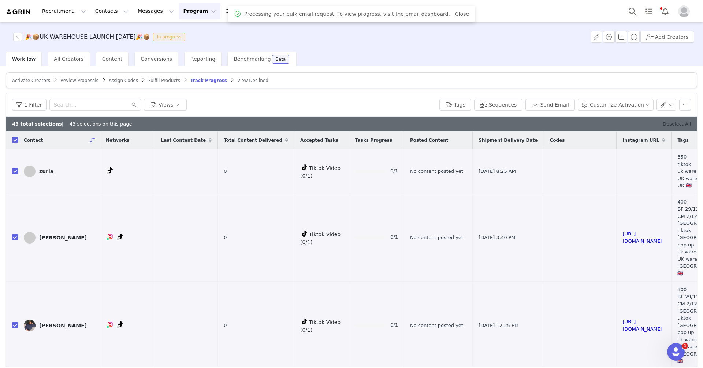
checkbox input "false"
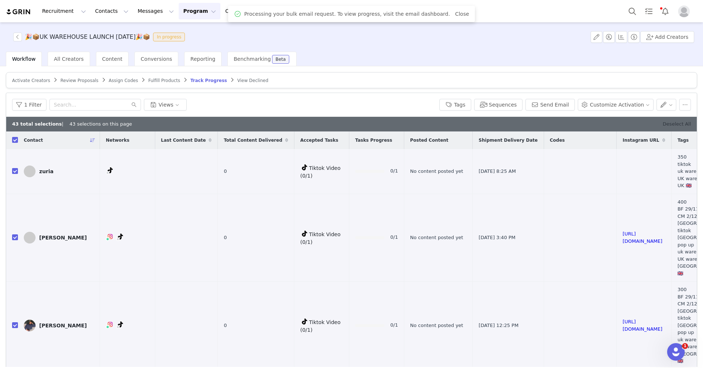
checkbox input "false"
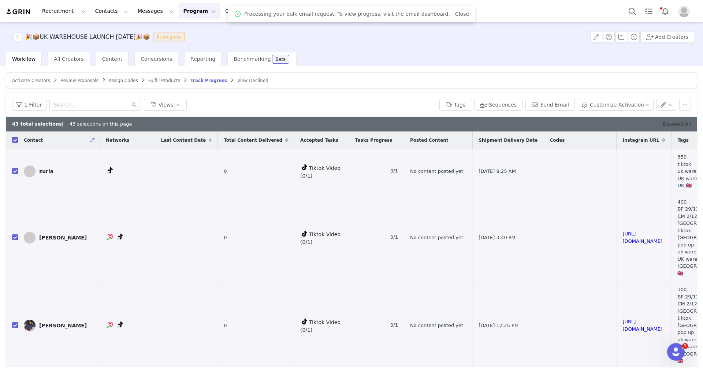
checkbox input "false"
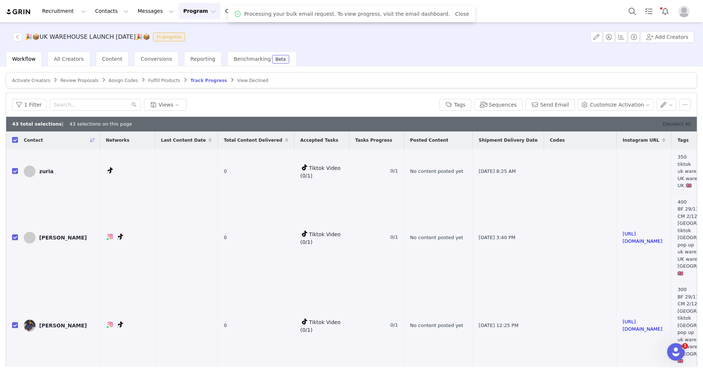
checkbox input "false"
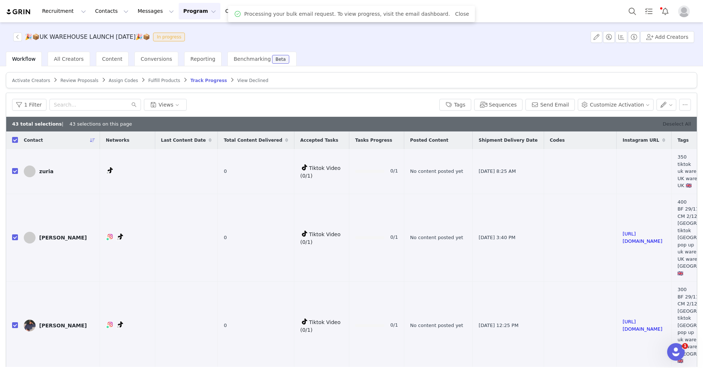
checkbox input "false"
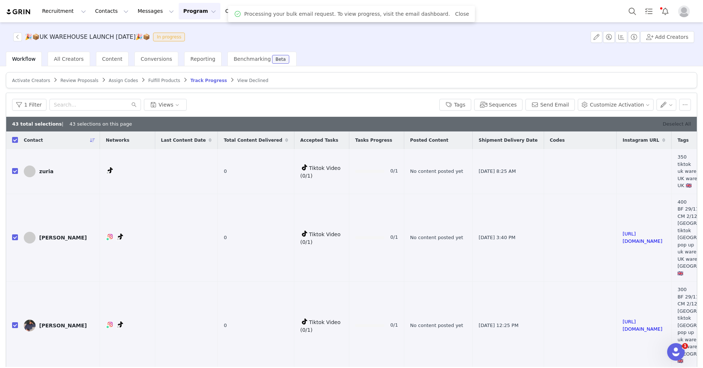
checkbox input "false"
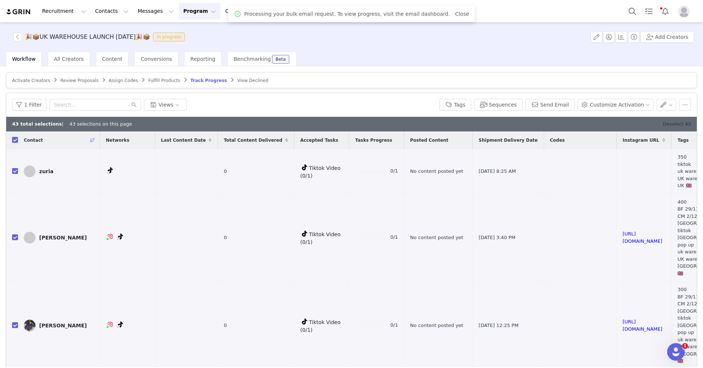
checkbox input "false"
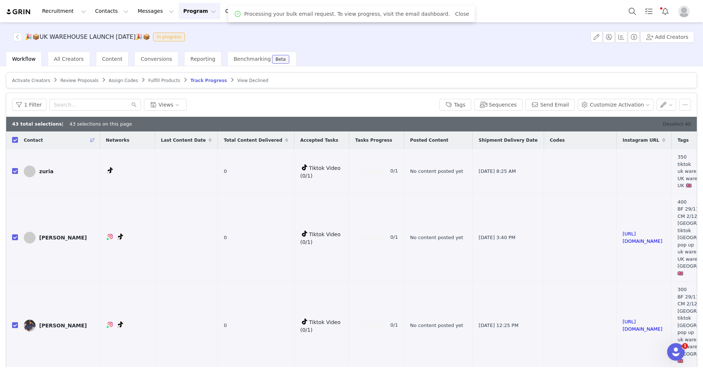
checkbox input "false"
